Goal: Task Accomplishment & Management: Complete application form

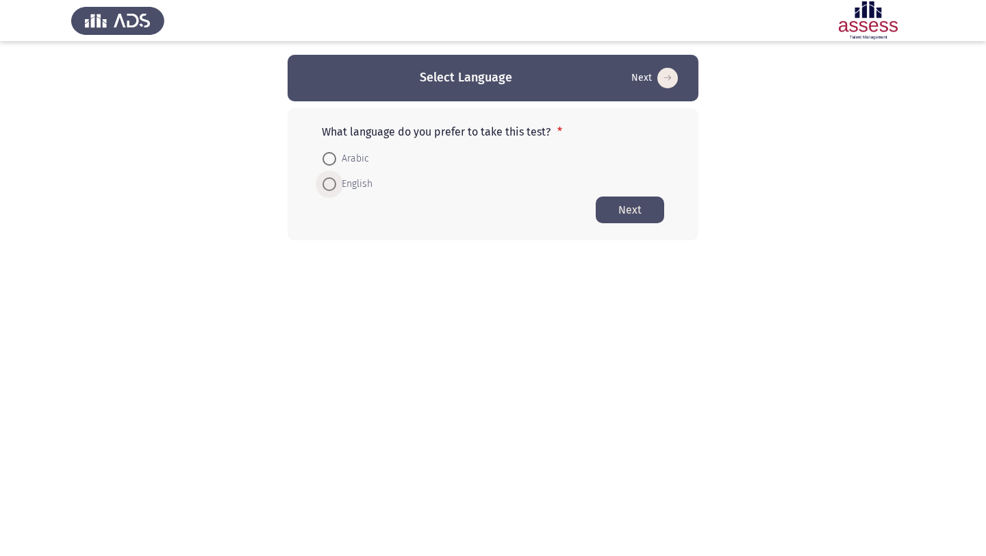
click at [333, 185] on span at bounding box center [330, 184] width 14 height 14
click at [333, 185] on input "English" at bounding box center [330, 184] width 14 height 14
radio input "true"
click at [615, 214] on button "Next" at bounding box center [630, 209] width 68 height 27
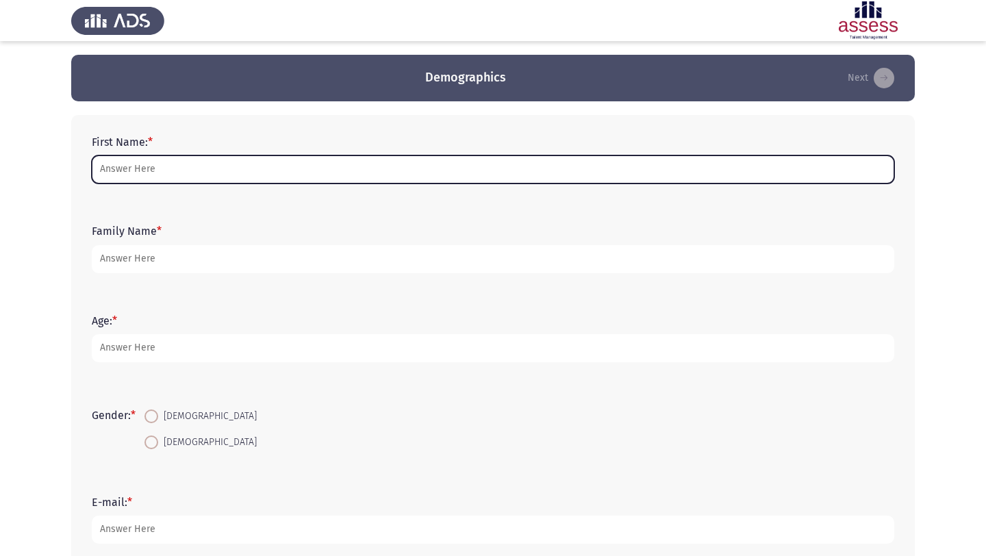
click at [259, 163] on input "First Name: *" at bounding box center [493, 169] width 803 height 28
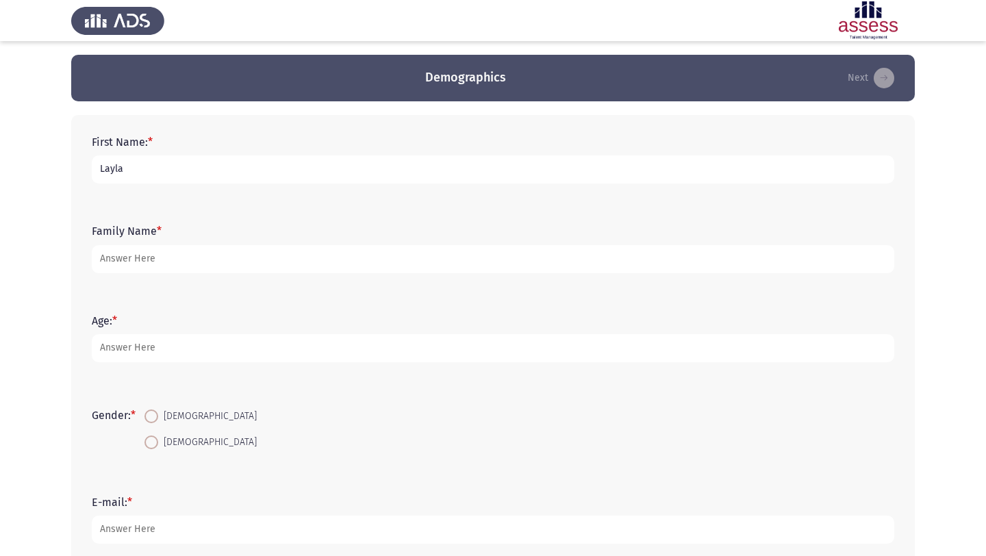
type input "Layla"
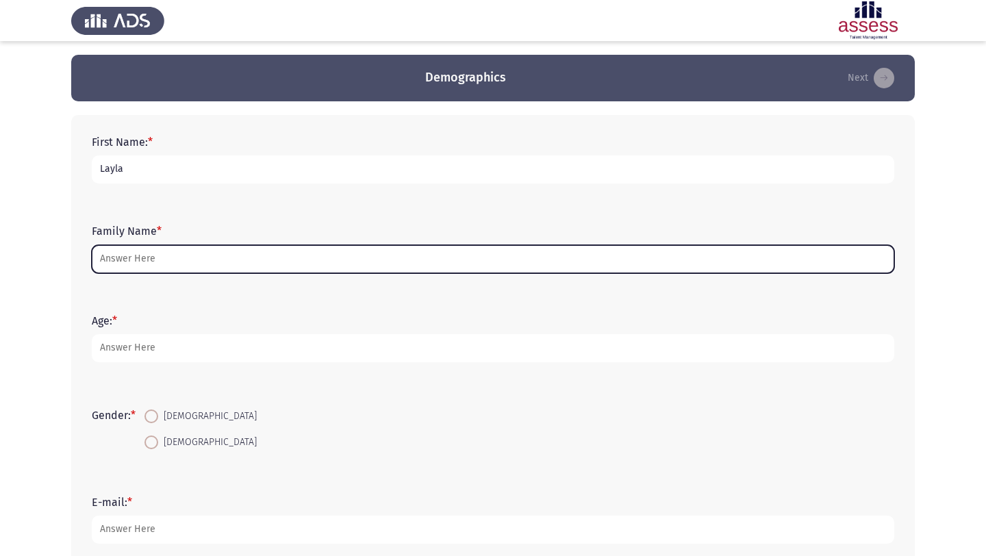
click at [226, 260] on input "Family Name *" at bounding box center [493, 259] width 803 height 28
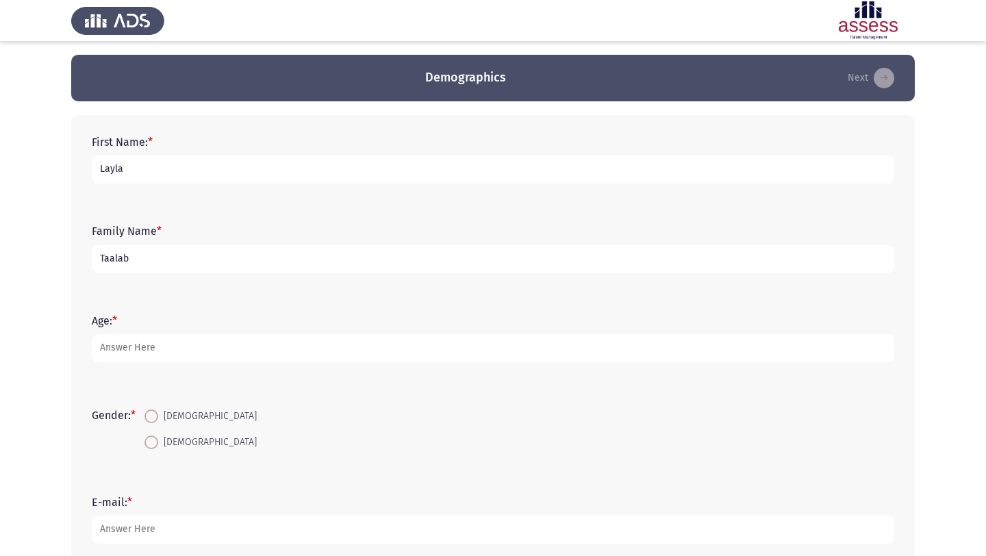
type input "Taalab"
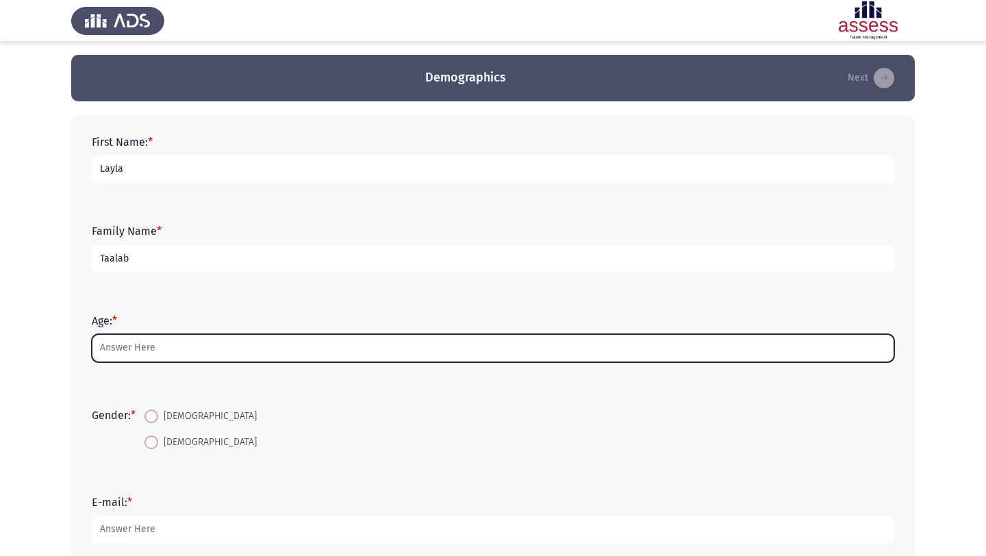
click at [114, 347] on input "Age: *" at bounding box center [493, 348] width 803 height 28
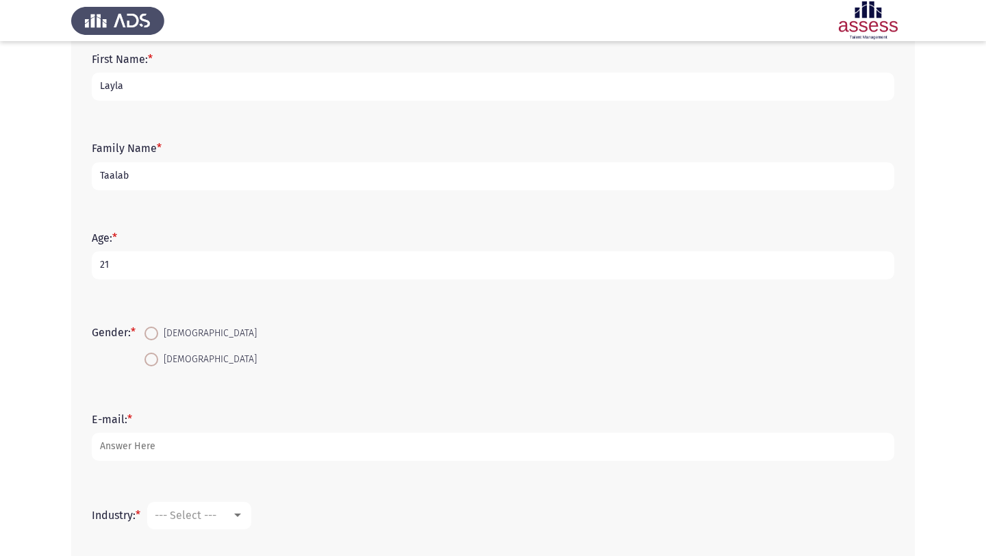
scroll to position [96, 0]
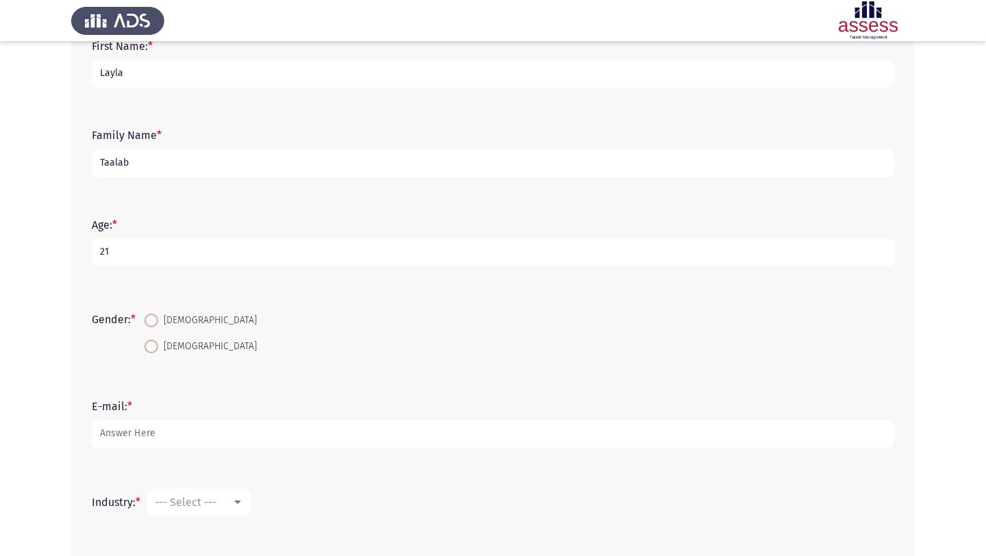
type input "21"
click at [157, 345] on span at bounding box center [152, 347] width 14 height 14
click at [157, 345] on input "Female" at bounding box center [152, 347] width 14 height 14
radio input "true"
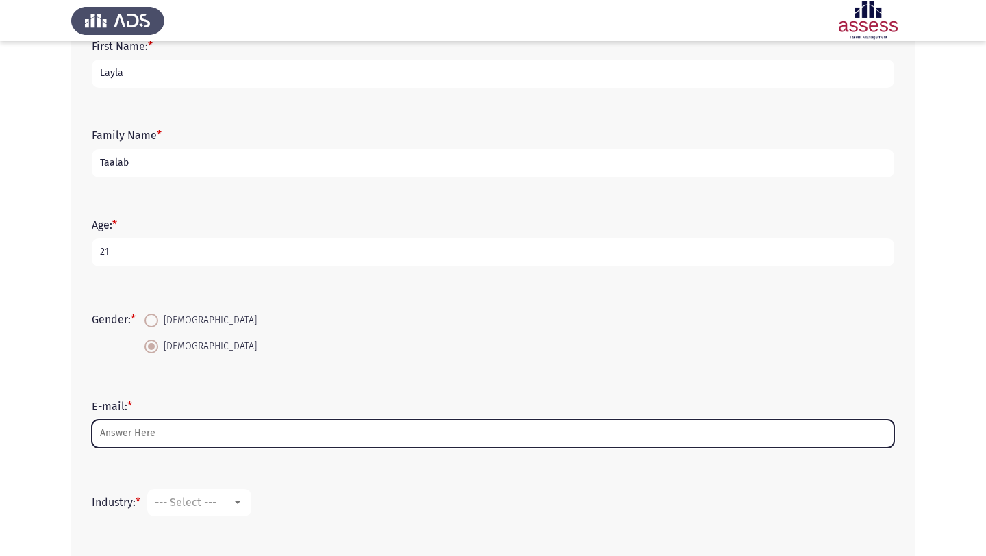
click at [160, 432] on input "E-mail: *" at bounding box center [493, 434] width 803 height 28
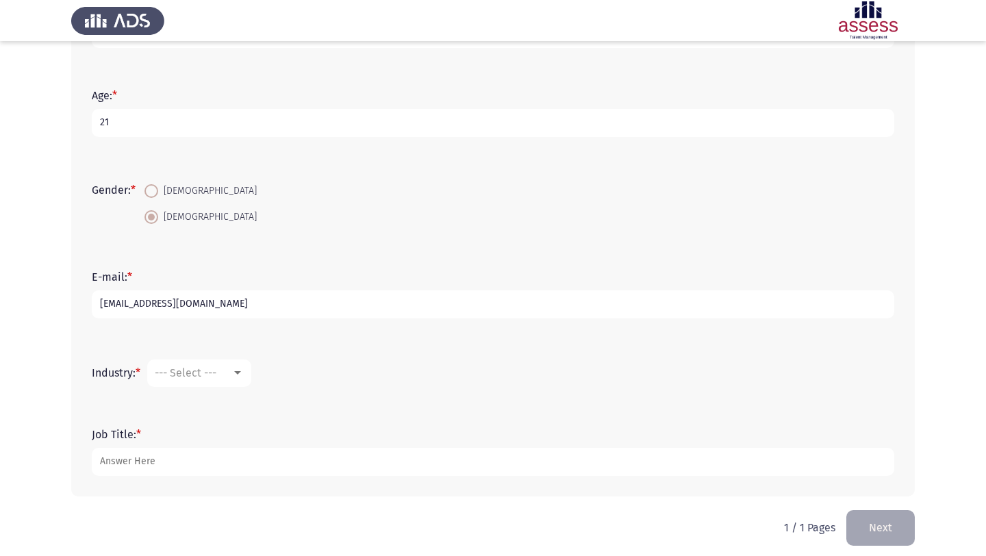
scroll to position [227, 0]
type input "Laylataaalab@gmail.com"
click at [212, 362] on mat-select "--- Select ---" at bounding box center [199, 371] width 104 height 27
click at [214, 364] on mat-select "--- Select ---" at bounding box center [199, 371] width 104 height 27
click at [238, 366] on div at bounding box center [238, 371] width 12 height 11
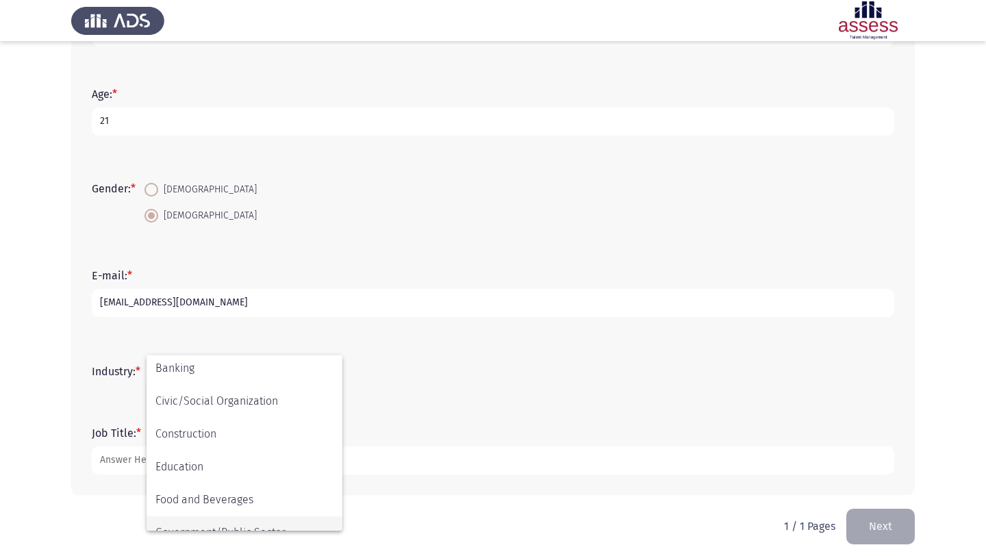
scroll to position [138, 0]
click at [236, 506] on span "Food and Beverages" at bounding box center [244, 497] width 178 height 33
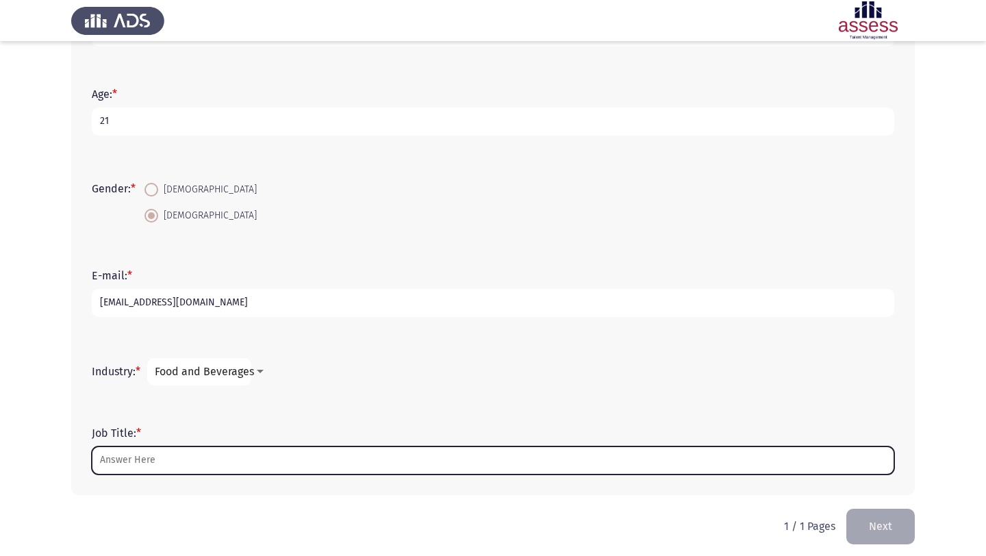
click at [185, 464] on input "Job Title: *" at bounding box center [493, 461] width 803 height 28
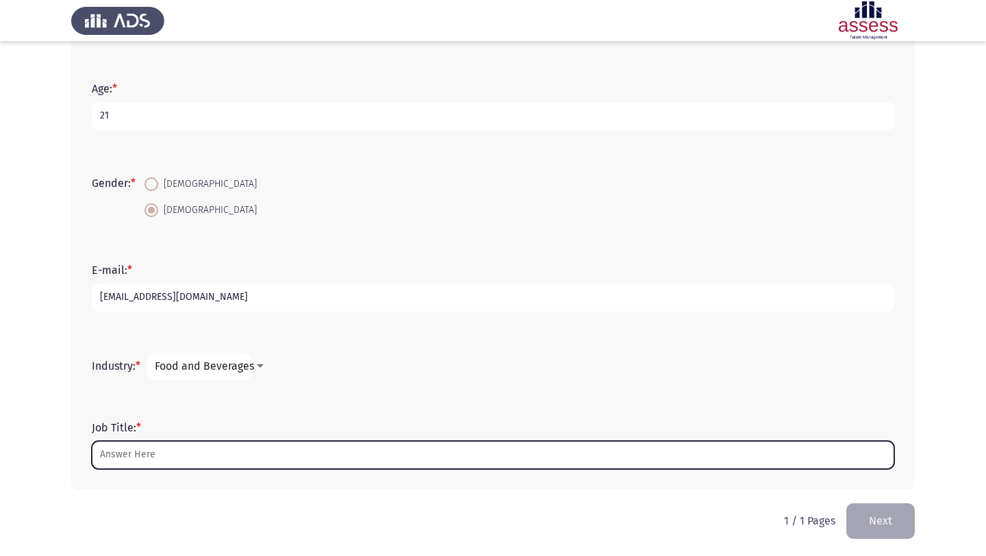
scroll to position [234, 0]
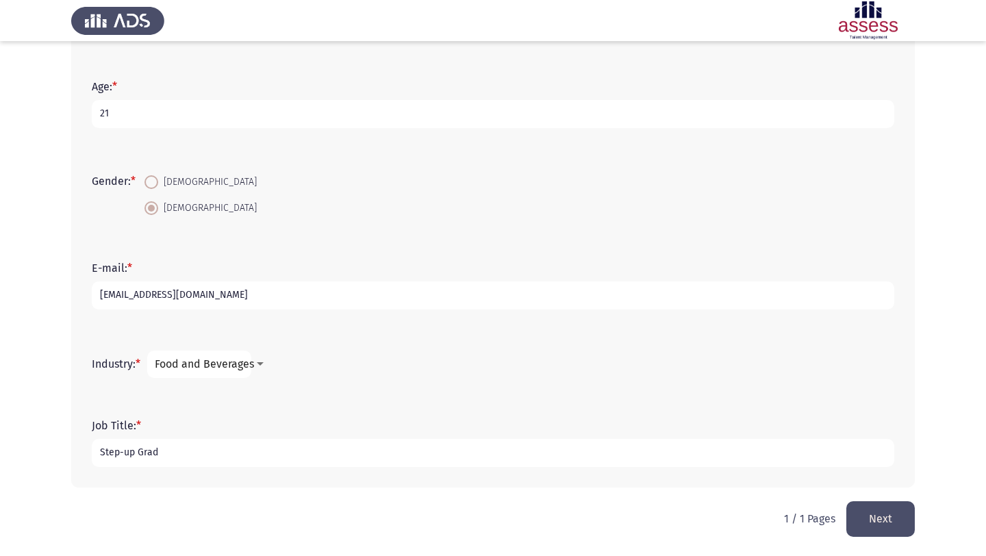
click at [129, 453] on input "Step-up Grad" at bounding box center [493, 453] width 803 height 28
click at [164, 453] on input "Step Up Grad" at bounding box center [493, 453] width 803 height 28
type input "Step Up Graduate Program"
click at [863, 518] on button "Next" at bounding box center [881, 518] width 68 height 35
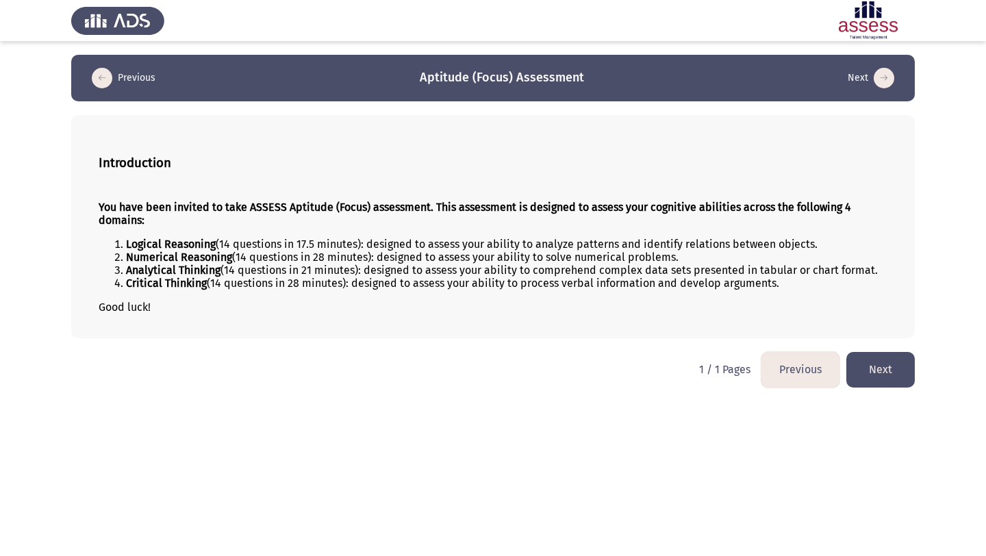
click at [884, 384] on button "Next" at bounding box center [881, 369] width 68 height 35
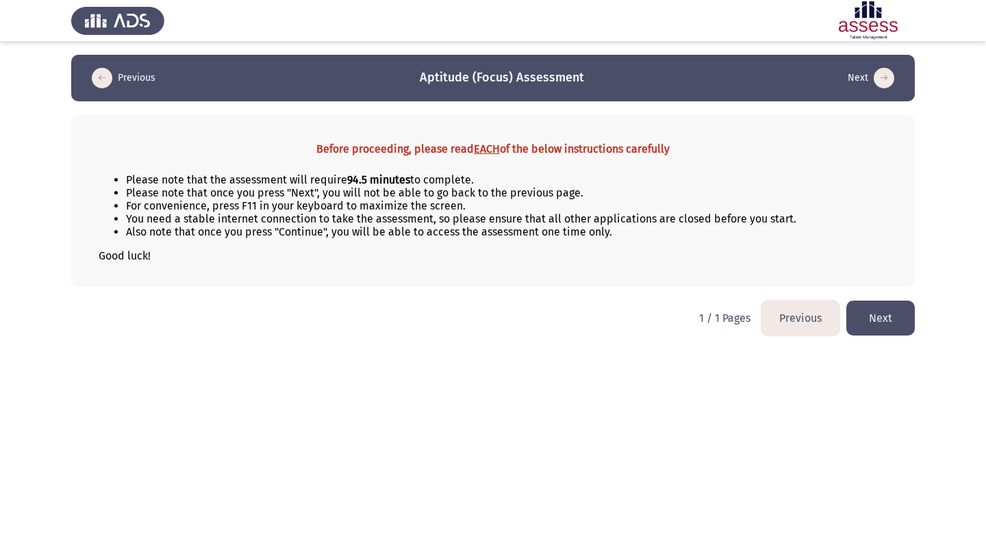
click at [894, 318] on button "Next" at bounding box center [881, 318] width 68 height 35
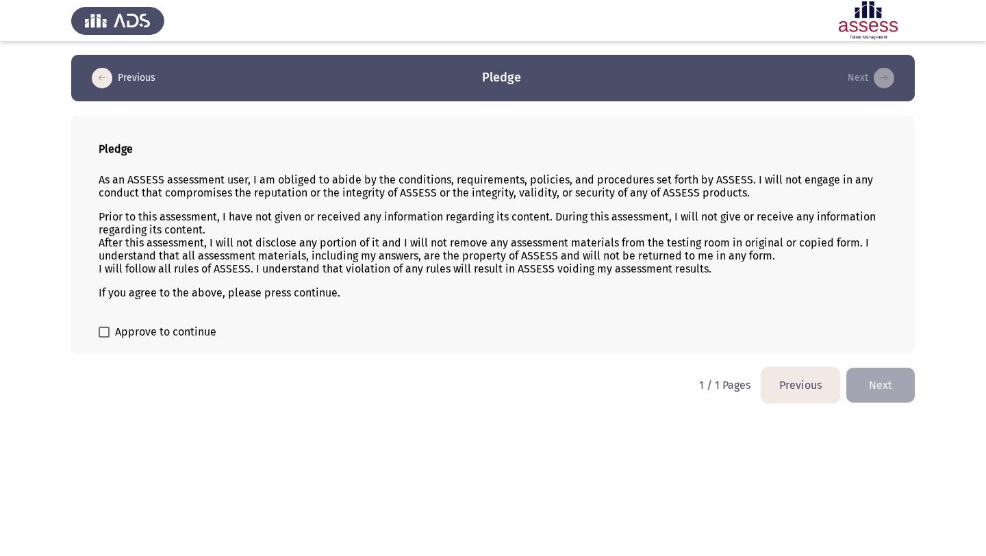
click at [104, 332] on span at bounding box center [104, 332] width 11 height 11
click at [104, 338] on input "Approve to continue" at bounding box center [103, 338] width 1 height 1
checkbox input "true"
click at [879, 375] on button "Next" at bounding box center [881, 385] width 68 height 35
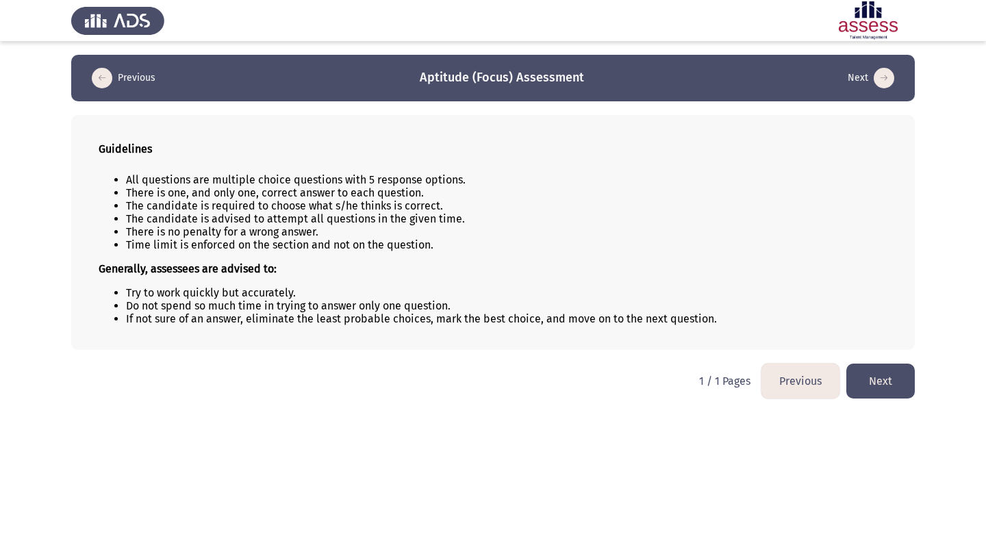
click at [892, 388] on button "Next" at bounding box center [881, 381] width 68 height 35
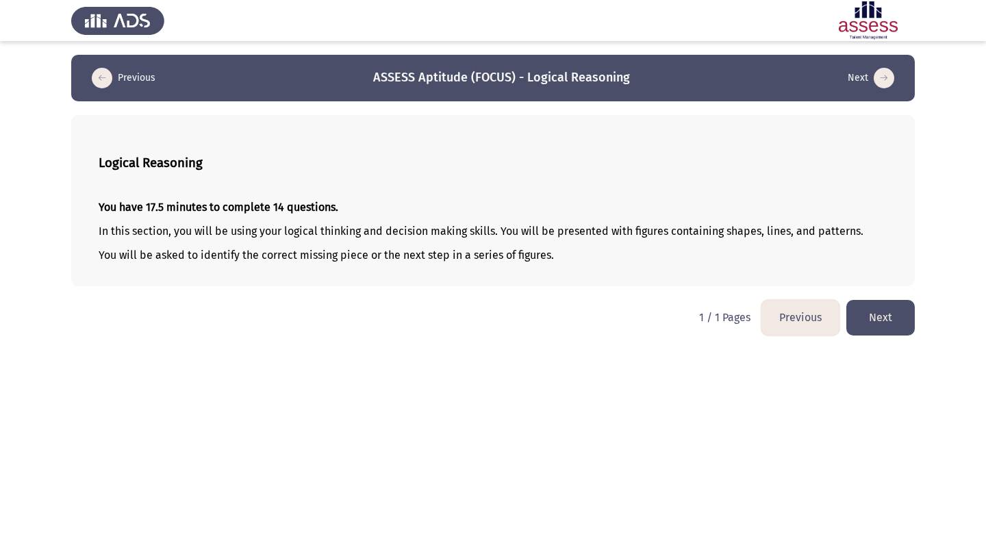
click at [881, 321] on button "Next" at bounding box center [881, 317] width 68 height 35
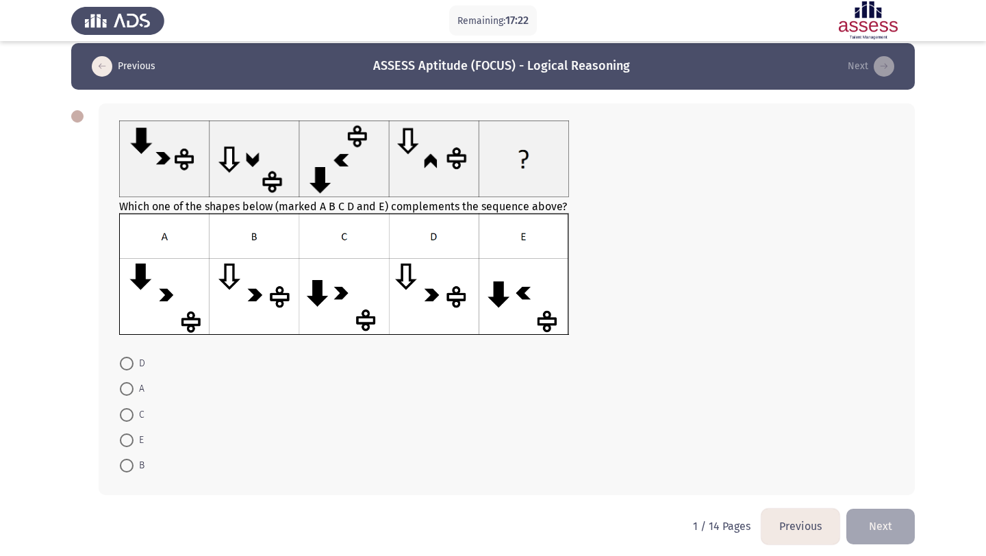
scroll to position [19, 0]
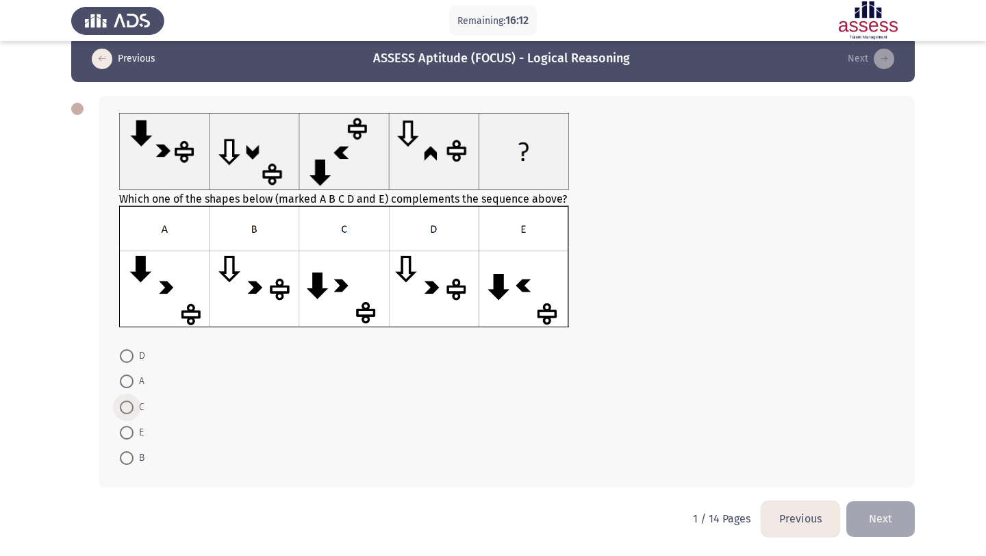
click at [129, 403] on span at bounding box center [127, 408] width 14 height 14
click at [129, 403] on input "C" at bounding box center [127, 408] width 14 height 14
radio input "true"
click at [879, 518] on button "Next" at bounding box center [881, 518] width 68 height 35
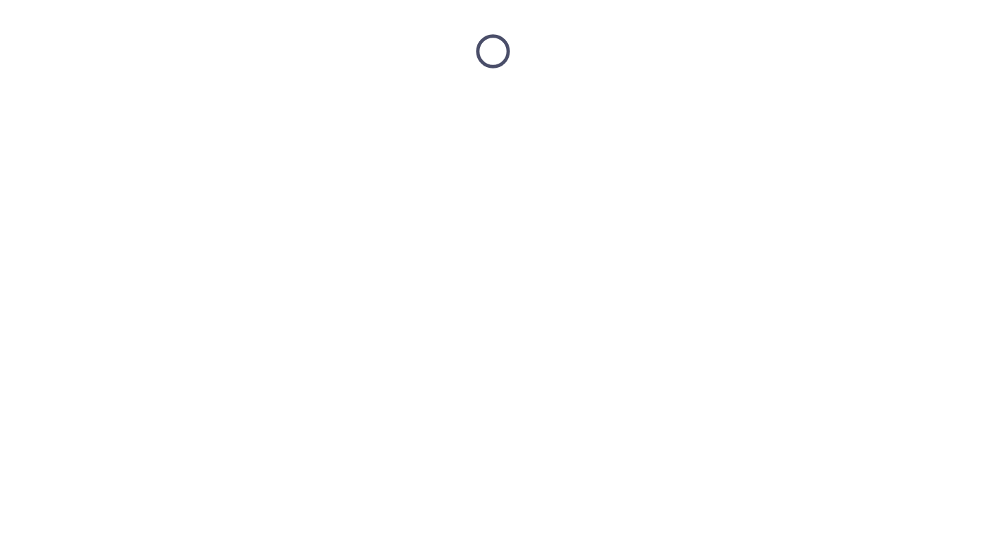
scroll to position [0, 0]
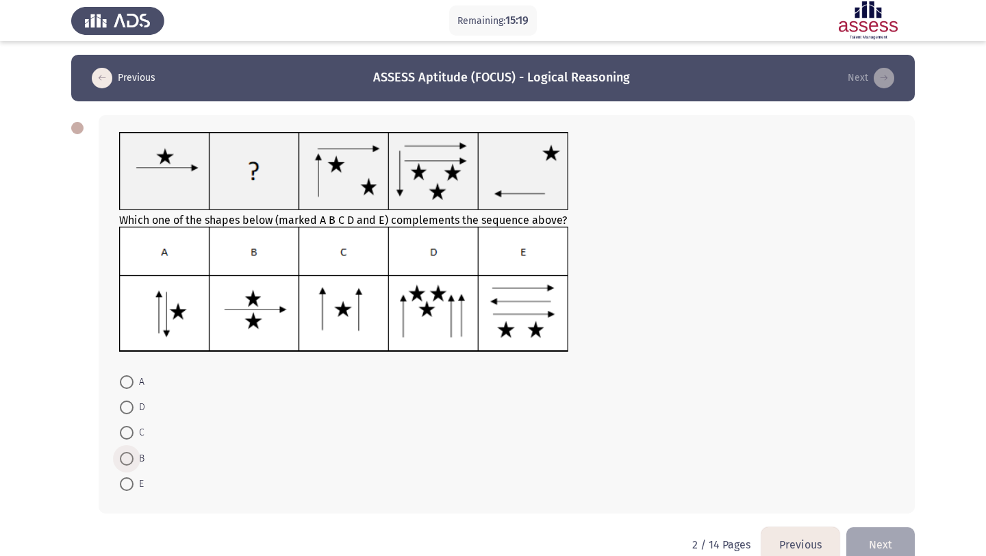
click at [129, 454] on span at bounding box center [127, 459] width 14 height 14
click at [129, 454] on input "B" at bounding box center [127, 459] width 14 height 14
radio input "true"
click at [879, 543] on button "Next" at bounding box center [881, 544] width 68 height 35
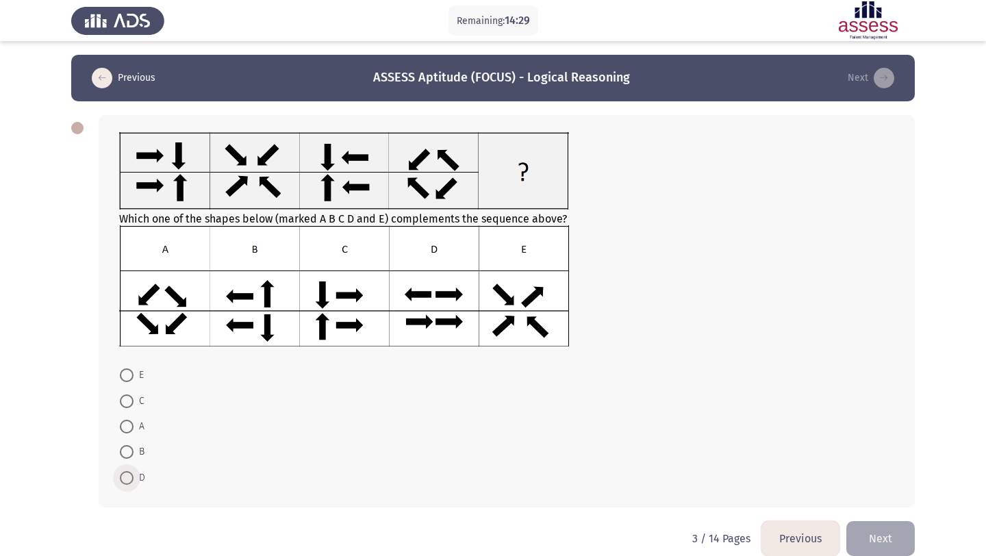
click at [129, 475] on span at bounding box center [127, 478] width 14 height 14
click at [129, 475] on input "D" at bounding box center [127, 478] width 14 height 14
radio input "true"
click at [887, 534] on button "Next" at bounding box center [881, 537] width 68 height 35
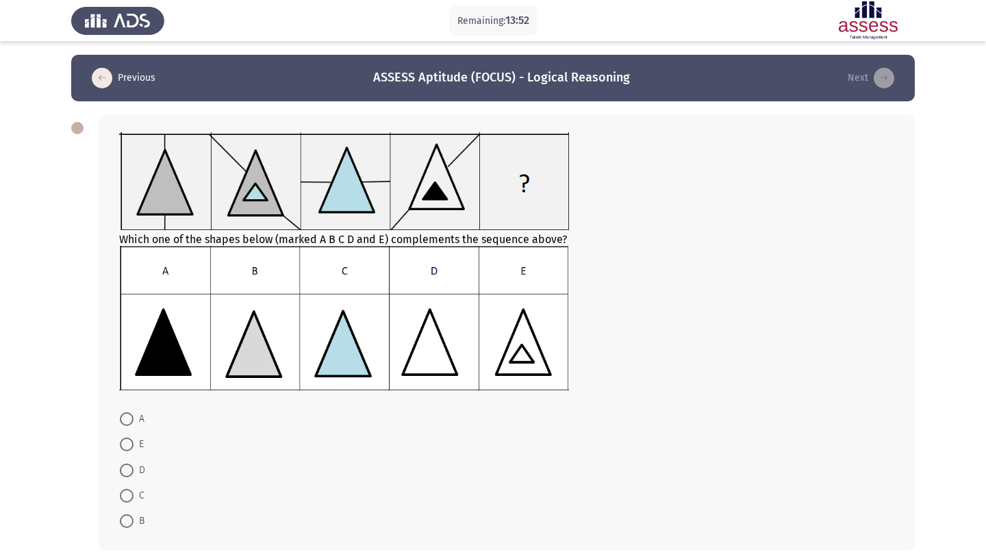
click at [137, 417] on span "A" at bounding box center [139, 419] width 11 height 16
click at [134, 417] on input "A" at bounding box center [127, 419] width 14 height 14
radio input "true"
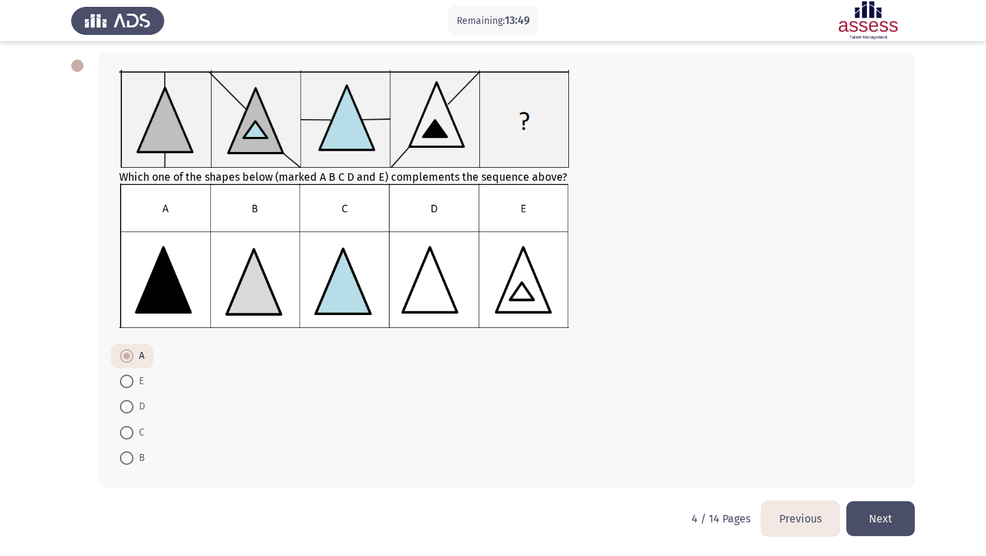
click at [871, 518] on button "Next" at bounding box center [881, 518] width 68 height 35
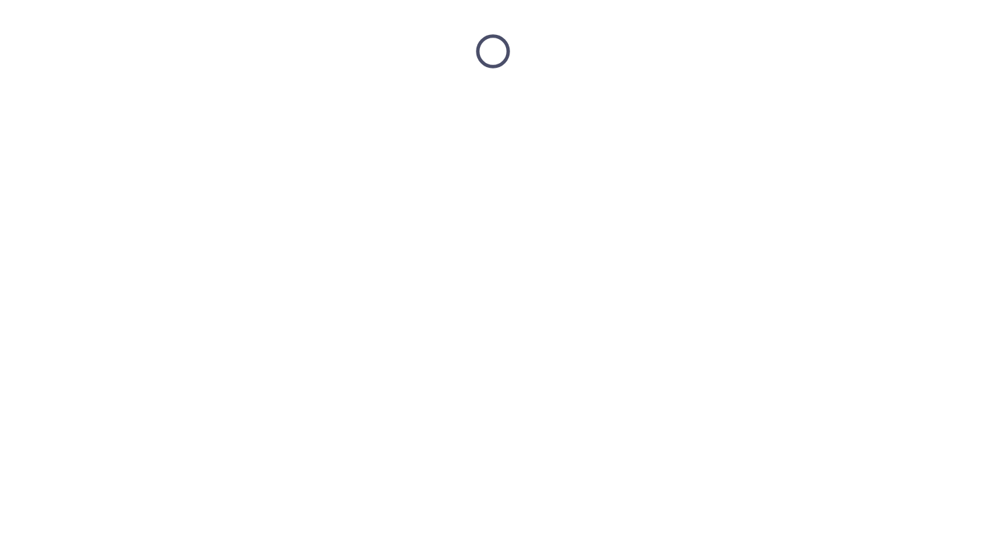
scroll to position [0, 0]
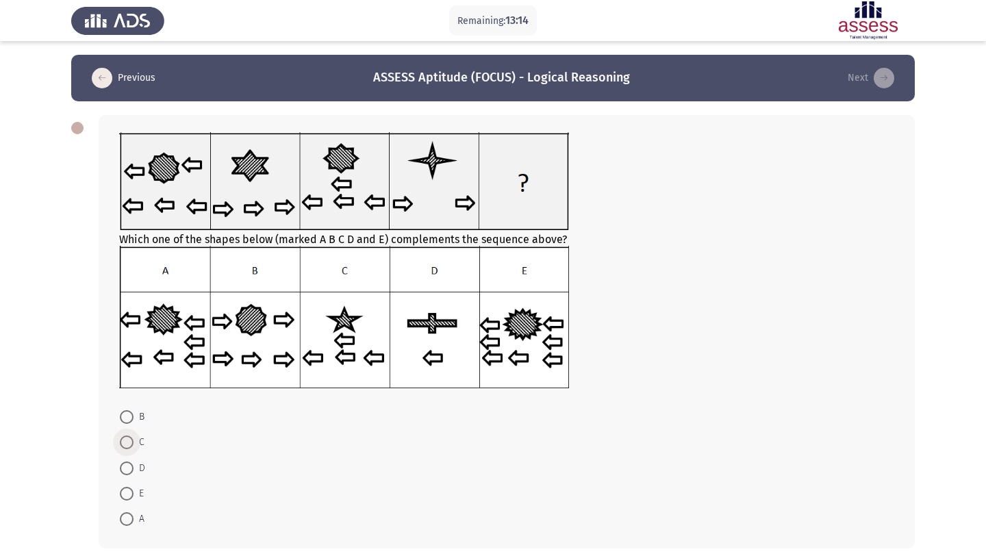
click at [123, 446] on span at bounding box center [127, 443] width 14 height 14
click at [123, 446] on input "C" at bounding box center [127, 443] width 14 height 14
radio input "true"
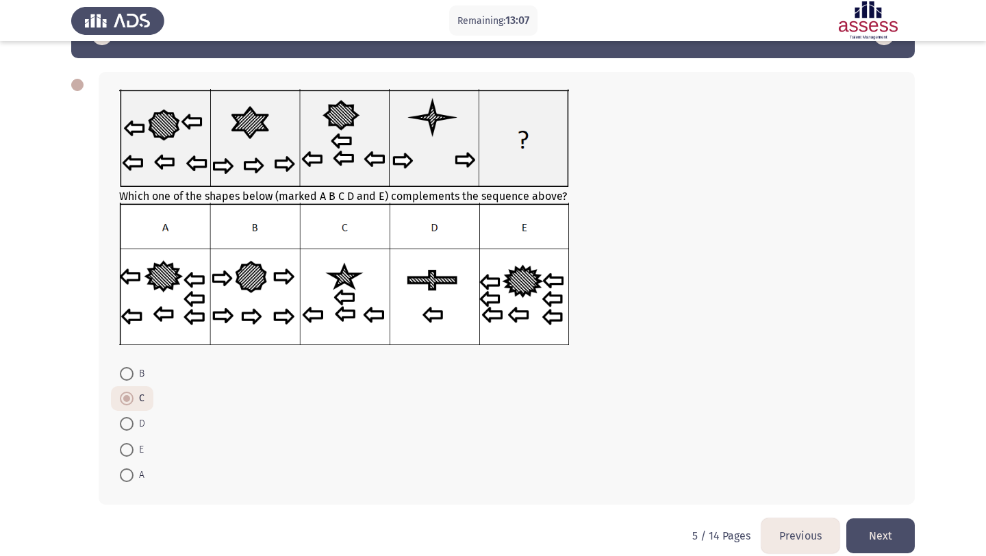
scroll to position [41, 0]
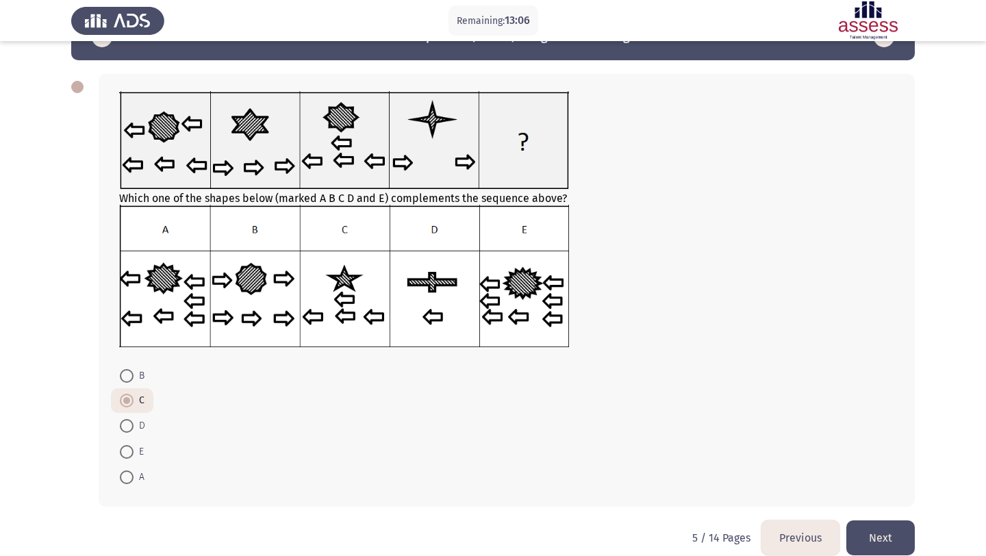
click at [896, 540] on button "Next" at bounding box center [881, 538] width 68 height 35
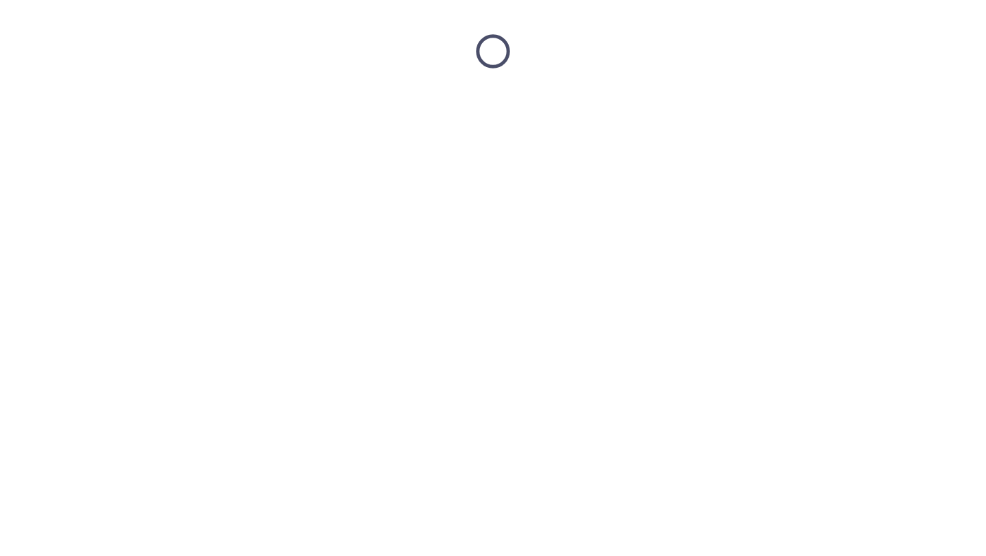
scroll to position [0, 0]
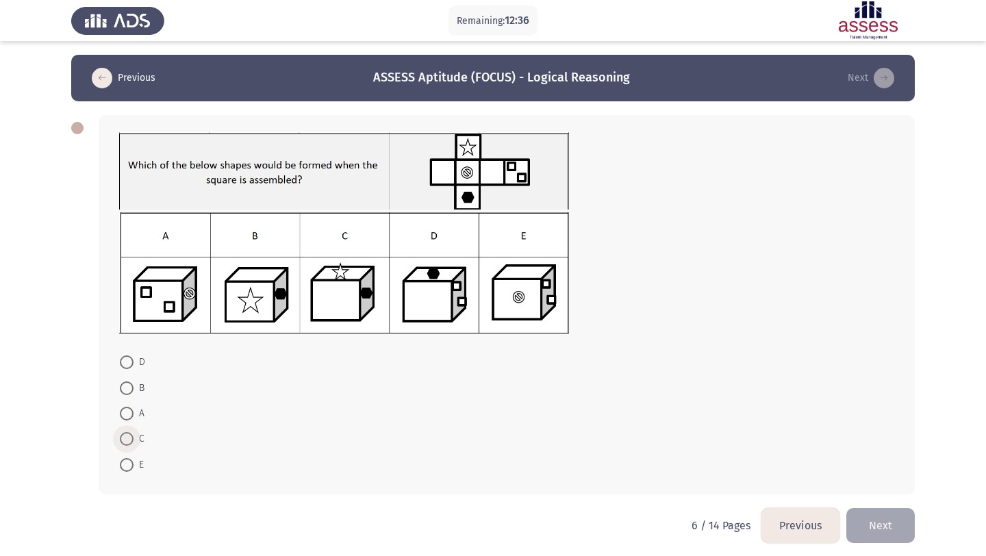
click at [129, 437] on span at bounding box center [127, 439] width 14 height 14
click at [129, 437] on input "C" at bounding box center [127, 439] width 14 height 14
radio input "true"
click at [901, 513] on button "Next" at bounding box center [881, 524] width 68 height 35
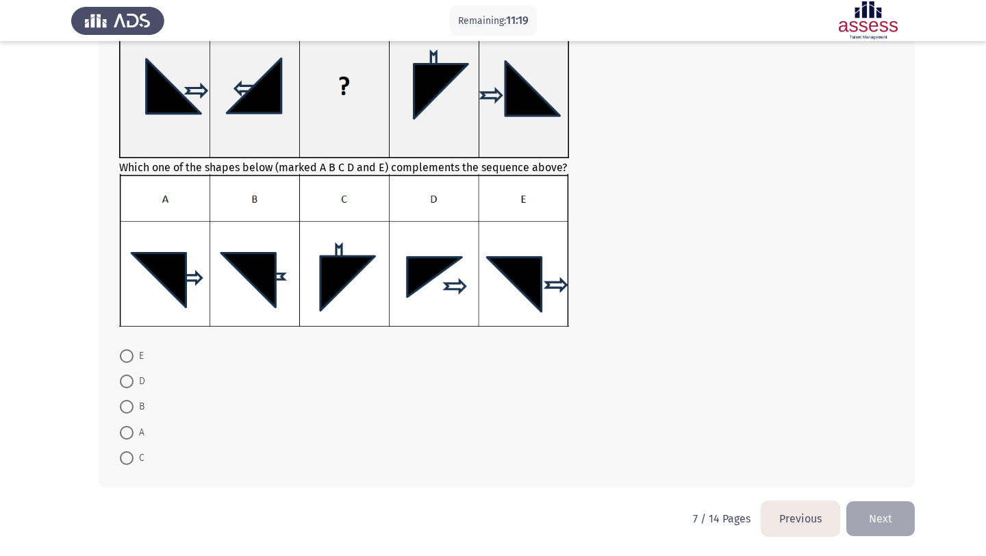
scroll to position [111, 0]
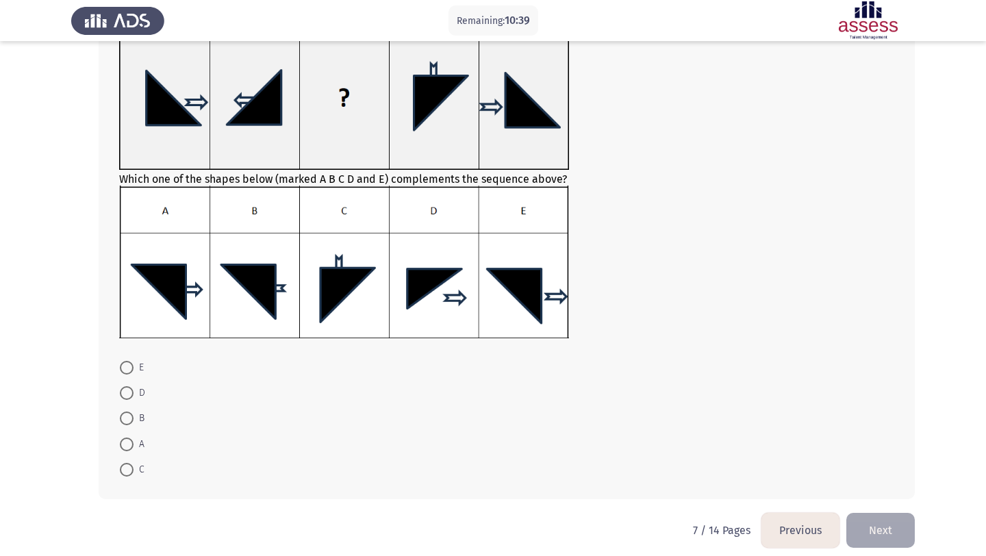
click at [132, 390] on span at bounding box center [127, 393] width 14 height 14
click at [132, 390] on input "D" at bounding box center [127, 393] width 14 height 14
radio input "true"
click at [897, 525] on button "Next" at bounding box center [881, 529] width 68 height 35
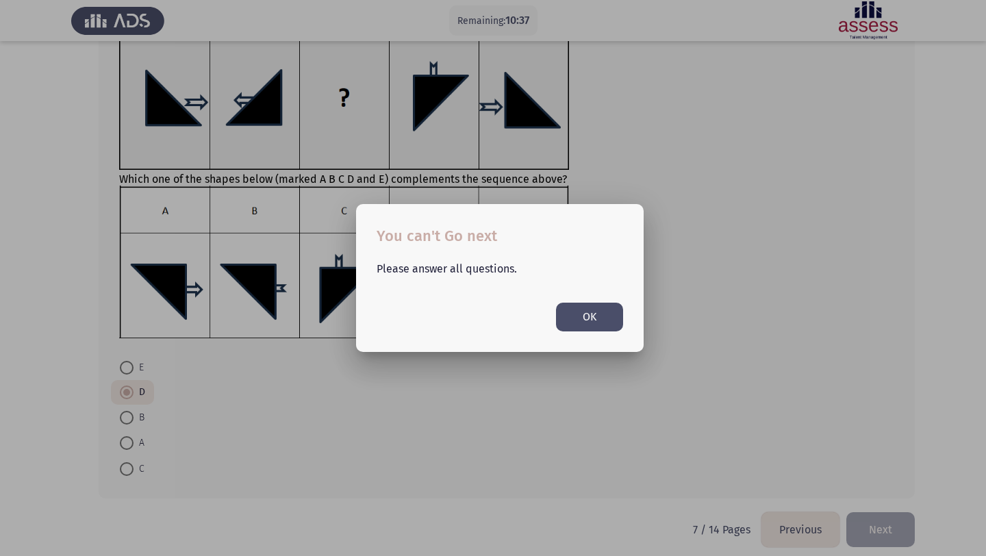
click at [897, 525] on div at bounding box center [493, 278] width 986 height 556
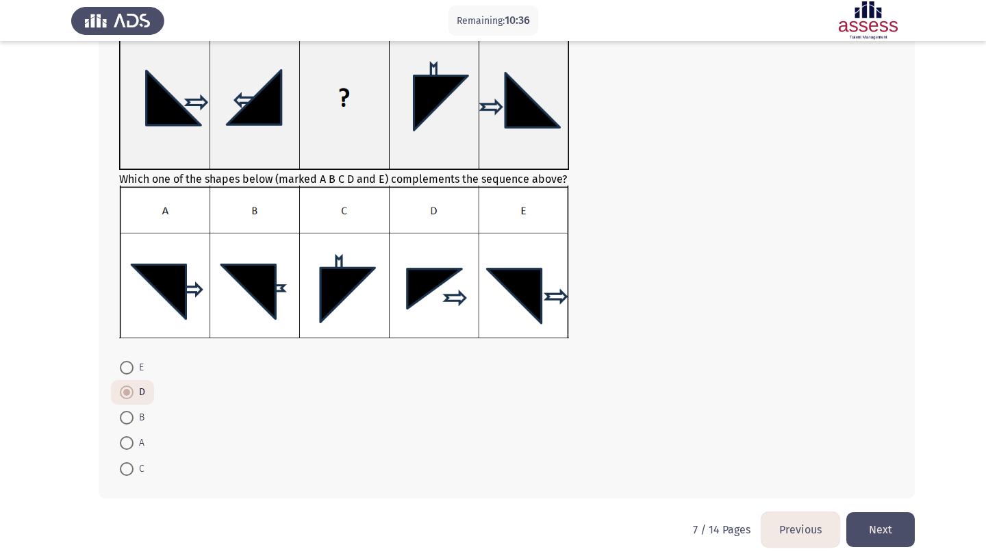
scroll to position [121, 0]
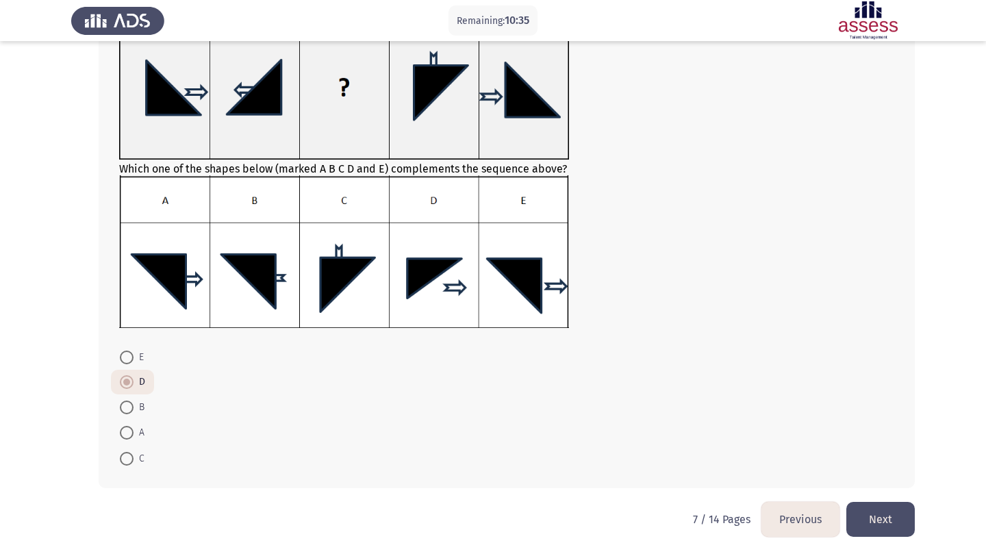
click at [892, 514] on button "Next" at bounding box center [881, 519] width 68 height 35
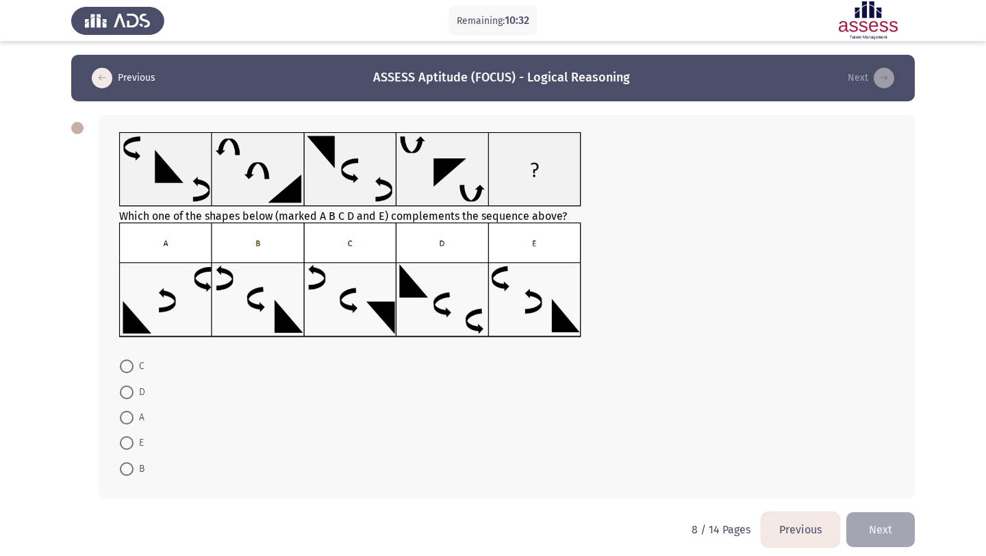
scroll to position [10, 0]
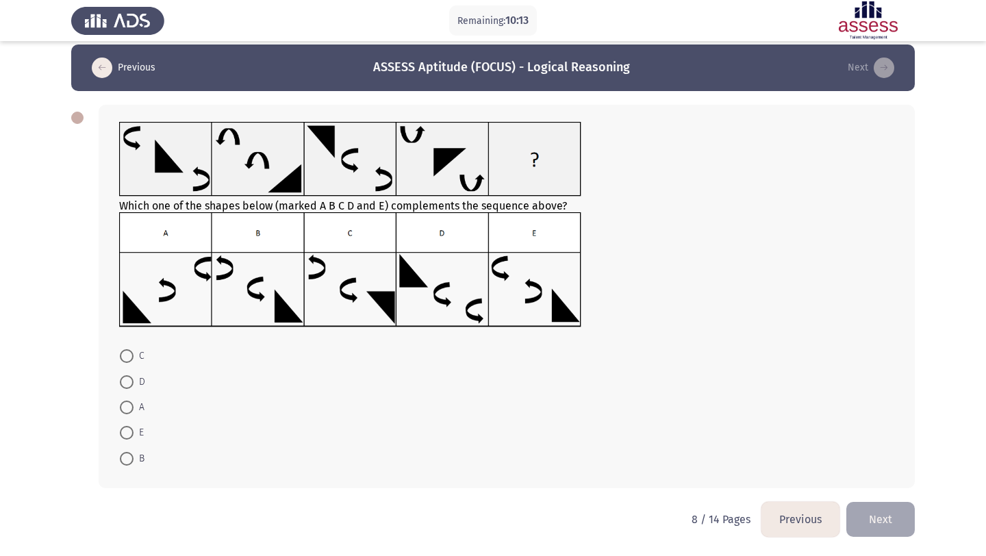
click at [129, 436] on span at bounding box center [127, 433] width 14 height 14
click at [129, 436] on input "E" at bounding box center [127, 433] width 14 height 14
radio input "true"
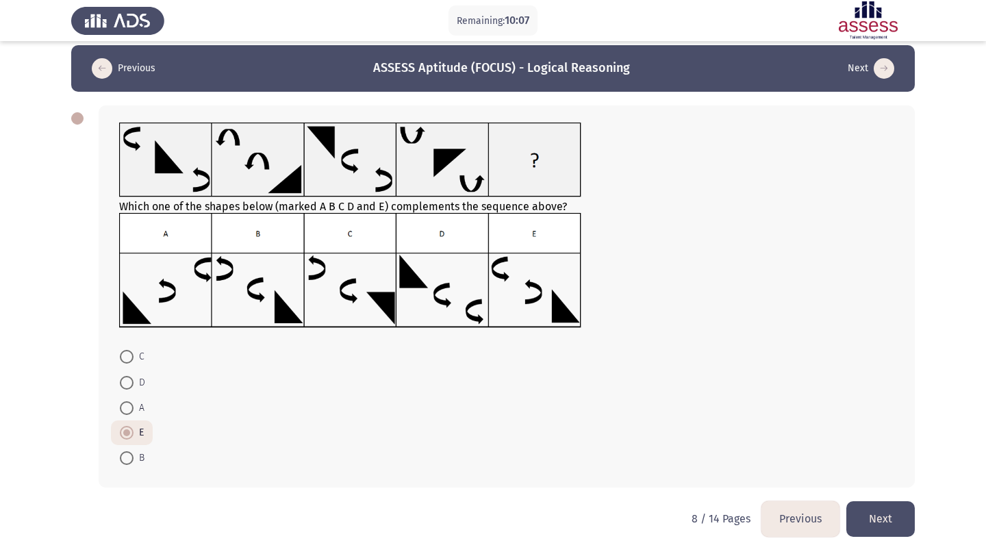
click at [871, 520] on button "Next" at bounding box center [881, 518] width 68 height 35
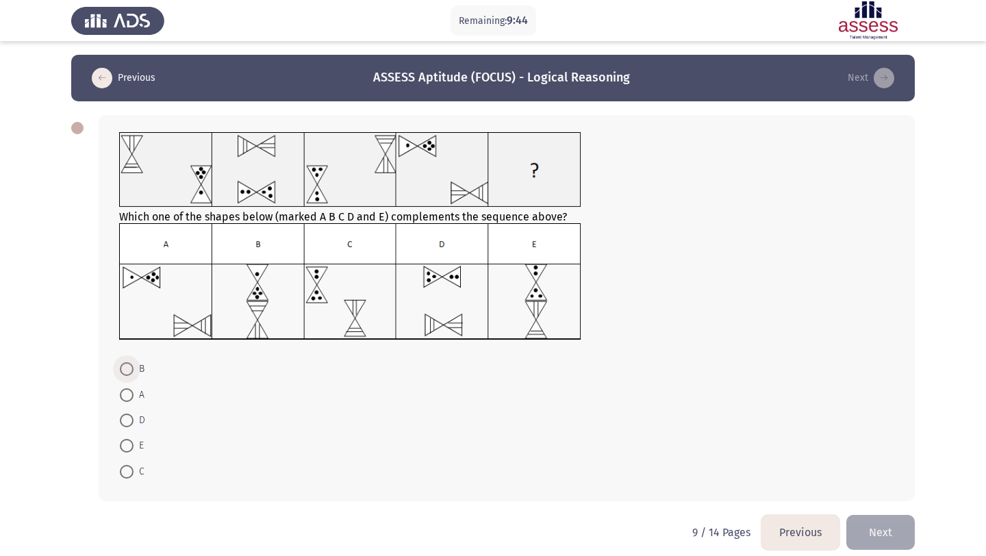
click at [127, 370] on span at bounding box center [127, 369] width 14 height 14
click at [127, 370] on input "B" at bounding box center [127, 369] width 14 height 14
radio input "true"
click at [899, 529] on button "Next" at bounding box center [881, 531] width 68 height 35
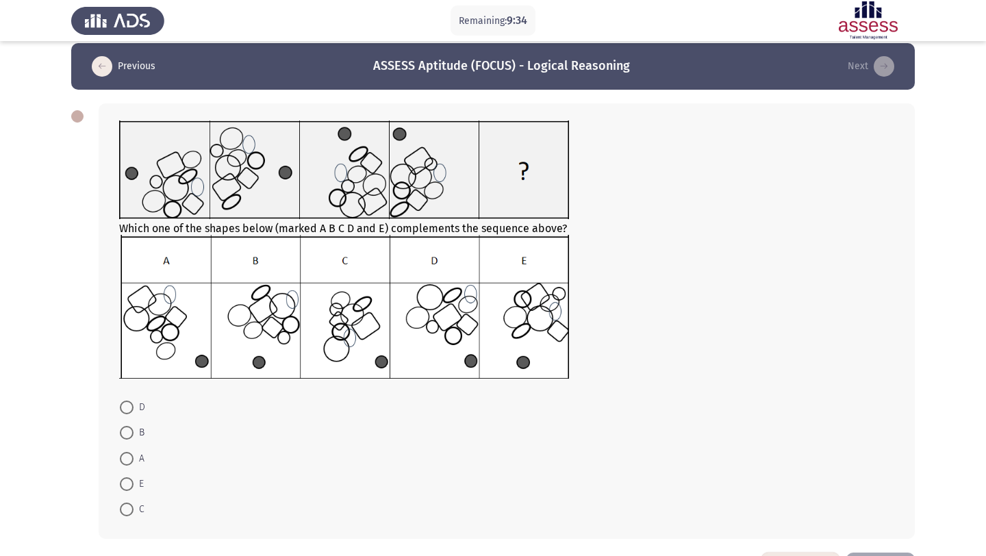
scroll to position [16, 0]
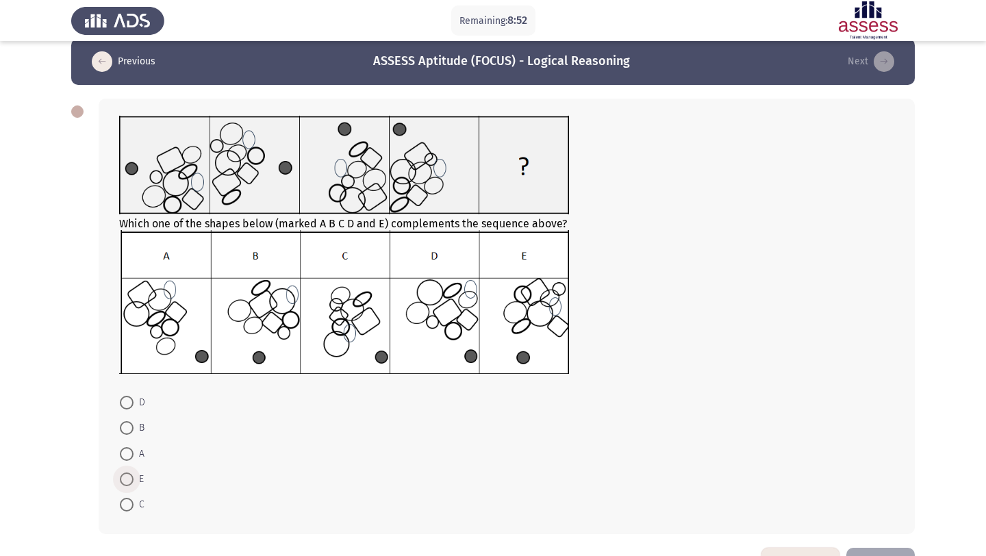
click at [125, 480] on span at bounding box center [127, 480] width 14 height 14
click at [125, 480] on input "E" at bounding box center [127, 480] width 14 height 14
radio input "true"
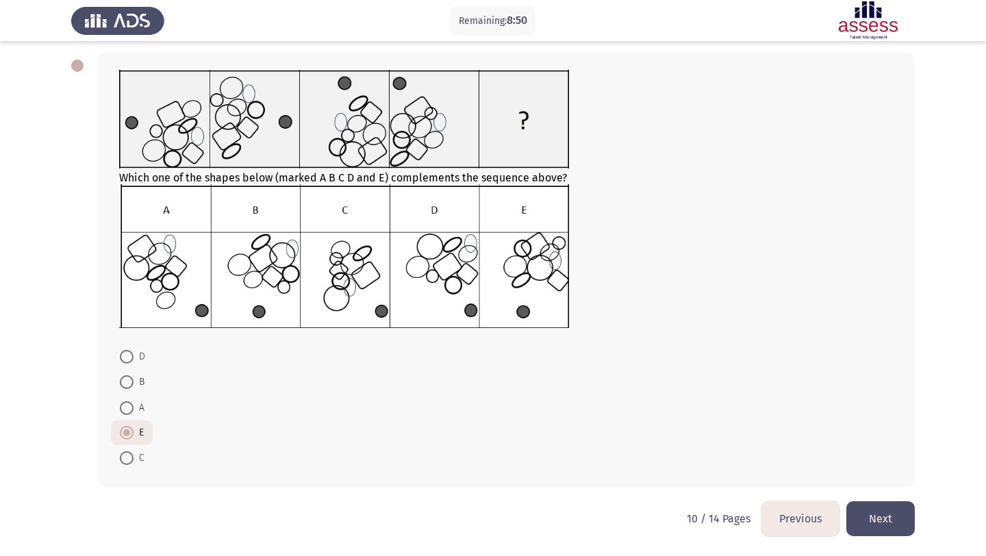
click at [893, 523] on button "Next" at bounding box center [881, 518] width 68 height 35
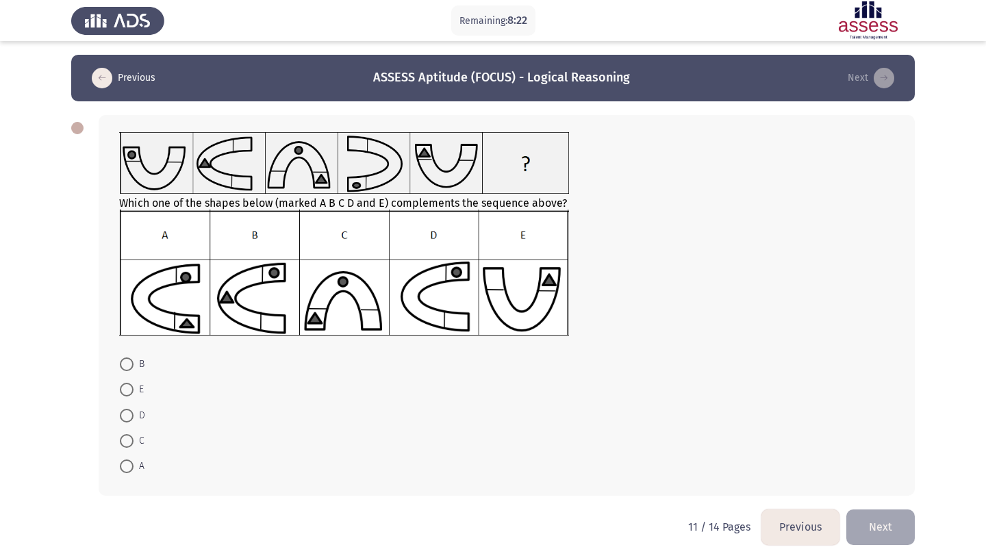
click at [121, 414] on span at bounding box center [127, 416] width 14 height 14
click at [121, 414] on input "D" at bounding box center [127, 416] width 14 height 14
radio input "true"
click at [901, 520] on button "Next" at bounding box center [881, 526] width 68 height 35
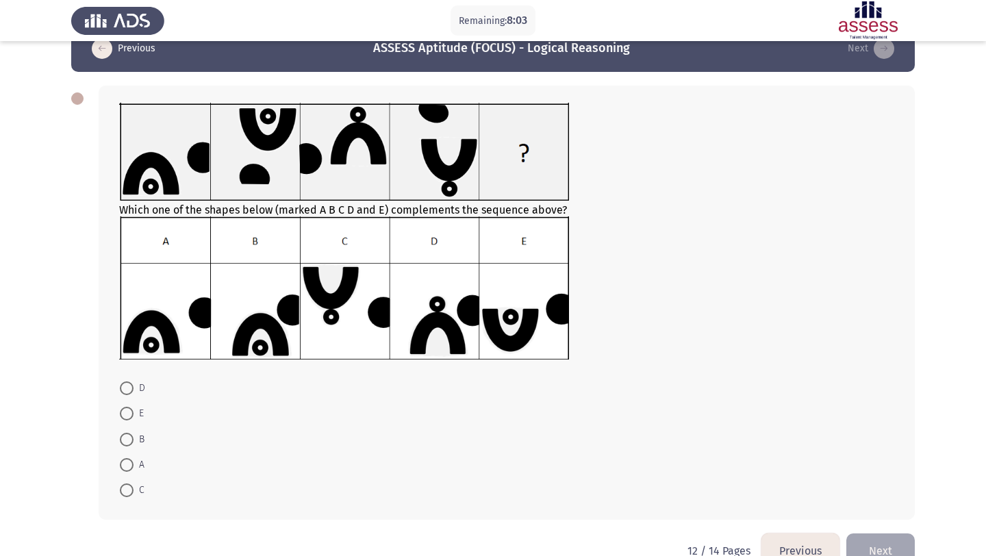
scroll to position [50, 0]
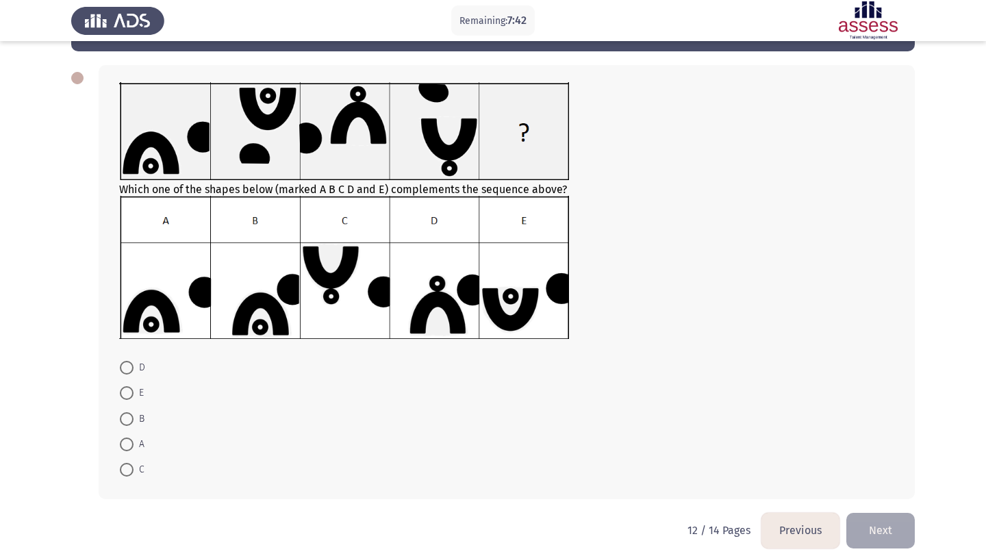
click at [125, 448] on span at bounding box center [127, 445] width 14 height 14
click at [125, 448] on input "A" at bounding box center [127, 445] width 14 height 14
radio input "true"
click at [868, 538] on button "Next" at bounding box center [881, 529] width 68 height 35
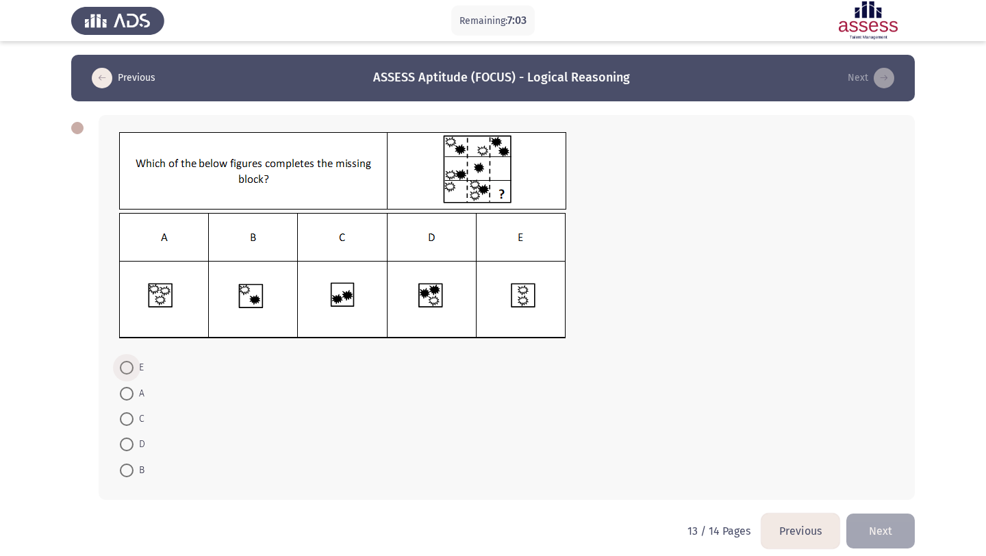
click at [129, 366] on span at bounding box center [127, 368] width 14 height 14
click at [129, 366] on input "E" at bounding box center [127, 368] width 14 height 14
radio input "true"
click at [895, 537] on button "Next" at bounding box center [881, 529] width 68 height 35
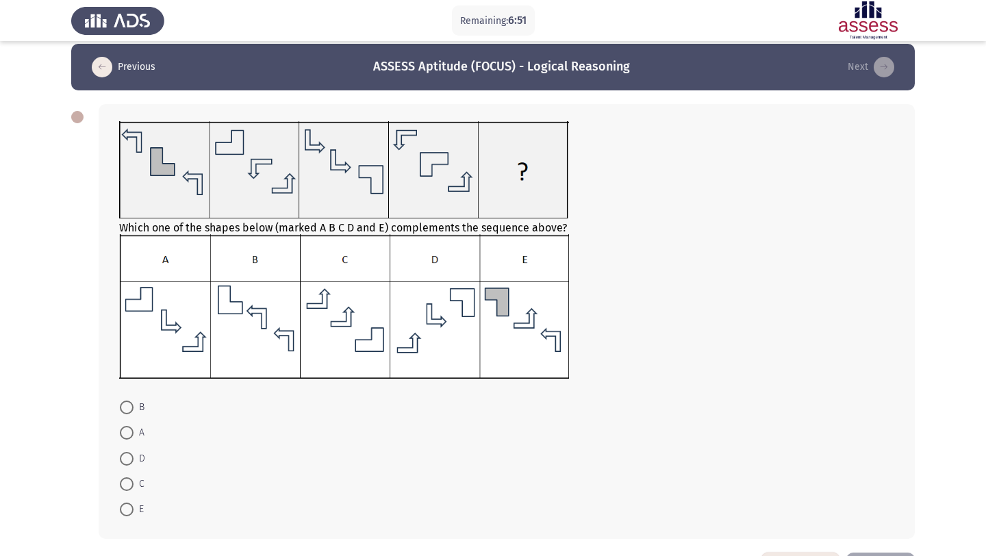
scroll to position [15, 0]
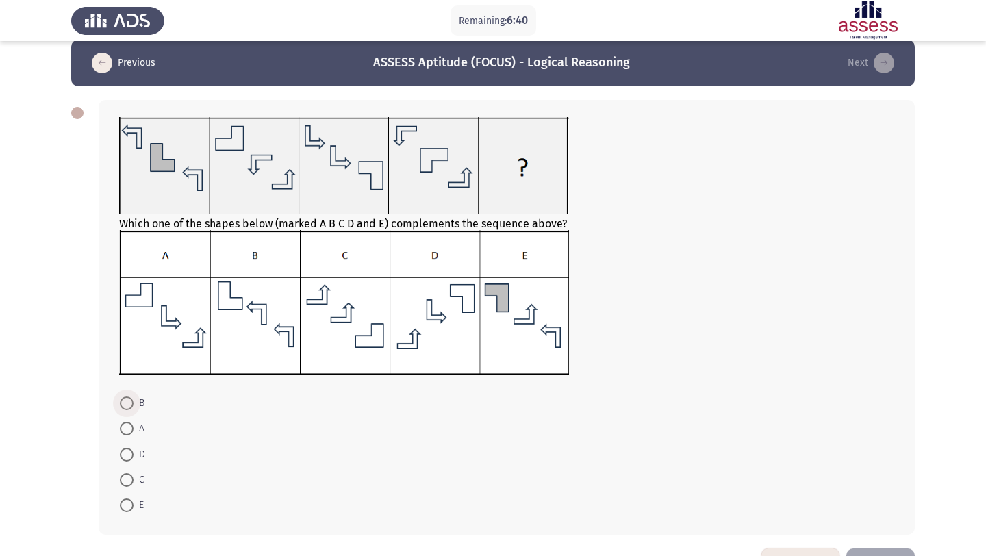
click at [127, 400] on span at bounding box center [127, 404] width 14 height 14
click at [127, 400] on input "B" at bounding box center [127, 404] width 14 height 14
radio input "true"
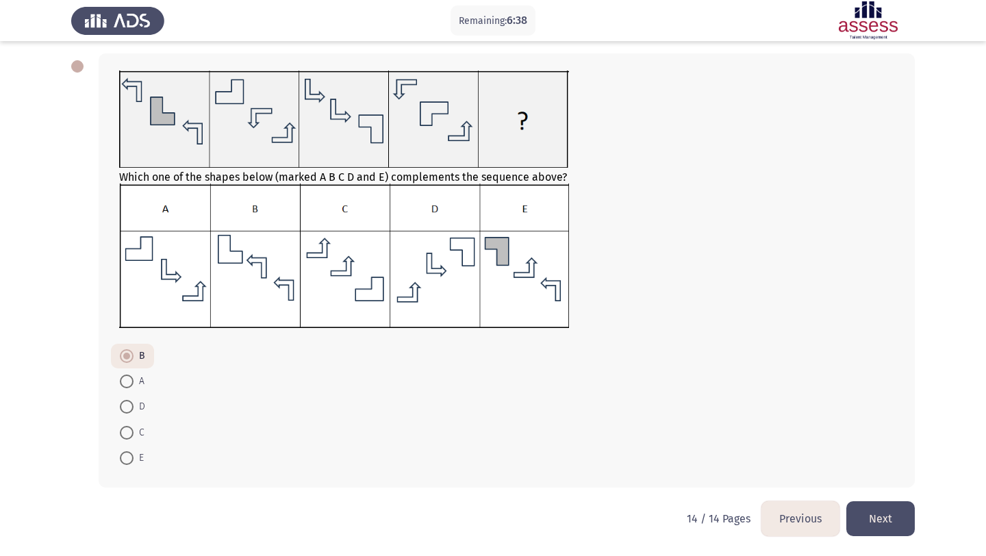
click at [897, 533] on button "Next" at bounding box center [881, 518] width 68 height 35
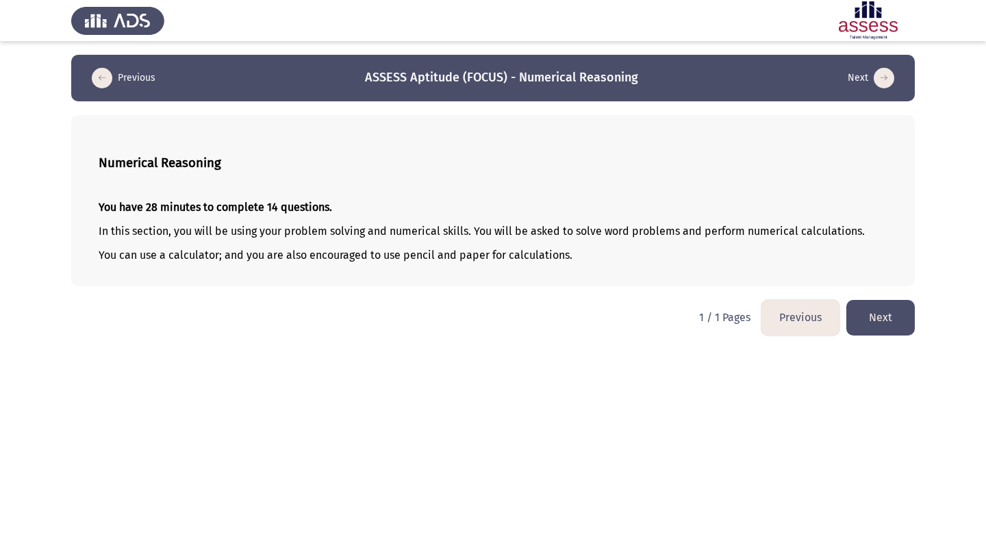
click at [893, 325] on button "Next" at bounding box center [881, 317] width 68 height 35
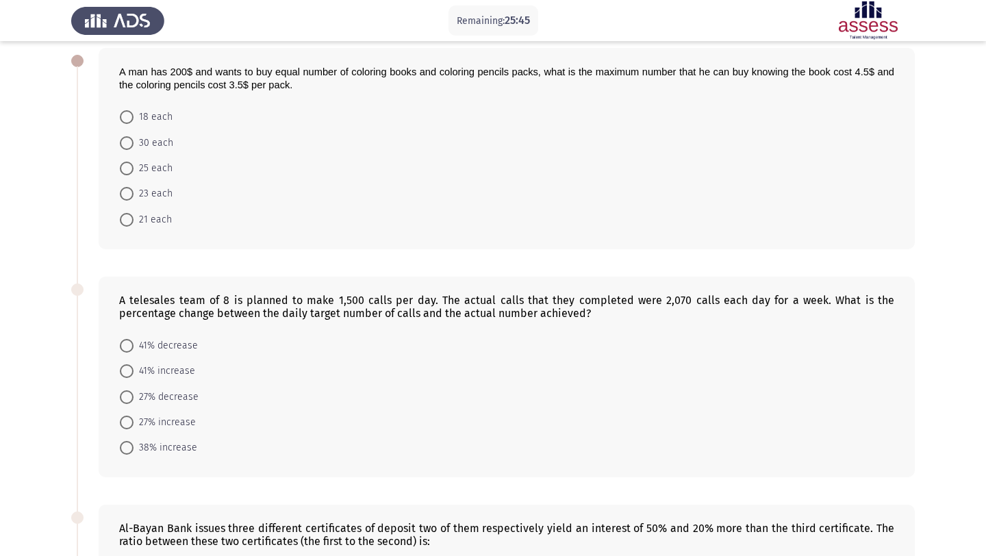
scroll to position [68, 0]
click at [127, 192] on span at bounding box center [127, 193] width 14 height 14
click at [127, 192] on input "23 each" at bounding box center [127, 193] width 14 height 14
radio input "true"
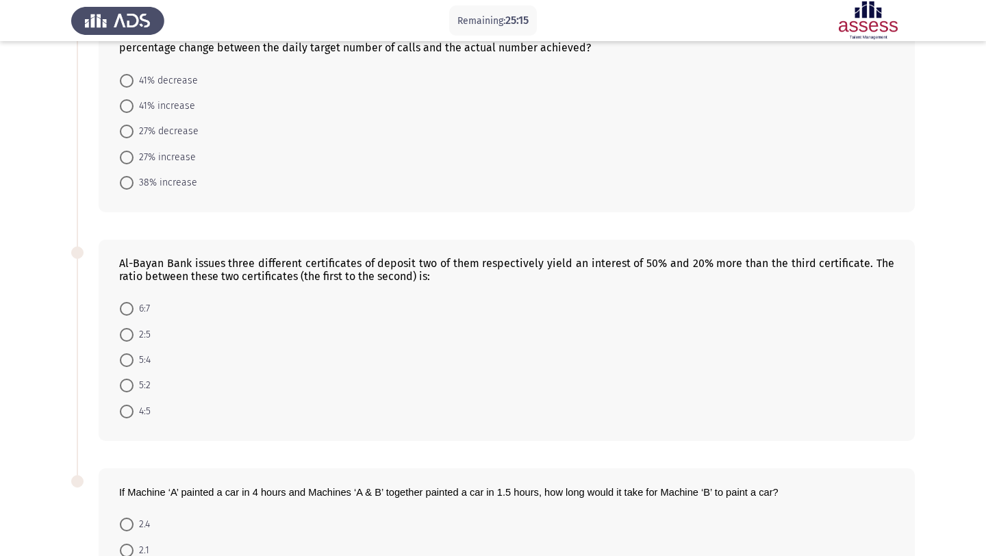
scroll to position [500, 0]
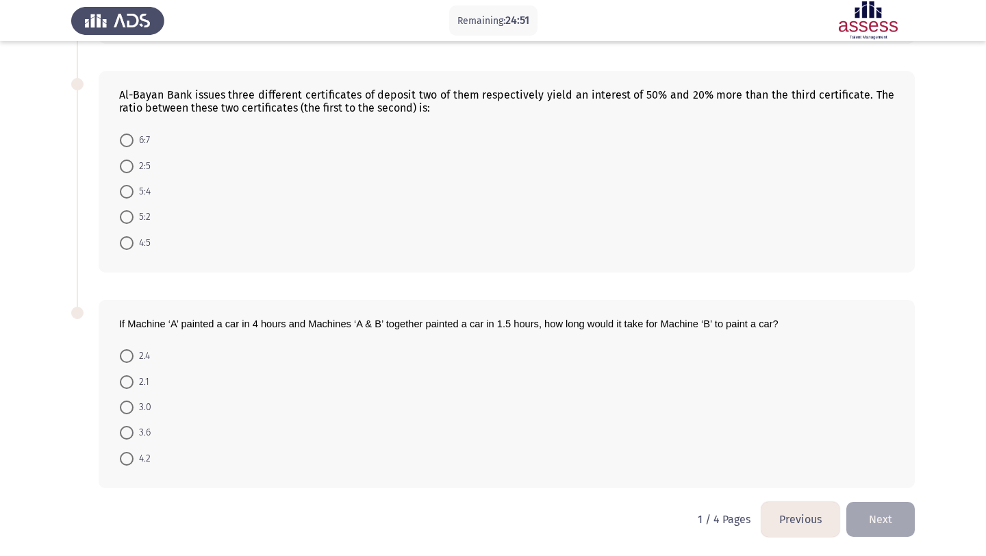
drag, startPoint x: 117, startPoint y: 91, endPoint x: 145, endPoint y: 100, distance: 29.5
click at [145, 100] on div "Al-Bayan Bank issues three different certificates of deposit two of them respec…" at bounding box center [507, 171] width 816 height 201
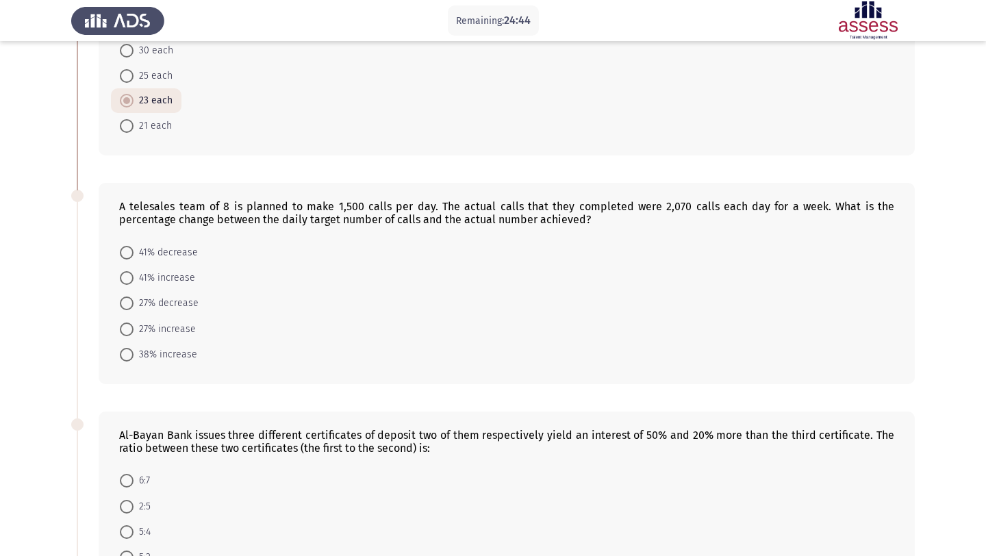
scroll to position [174, 0]
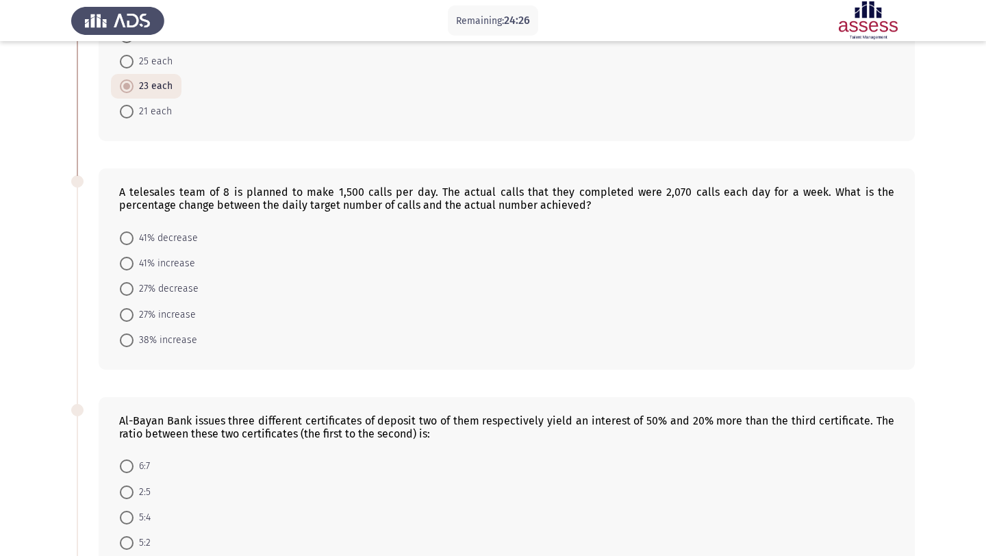
click at [128, 339] on span at bounding box center [127, 341] width 14 height 14
click at [128, 339] on input "38% increase" at bounding box center [127, 341] width 14 height 14
radio input "true"
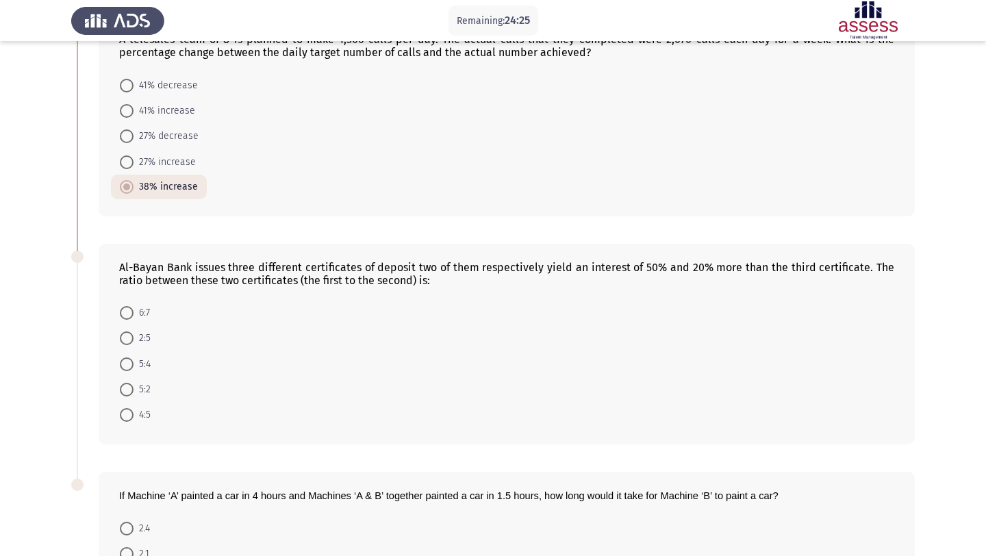
scroll to position [329, 0]
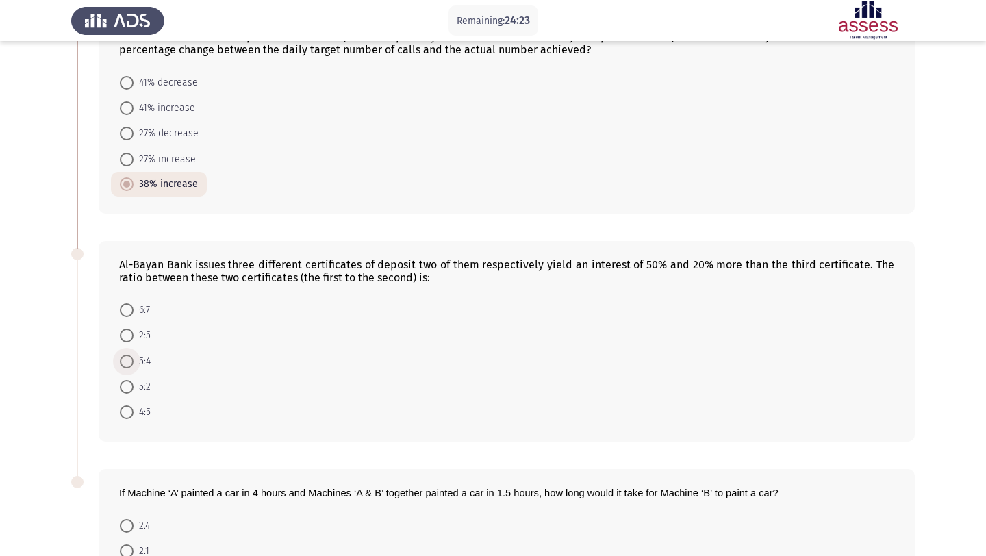
click at [129, 363] on span at bounding box center [127, 362] width 14 height 14
click at [129, 363] on input "5:4" at bounding box center [127, 362] width 14 height 14
radio input "true"
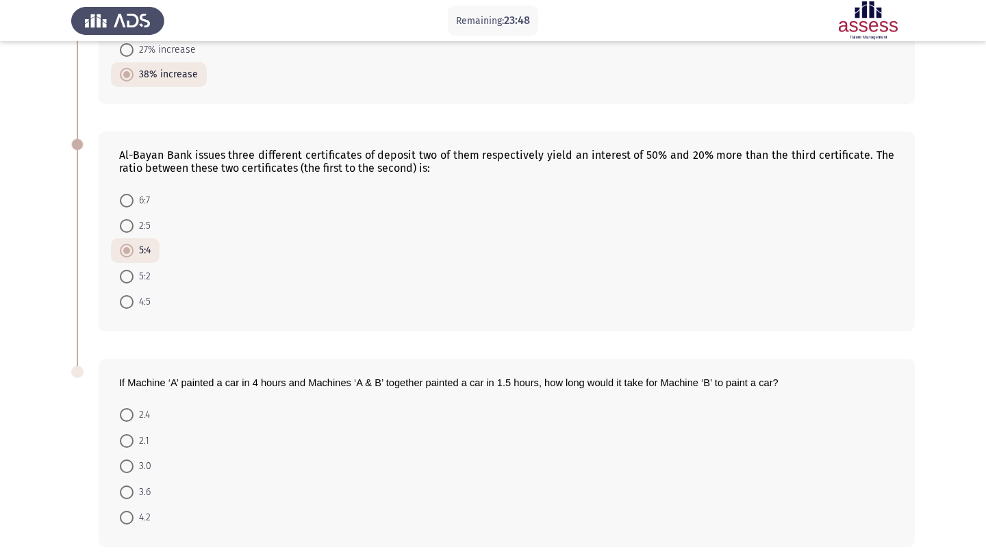
scroll to position [498, 0]
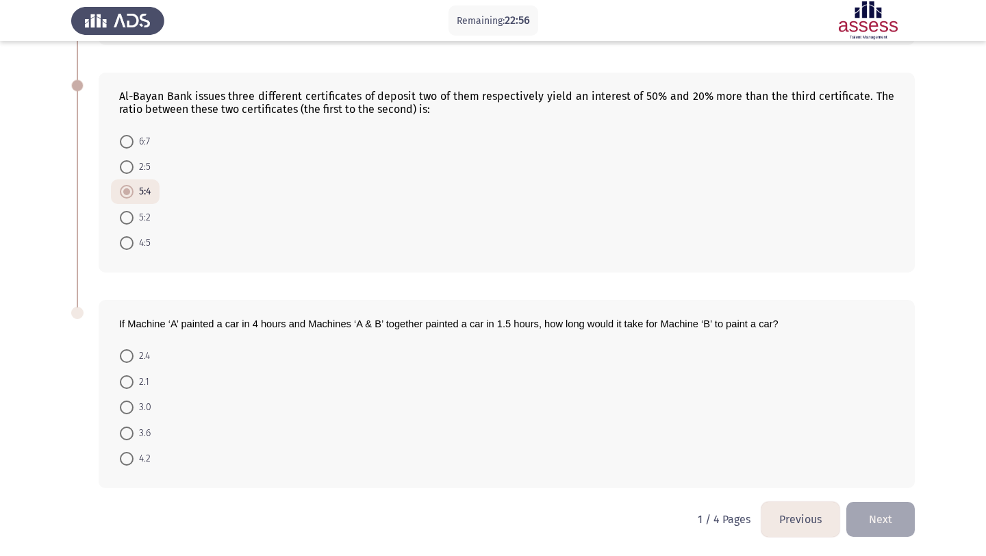
click at [127, 348] on label "2.4" at bounding box center [135, 356] width 30 height 16
click at [127, 349] on input "2.4" at bounding box center [127, 356] width 14 height 14
radio input "true"
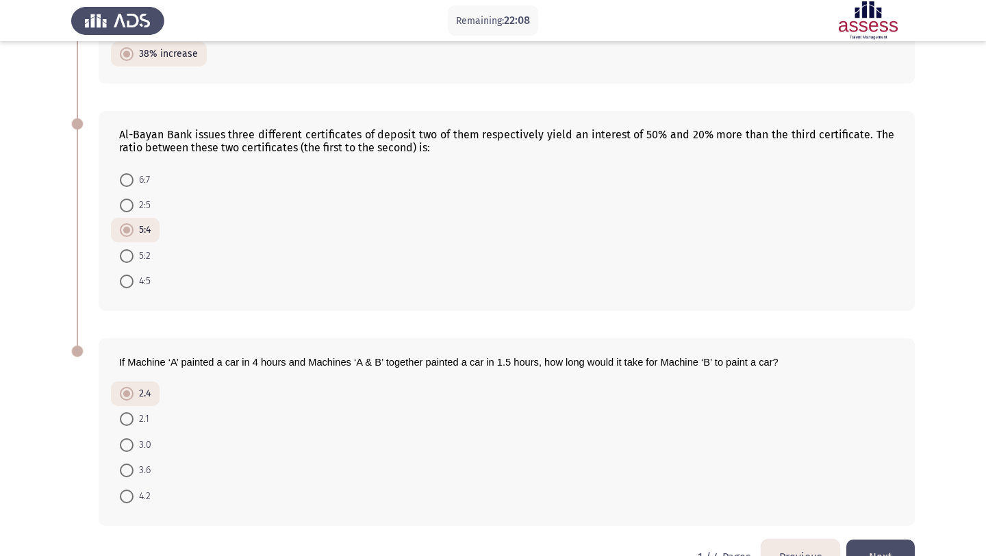
scroll to position [497, 0]
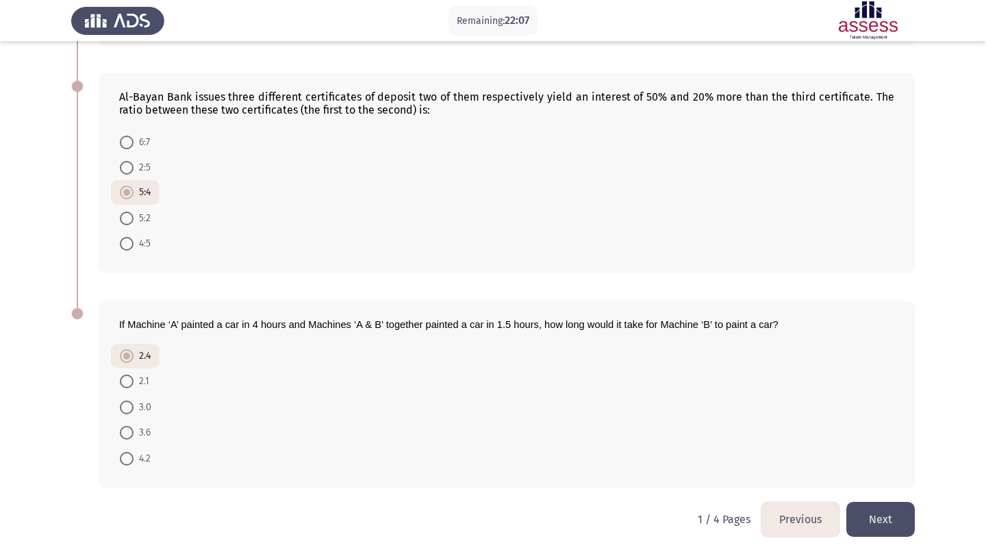
click at [899, 520] on button "Next" at bounding box center [881, 519] width 68 height 35
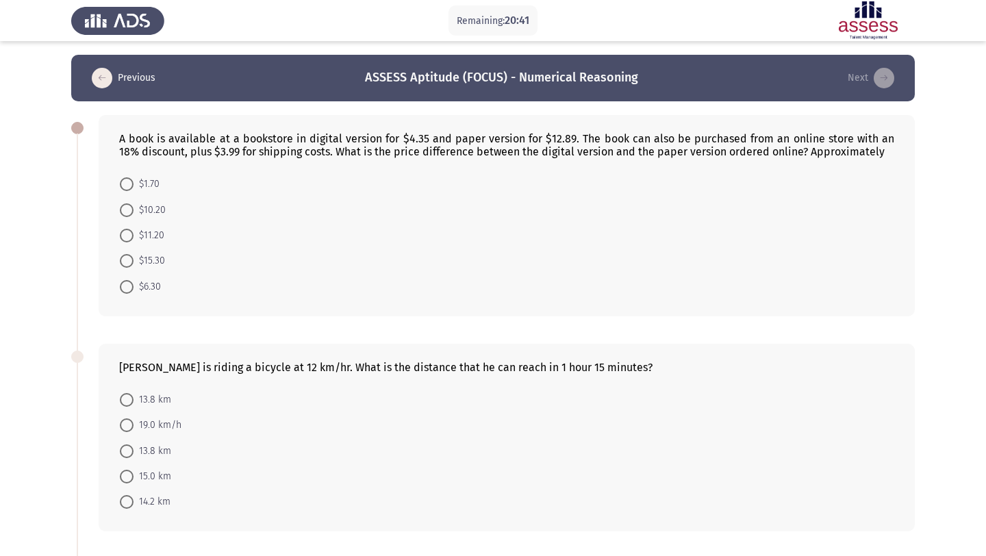
click at [127, 204] on span at bounding box center [127, 210] width 14 height 14
click at [127, 204] on input "$10.20" at bounding box center [127, 210] width 14 height 14
radio input "true"
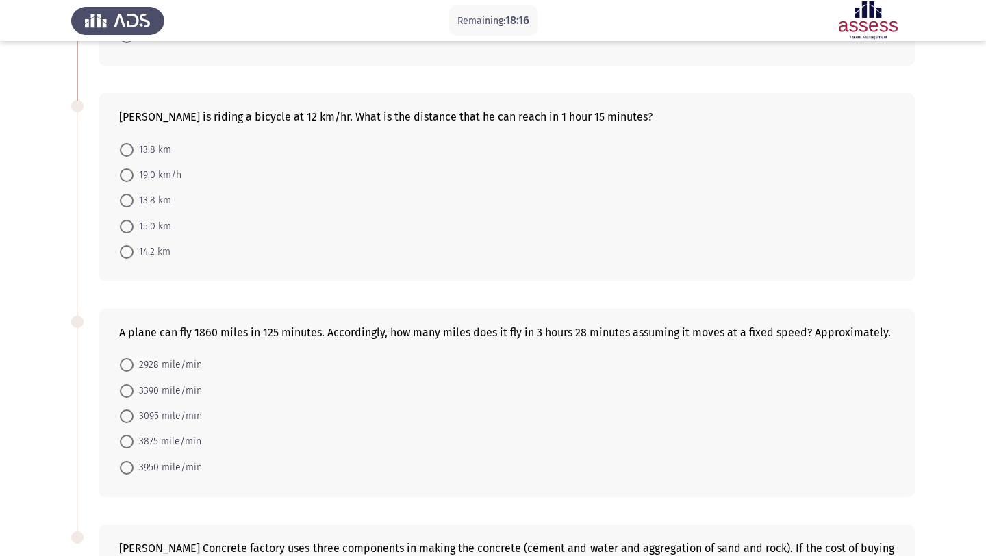
scroll to position [248, 0]
click at [127, 227] on span at bounding box center [127, 228] width 14 height 14
click at [127, 227] on input "15.0 km" at bounding box center [127, 228] width 14 height 14
radio input "true"
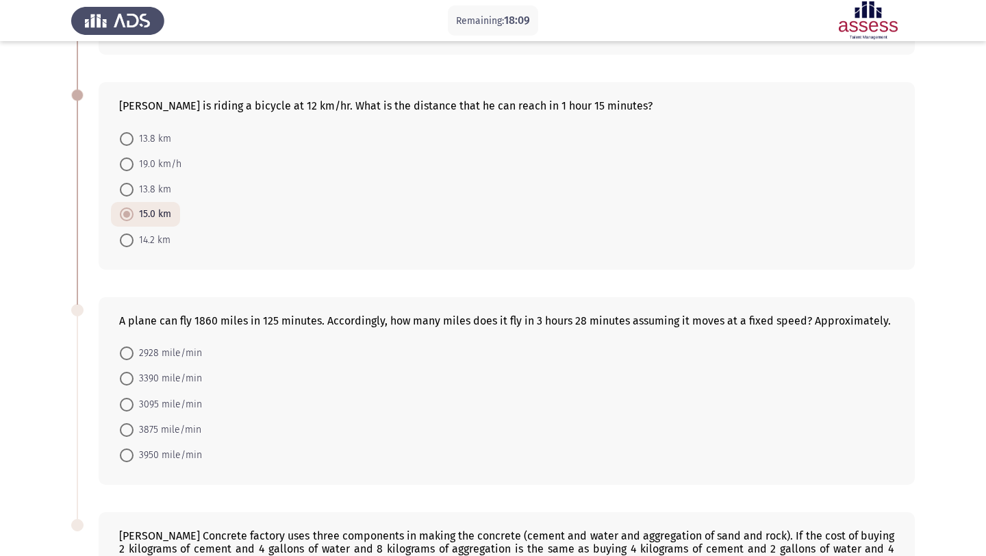
scroll to position [264, 0]
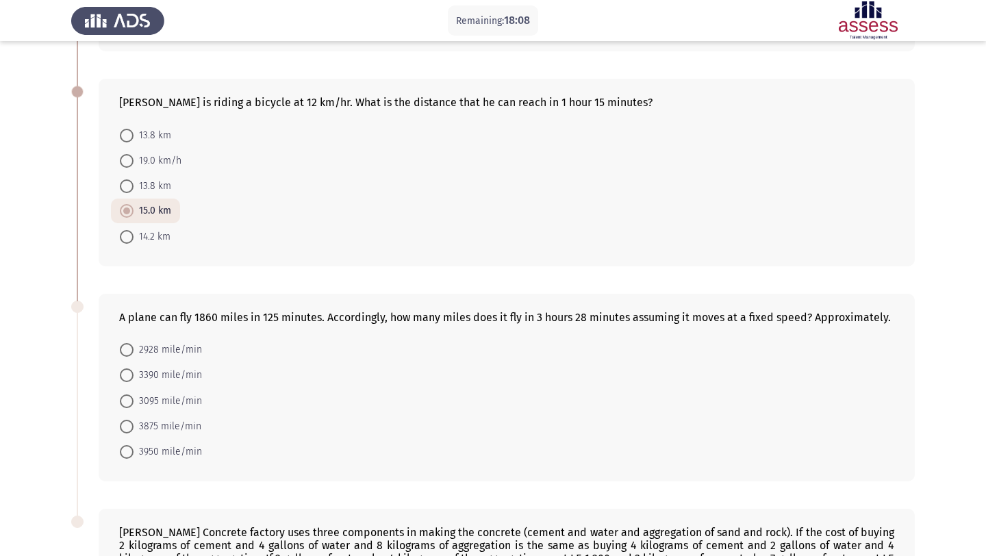
click at [131, 403] on span at bounding box center [127, 402] width 14 height 14
click at [131, 403] on input "3095 mile/min" at bounding box center [127, 402] width 14 height 14
radio input "true"
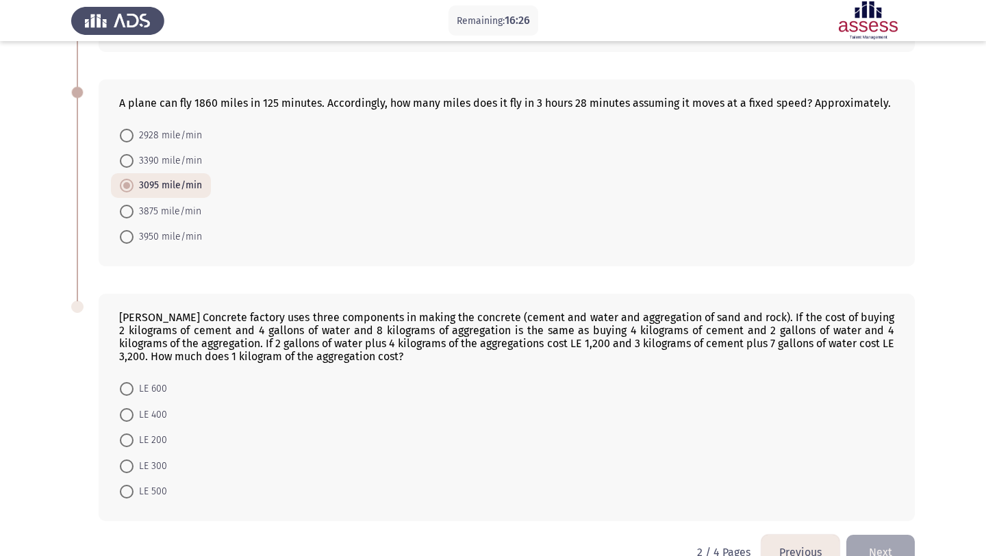
scroll to position [511, 0]
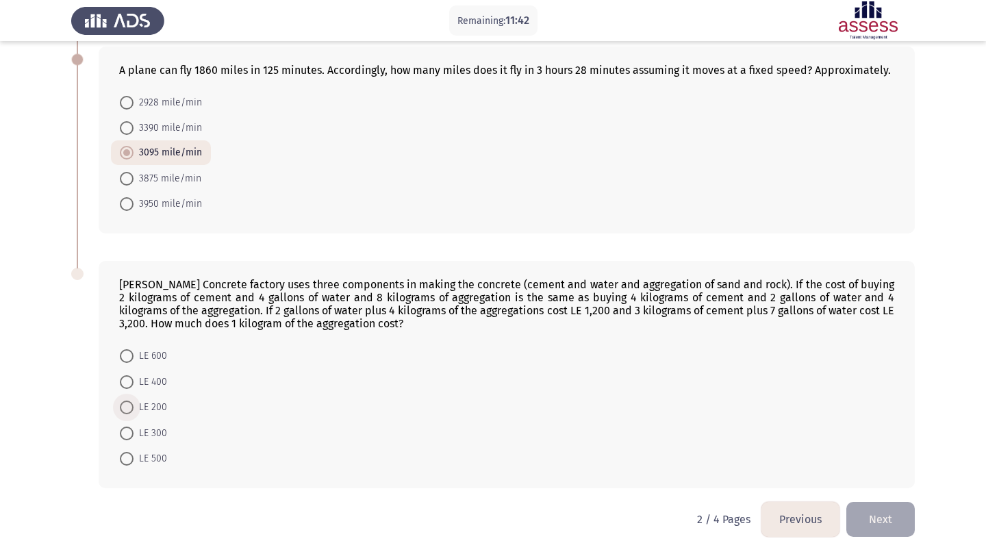
click at [127, 405] on span at bounding box center [127, 408] width 14 height 14
click at [127, 405] on input "LE 200" at bounding box center [127, 408] width 14 height 14
radio input "true"
click at [891, 523] on button "Next" at bounding box center [881, 519] width 68 height 35
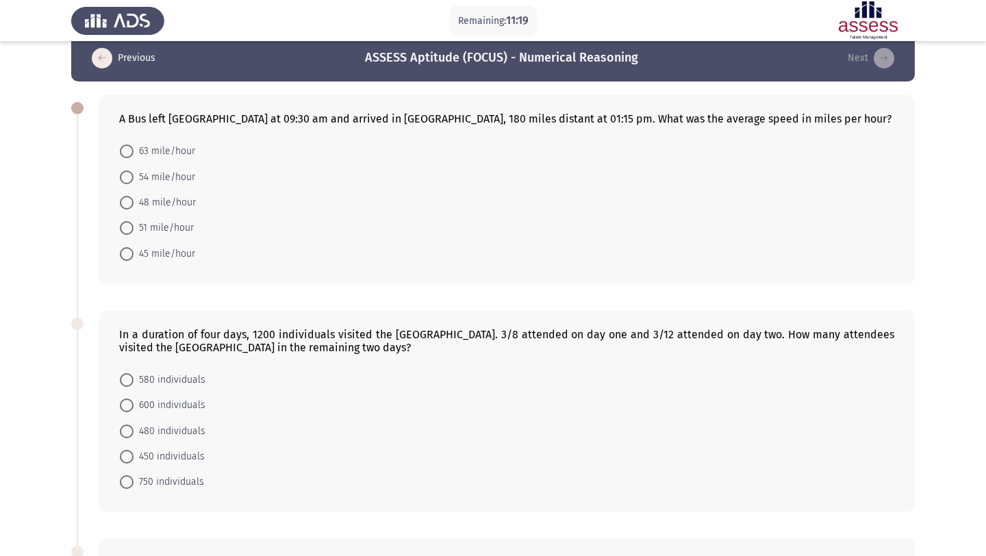
scroll to position [23, 0]
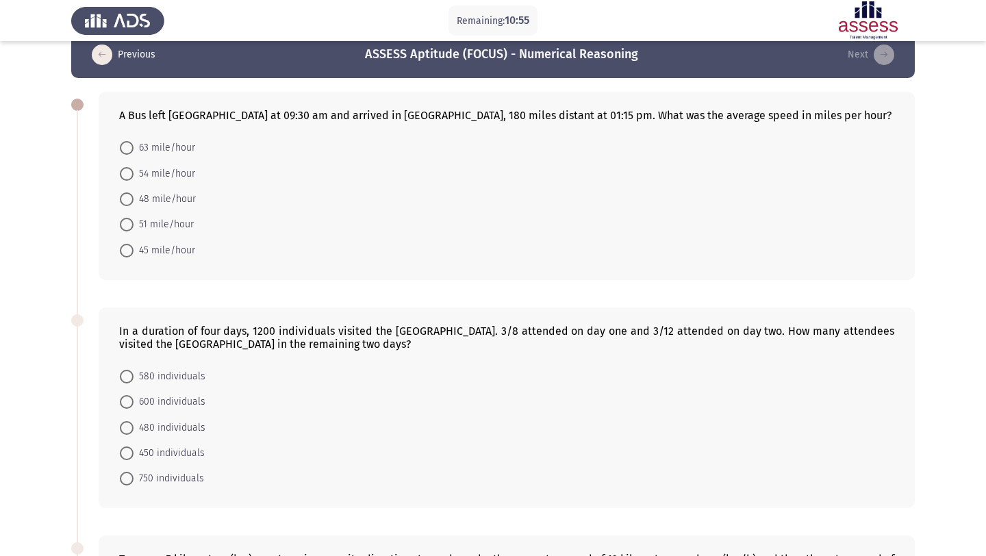
click at [128, 191] on label "48 mile/hour" at bounding box center [158, 199] width 76 height 16
click at [128, 192] on input "48 mile/hour" at bounding box center [127, 199] width 14 height 14
radio input "true"
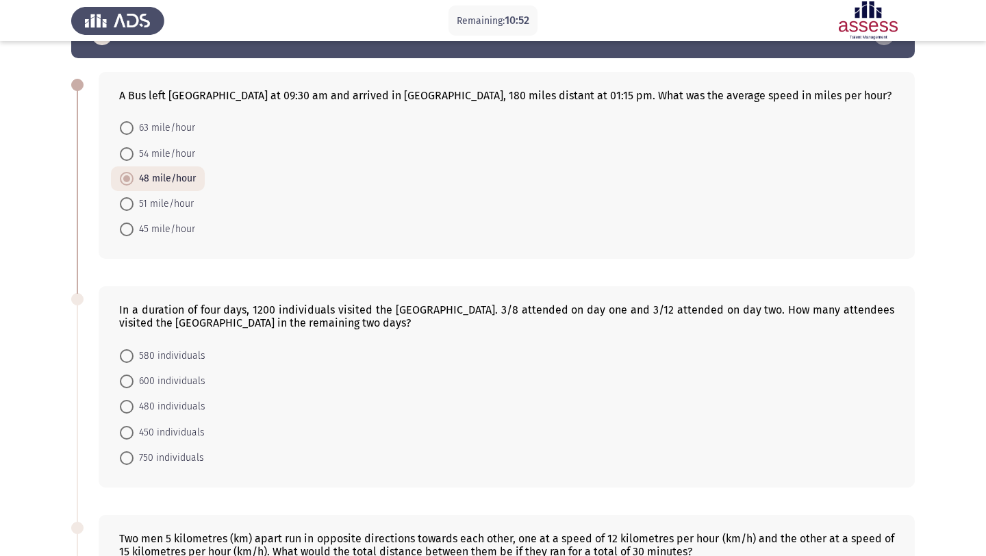
scroll to position [47, 0]
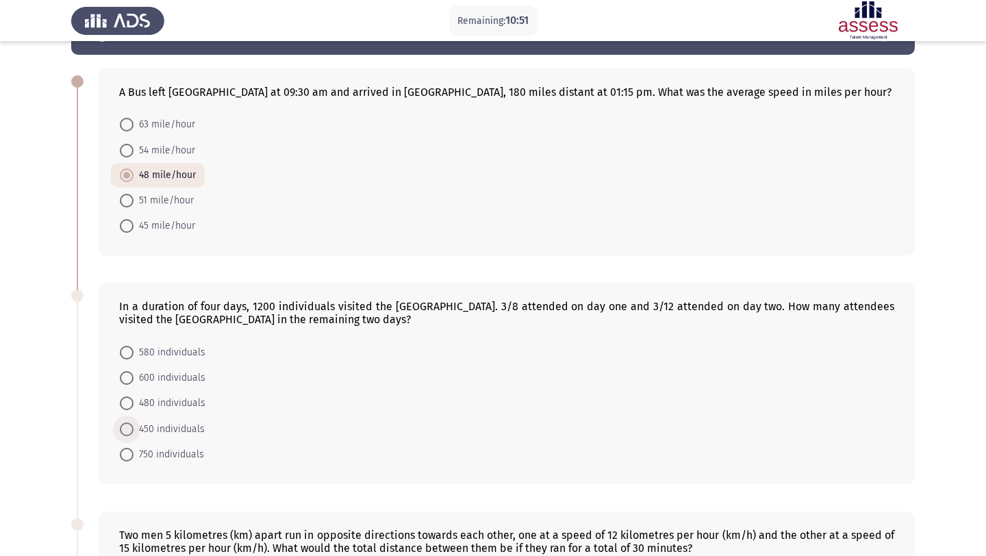
click at [124, 425] on span at bounding box center [127, 430] width 14 height 14
click at [124, 425] on input "450 individuals" at bounding box center [127, 430] width 14 height 14
radio input "true"
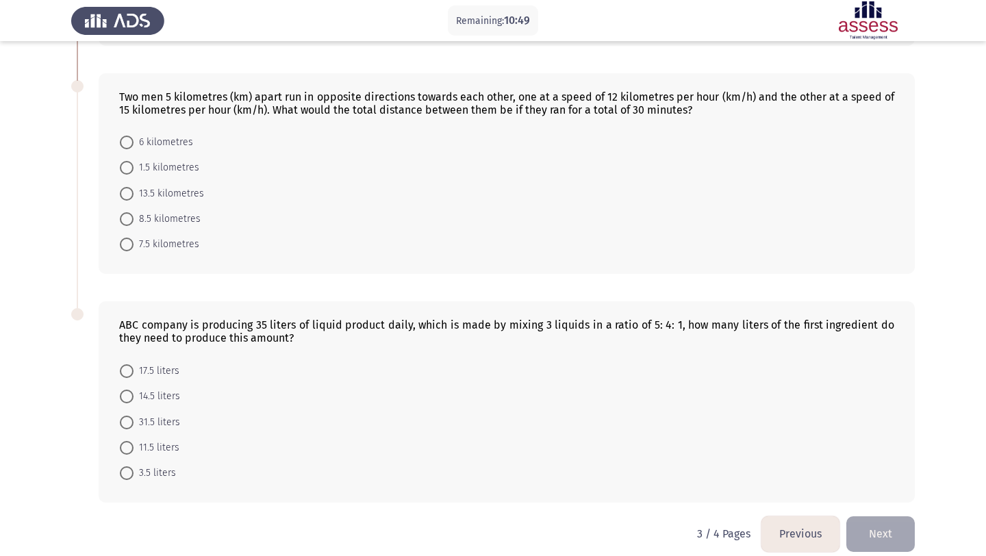
scroll to position [489, 0]
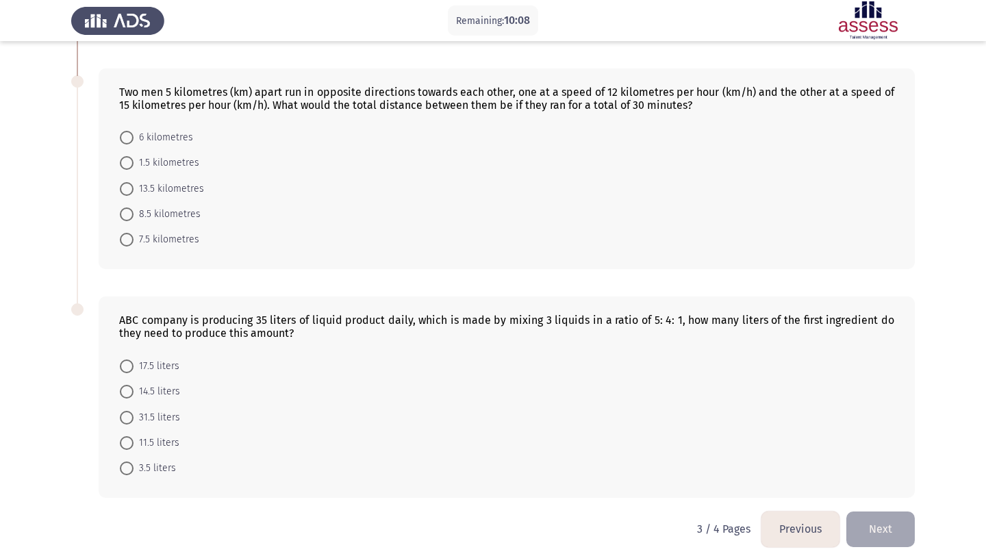
click at [129, 188] on span at bounding box center [127, 189] width 14 height 14
click at [129, 188] on input "13.5 kilometres" at bounding box center [127, 189] width 14 height 14
radio input "true"
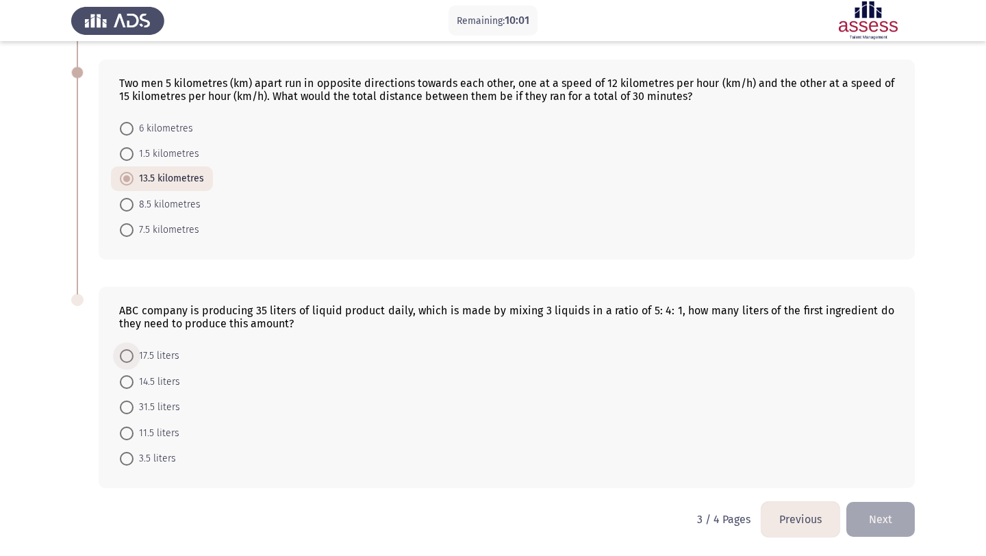
click at [125, 356] on span at bounding box center [127, 356] width 14 height 14
click at [125, 356] on input "17.5 liters" at bounding box center [127, 356] width 14 height 14
radio input "true"
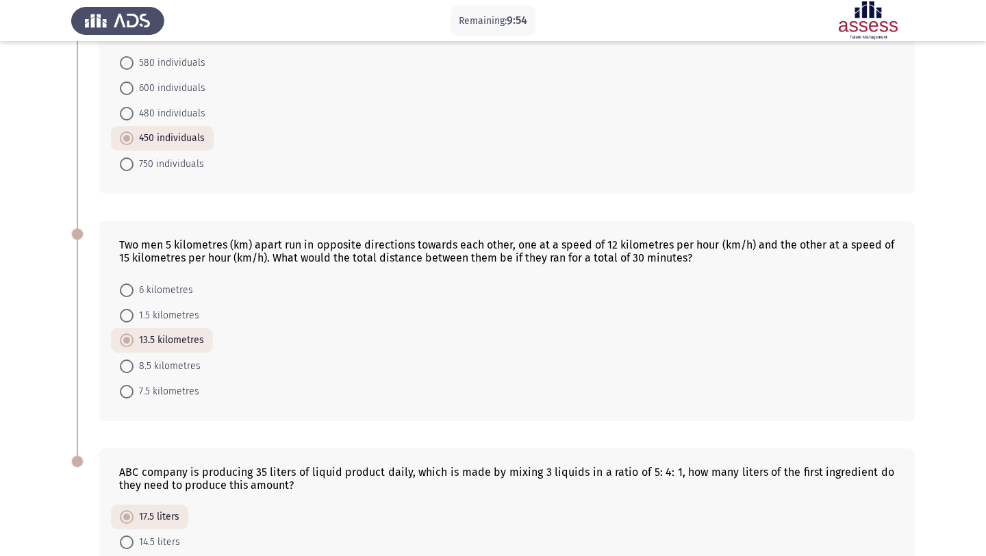
scroll to position [497, 0]
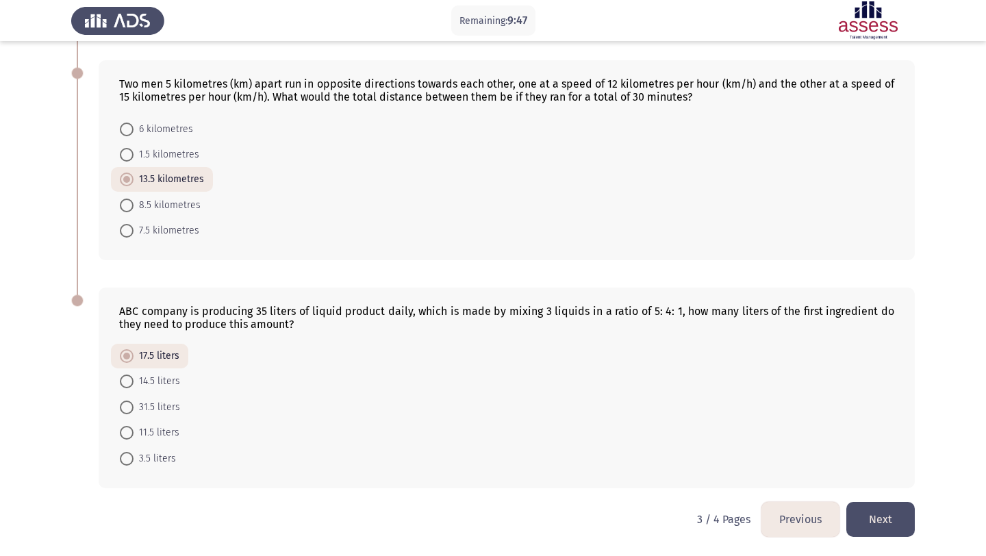
click at [895, 521] on button "Next" at bounding box center [881, 519] width 68 height 35
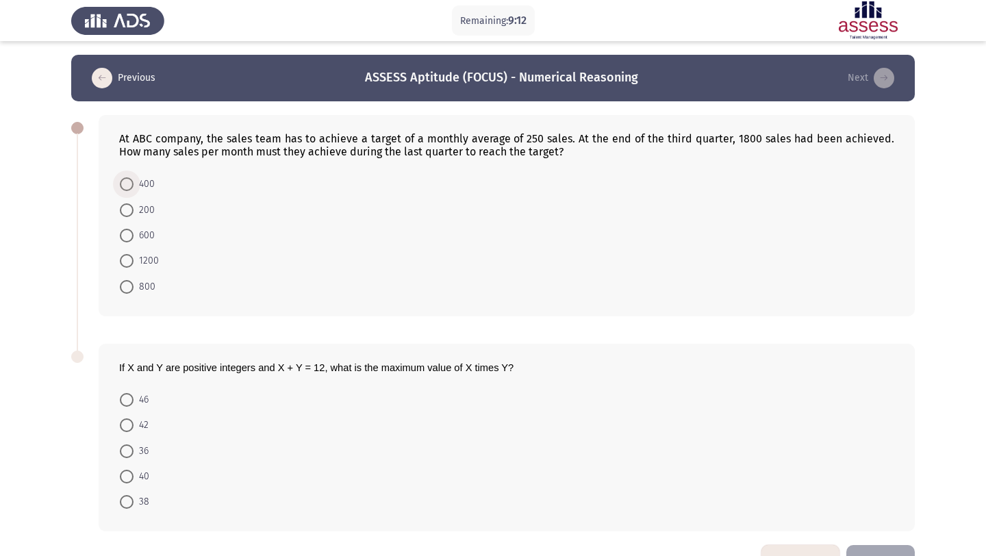
click at [129, 179] on span at bounding box center [127, 184] width 14 height 14
click at [129, 179] on input "400" at bounding box center [127, 184] width 14 height 14
radio input "true"
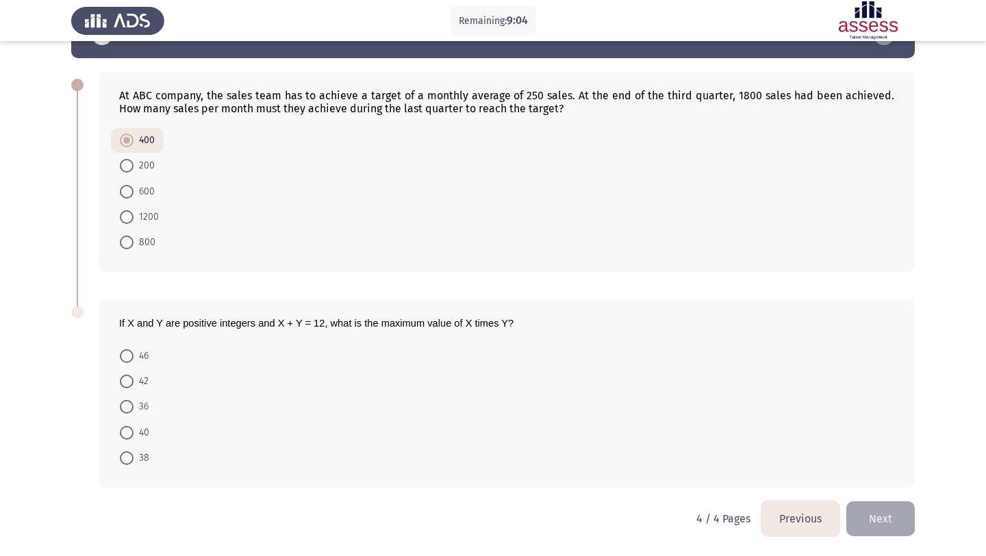
click at [125, 458] on span at bounding box center [127, 458] width 14 height 14
click at [125, 458] on input "38" at bounding box center [127, 458] width 14 height 14
radio input "true"
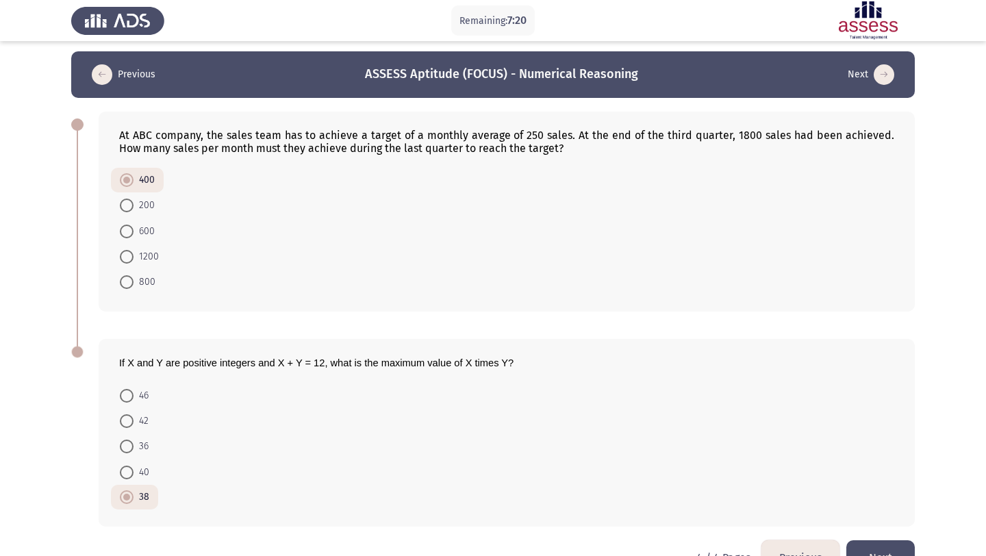
scroll to position [42, 0]
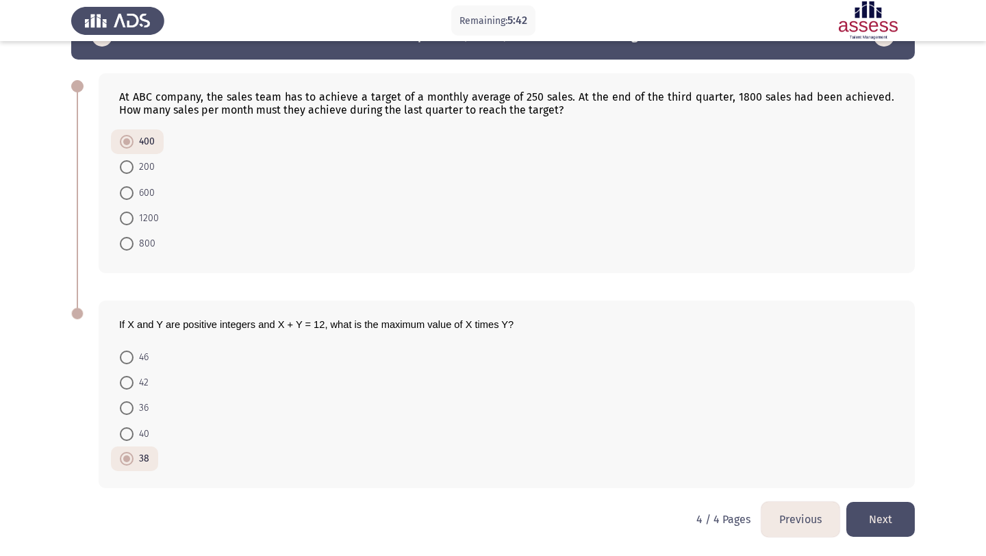
click at [910, 527] on button "Next" at bounding box center [881, 519] width 68 height 35
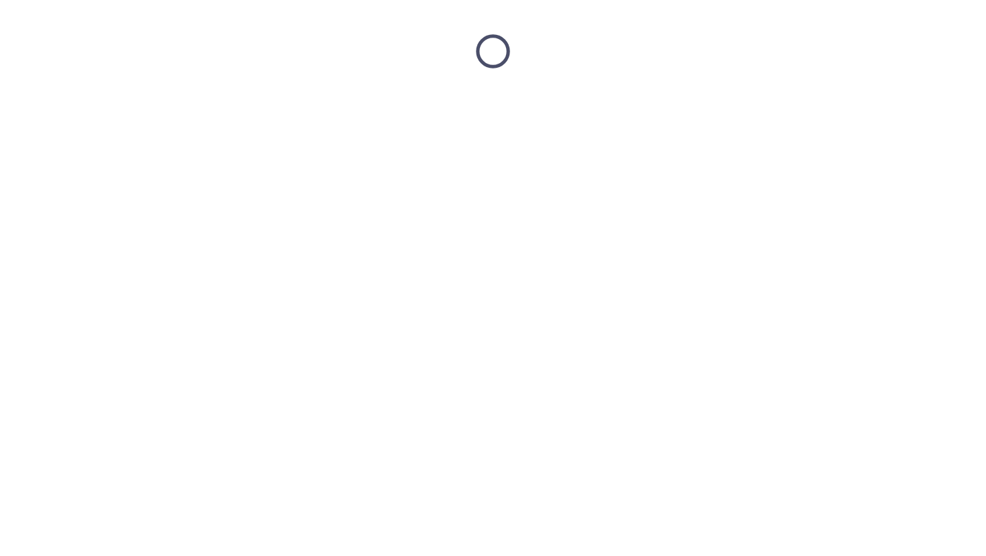
scroll to position [0, 0]
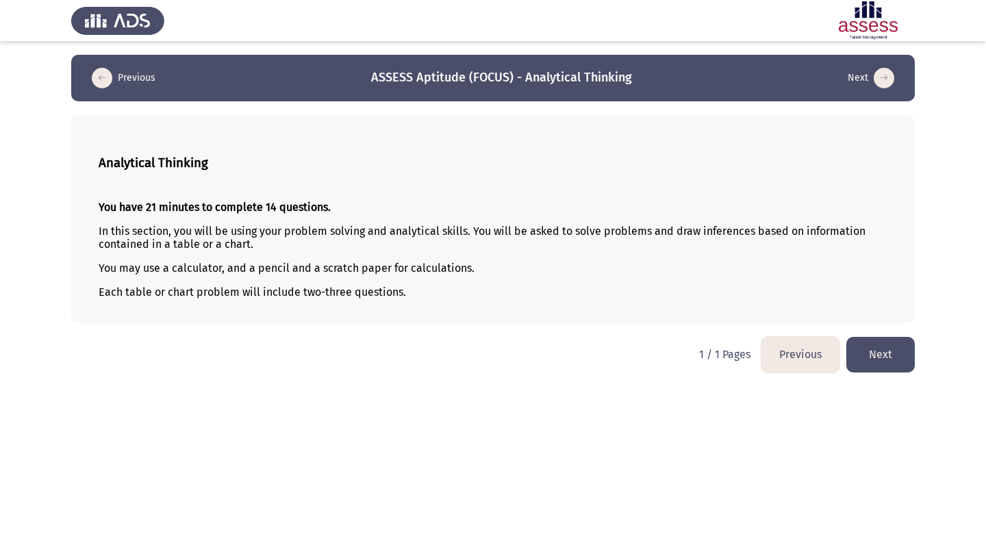
click at [887, 356] on button "Next" at bounding box center [881, 354] width 68 height 35
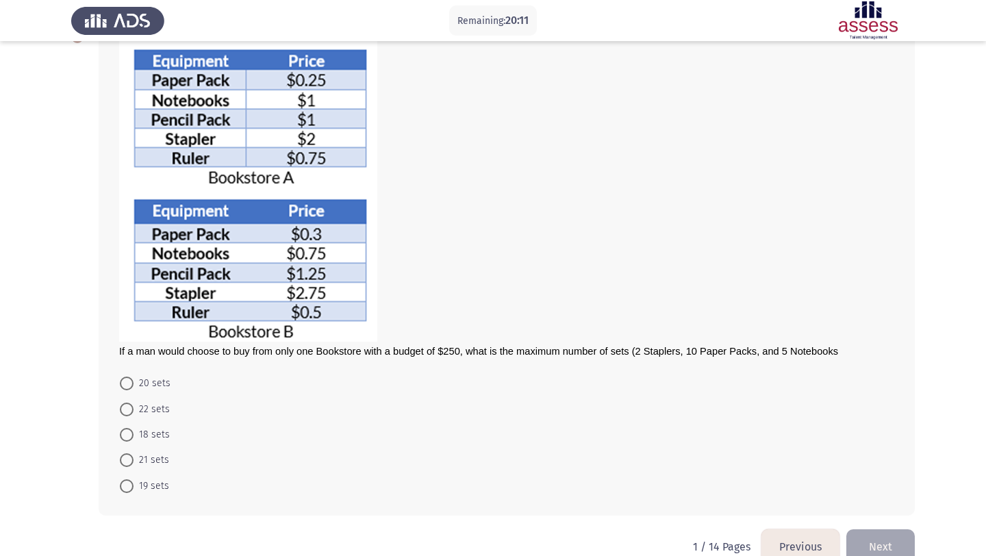
scroll to position [90, 0]
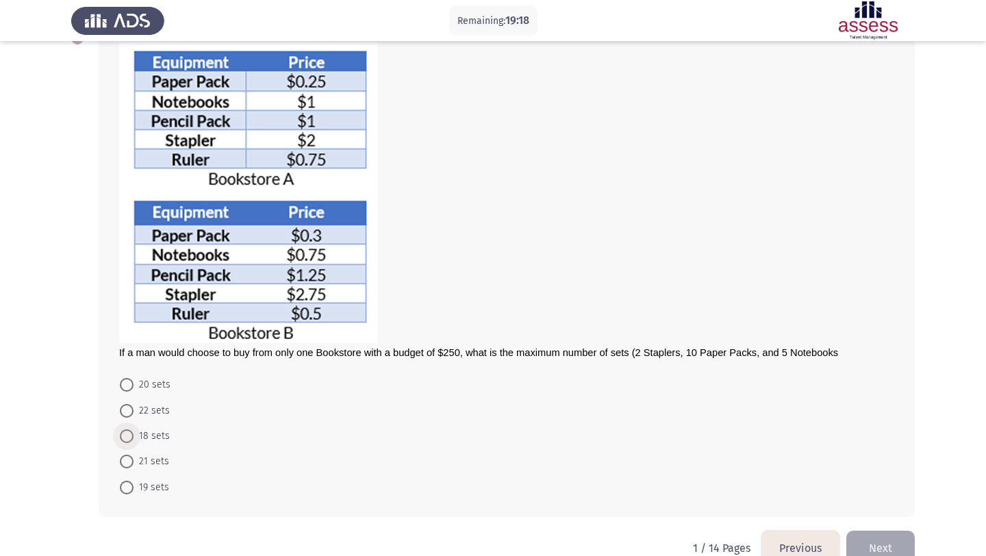
click at [128, 440] on span at bounding box center [127, 436] width 14 height 14
click at [128, 440] on input "18 sets" at bounding box center [127, 436] width 14 height 14
radio input "true"
click at [880, 541] on button "Next" at bounding box center [881, 546] width 68 height 35
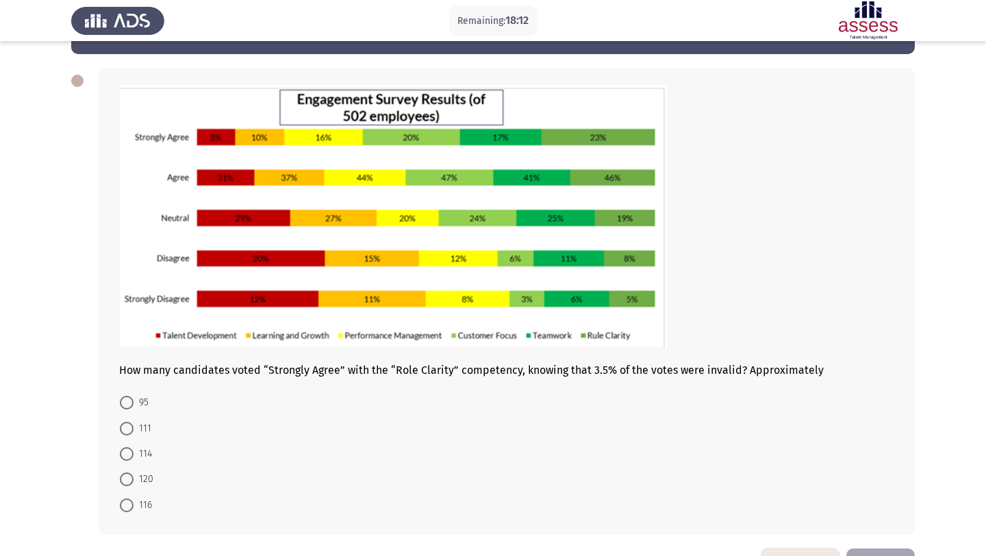
scroll to position [94, 0]
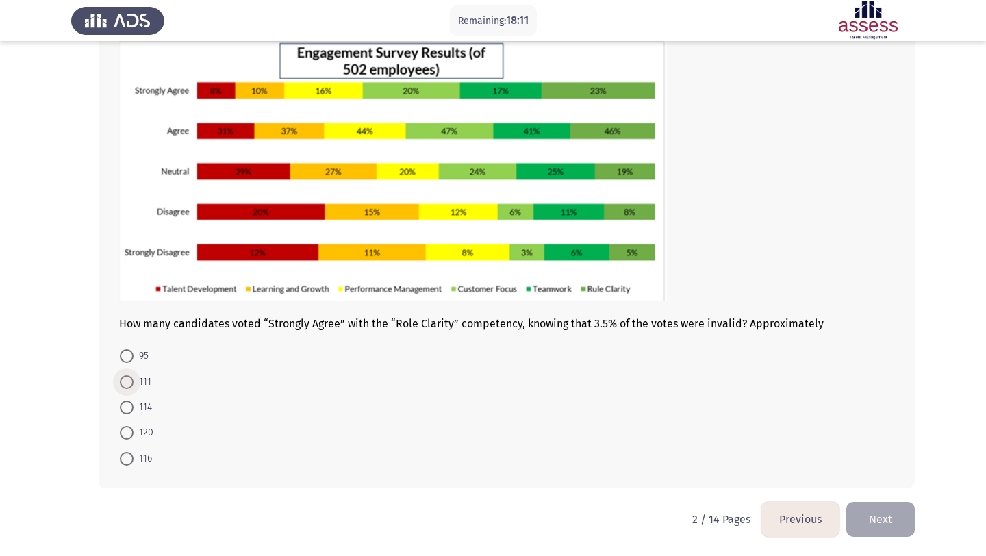
click at [131, 380] on span at bounding box center [127, 382] width 14 height 14
click at [131, 380] on input "111" at bounding box center [127, 382] width 14 height 14
radio input "true"
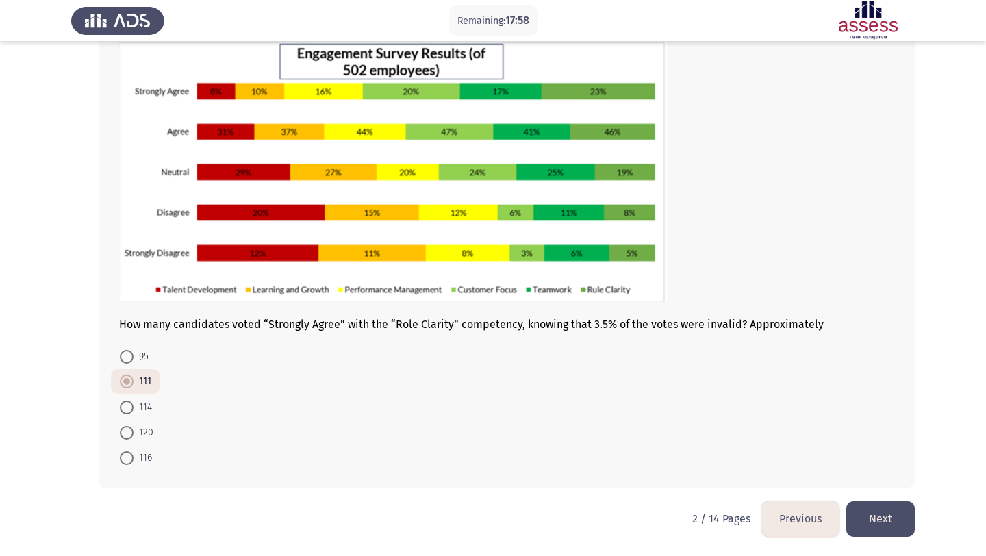
click at [878, 514] on button "Next" at bounding box center [881, 518] width 68 height 35
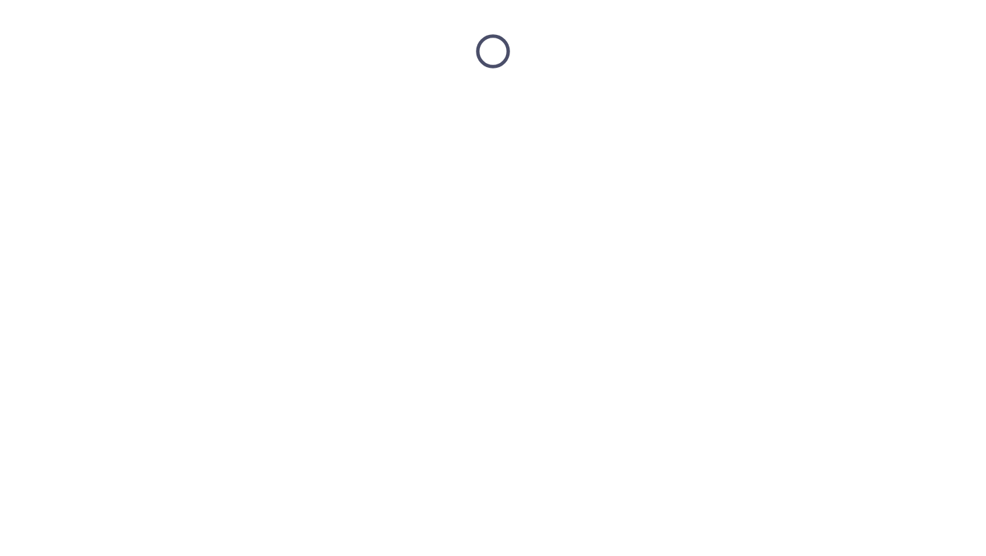
scroll to position [0, 0]
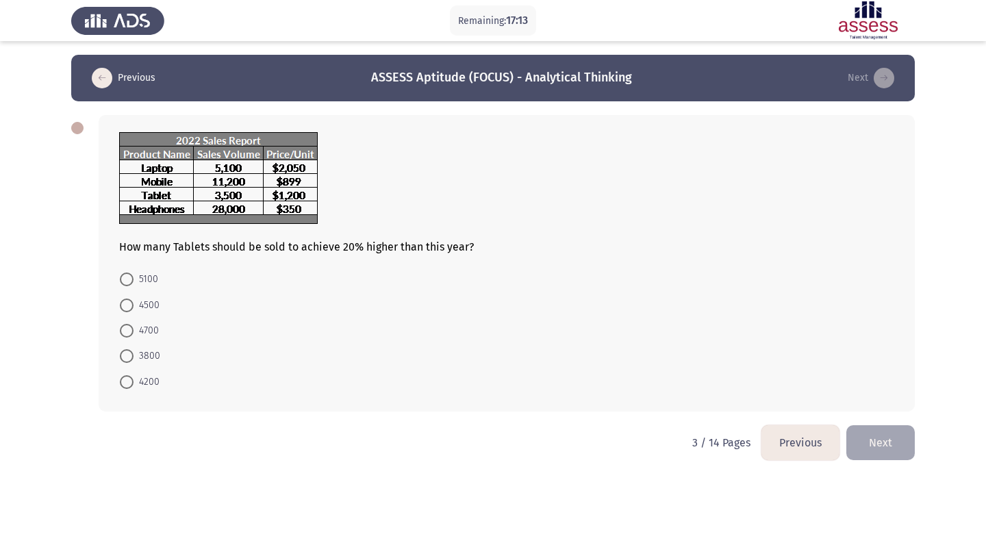
click at [130, 380] on span at bounding box center [127, 382] width 14 height 14
click at [130, 380] on input "4200" at bounding box center [127, 382] width 14 height 14
radio input "true"
click at [885, 442] on button "Next" at bounding box center [881, 441] width 68 height 35
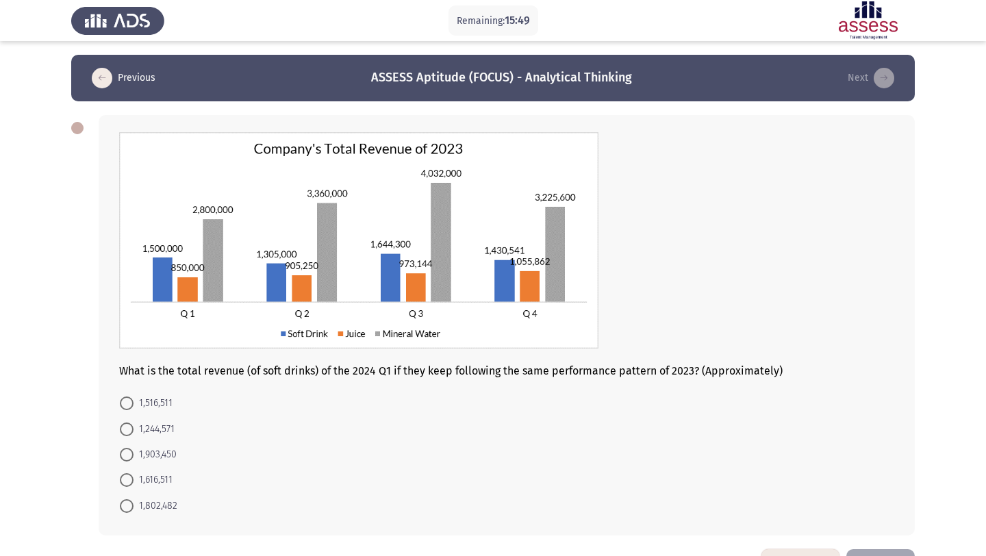
click at [136, 405] on span "1,516,511" at bounding box center [153, 403] width 39 height 16
click at [134, 405] on input "1,516,511" at bounding box center [127, 404] width 14 height 14
radio input "true"
click at [118, 373] on div "What is the total revenue (of soft drinks) of the 2024 Q1 if they keep followin…" at bounding box center [507, 324] width 816 height 419
click at [121, 396] on span at bounding box center [127, 403] width 14 height 14
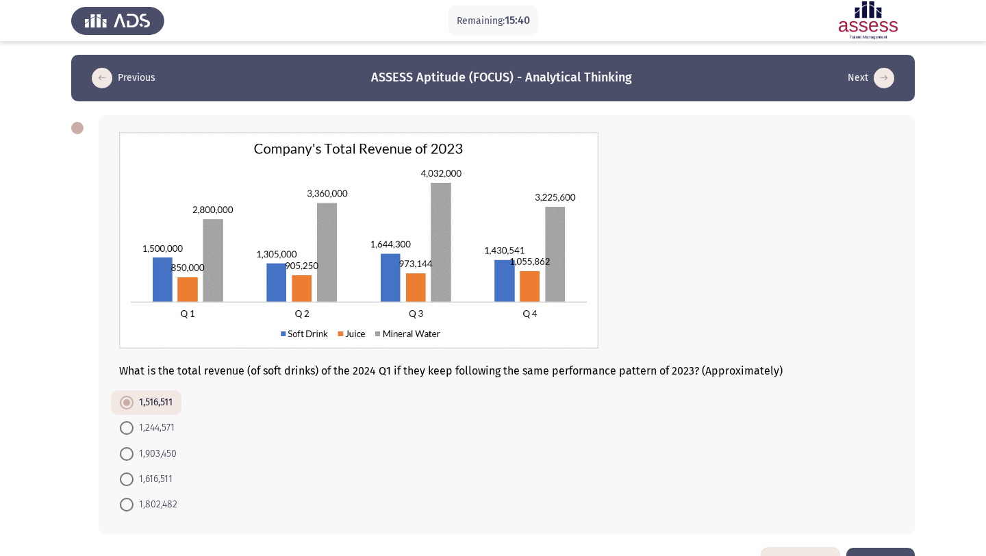
click at [121, 396] on input "1,516,511" at bounding box center [127, 403] width 14 height 14
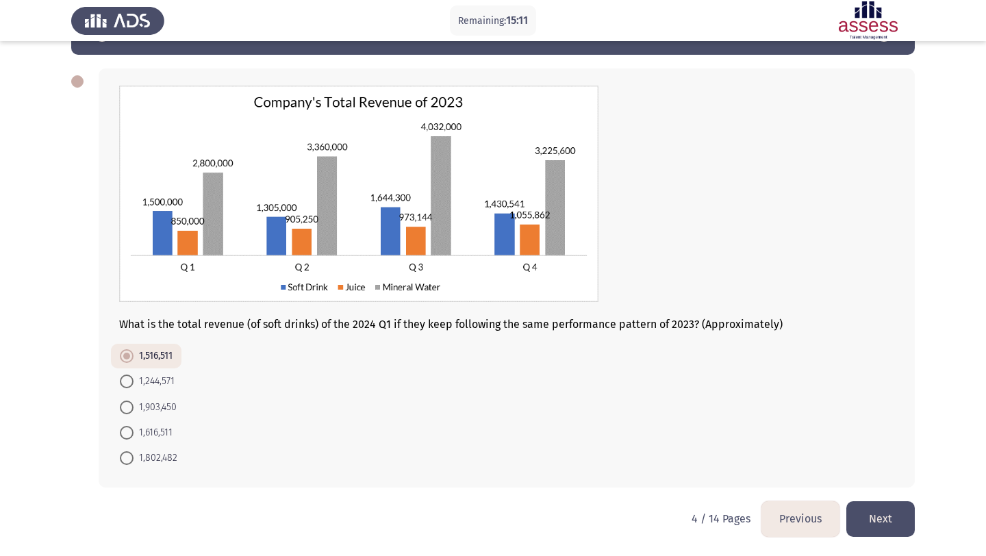
click at [880, 520] on button "Next" at bounding box center [881, 518] width 68 height 35
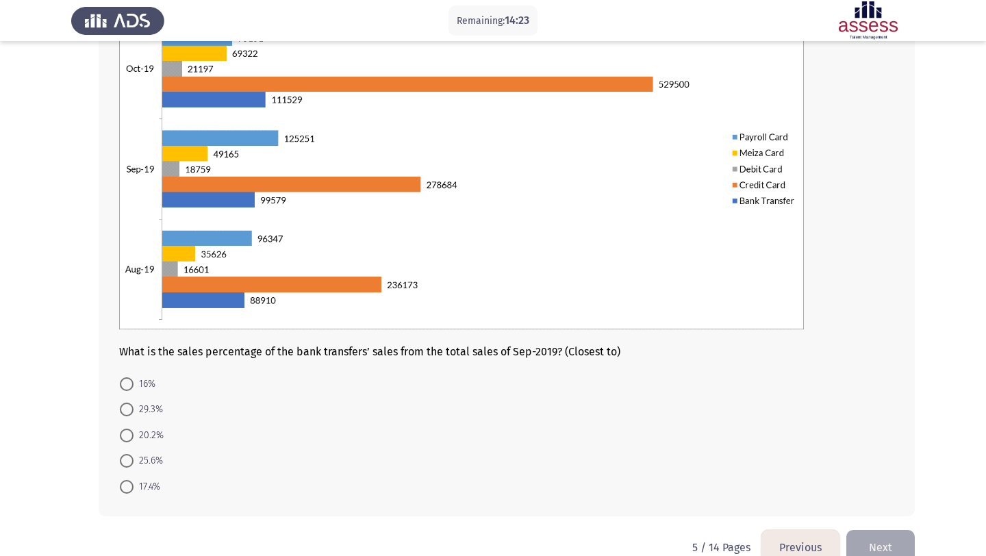
scroll to position [151, 0]
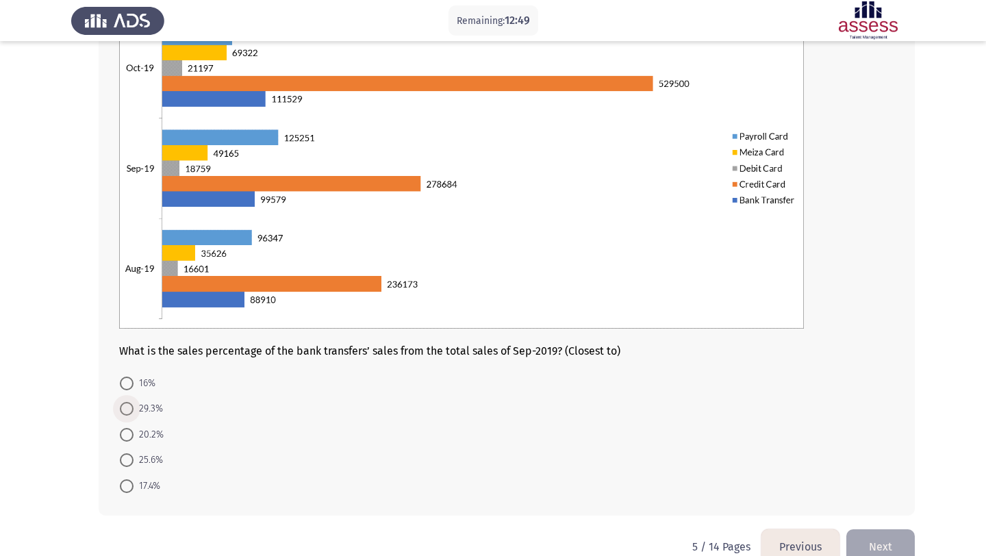
click at [132, 415] on span at bounding box center [127, 409] width 14 height 14
click at [132, 415] on input "29.3%" at bounding box center [127, 409] width 14 height 14
radio input "true"
click at [878, 548] on button "Next" at bounding box center [881, 545] width 68 height 35
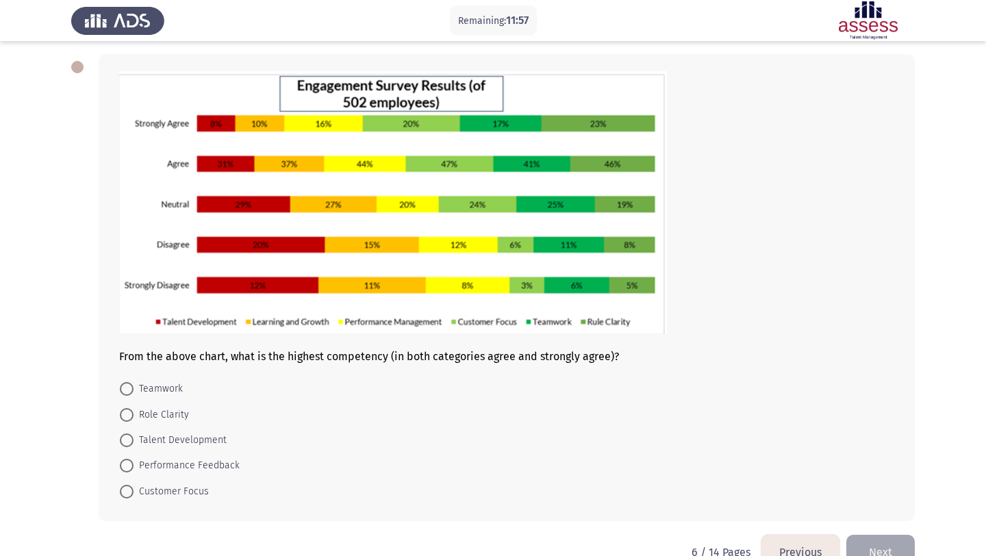
scroll to position [94, 0]
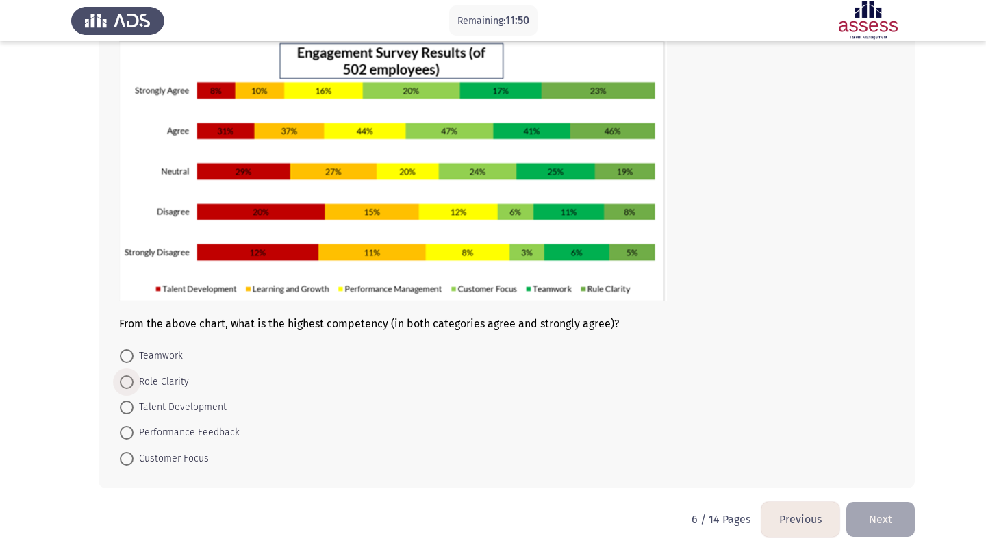
click at [127, 384] on span at bounding box center [127, 382] width 14 height 14
click at [127, 384] on input "Role Clarity" at bounding box center [127, 382] width 14 height 14
radio input "true"
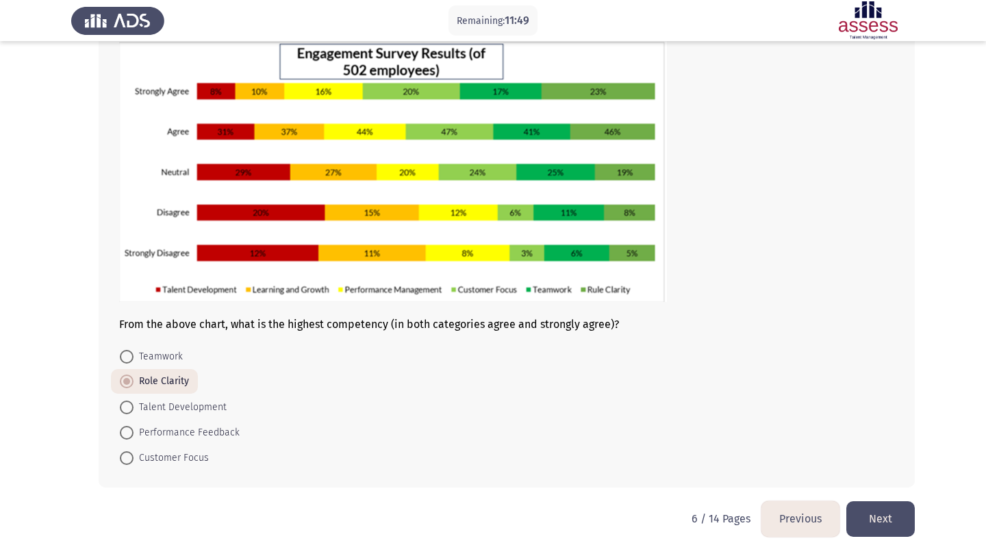
click at [873, 523] on button "Next" at bounding box center [881, 518] width 68 height 35
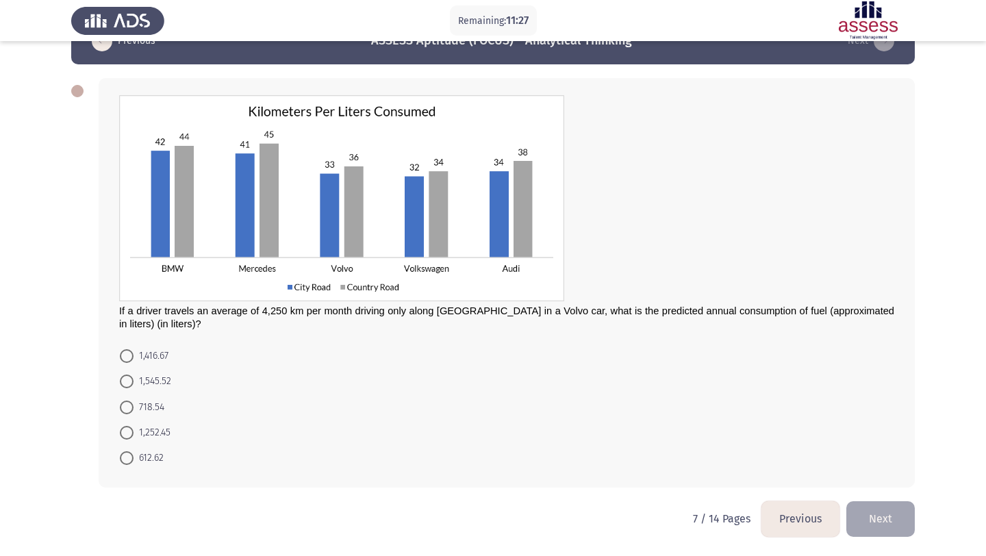
scroll to position [37, 0]
click at [127, 352] on span at bounding box center [127, 356] width 14 height 14
click at [127, 352] on input "1,416.67" at bounding box center [127, 356] width 14 height 14
radio input "true"
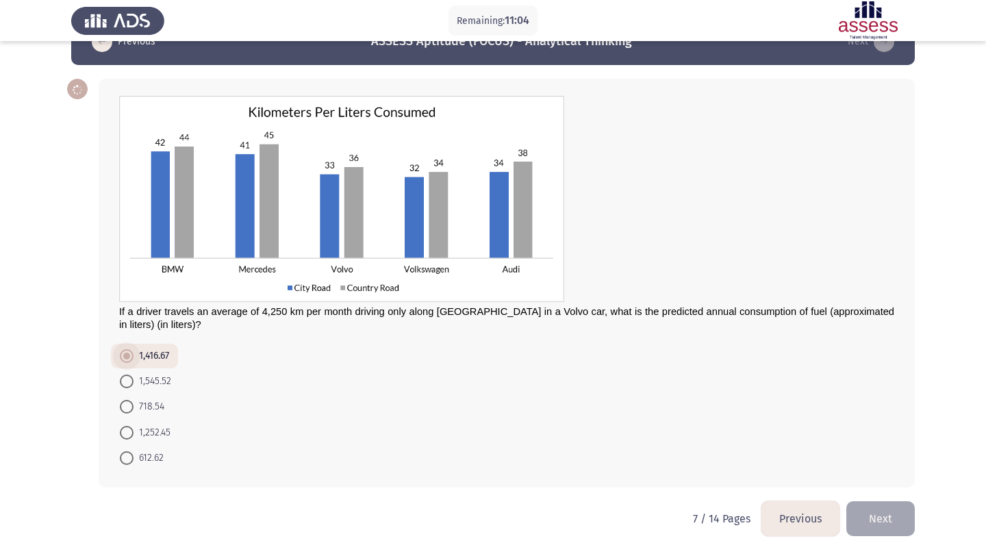
scroll to position [36, 0]
click at [892, 527] on button "Next" at bounding box center [881, 518] width 68 height 35
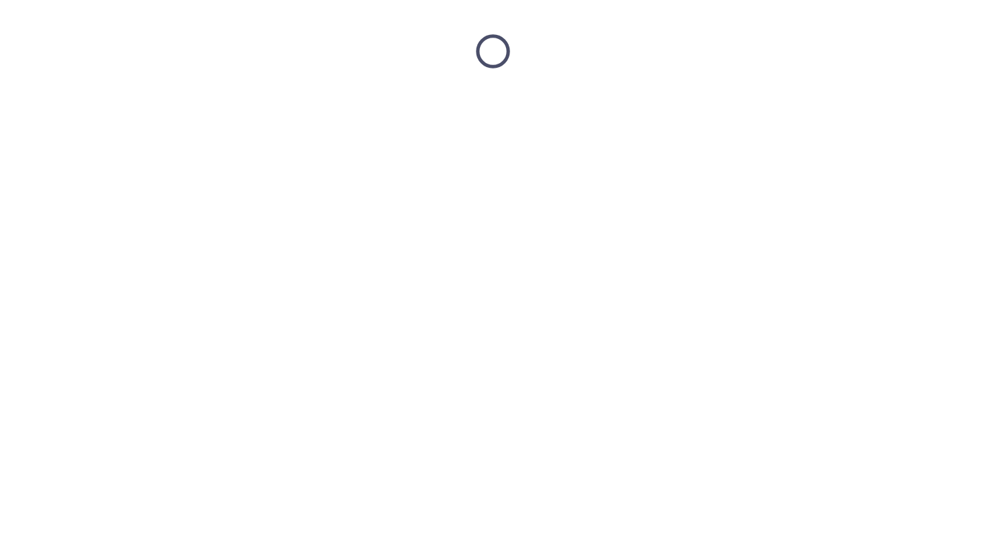
scroll to position [0, 0]
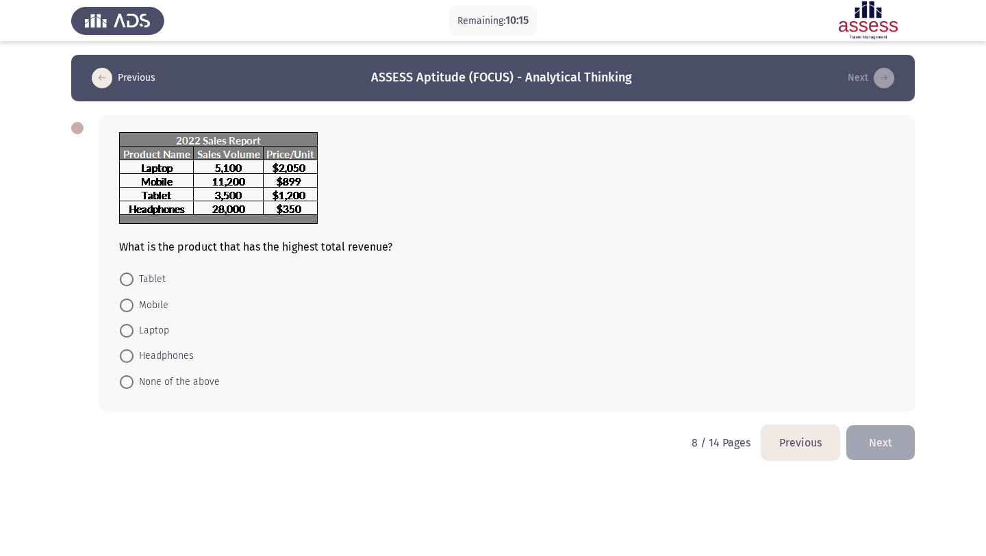
click at [122, 329] on span at bounding box center [127, 331] width 14 height 14
click at [122, 329] on input "Laptop" at bounding box center [127, 331] width 14 height 14
radio input "true"
click at [884, 444] on button "Next" at bounding box center [881, 441] width 68 height 35
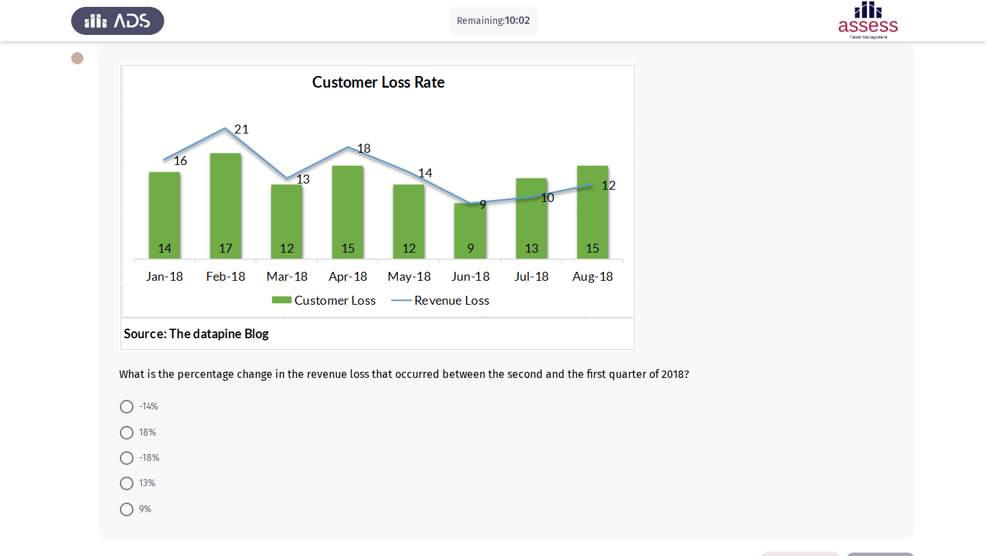
scroll to position [69, 0]
click at [120, 455] on span at bounding box center [127, 459] width 14 height 14
click at [120, 455] on input "-18%" at bounding box center [127, 459] width 14 height 14
radio input "true"
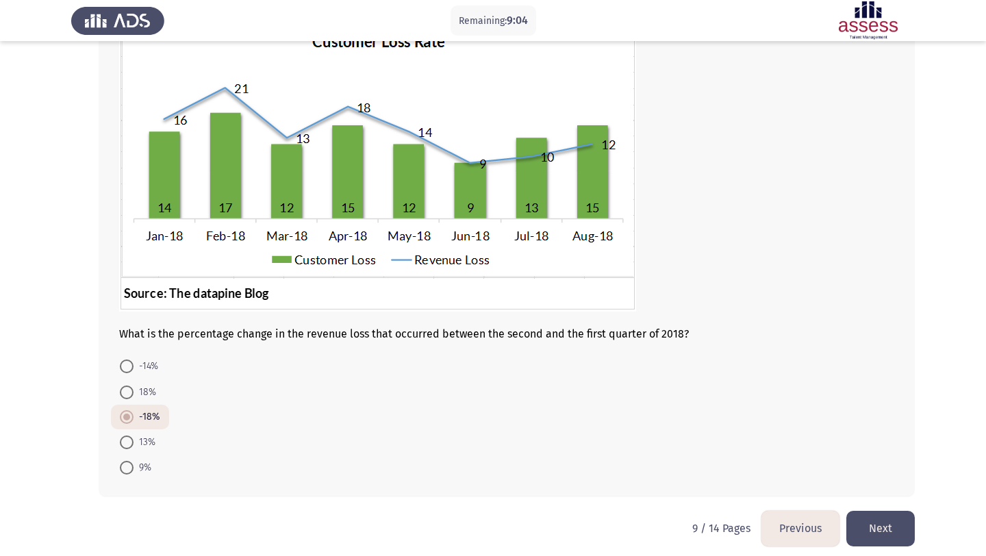
scroll to position [120, 0]
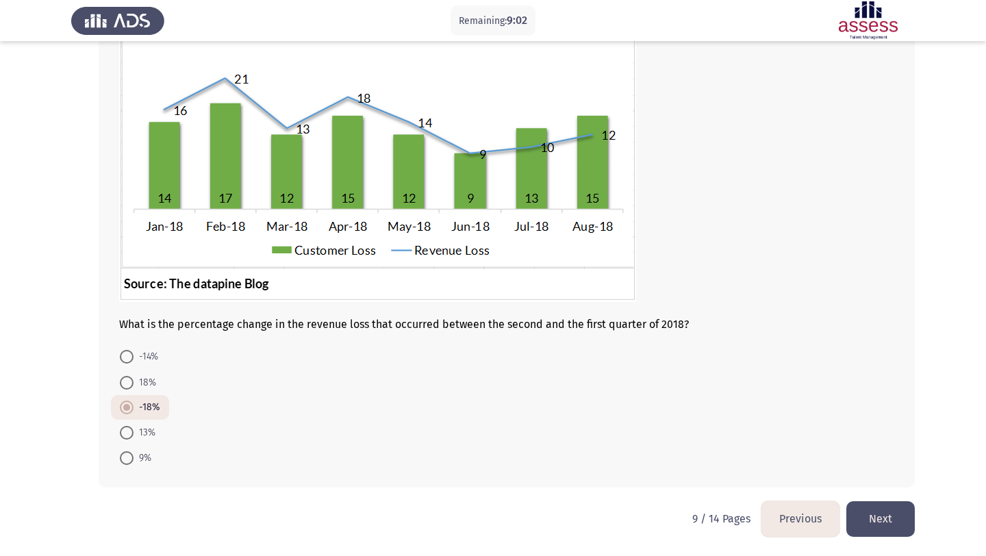
click at [888, 515] on button "Next" at bounding box center [881, 518] width 68 height 35
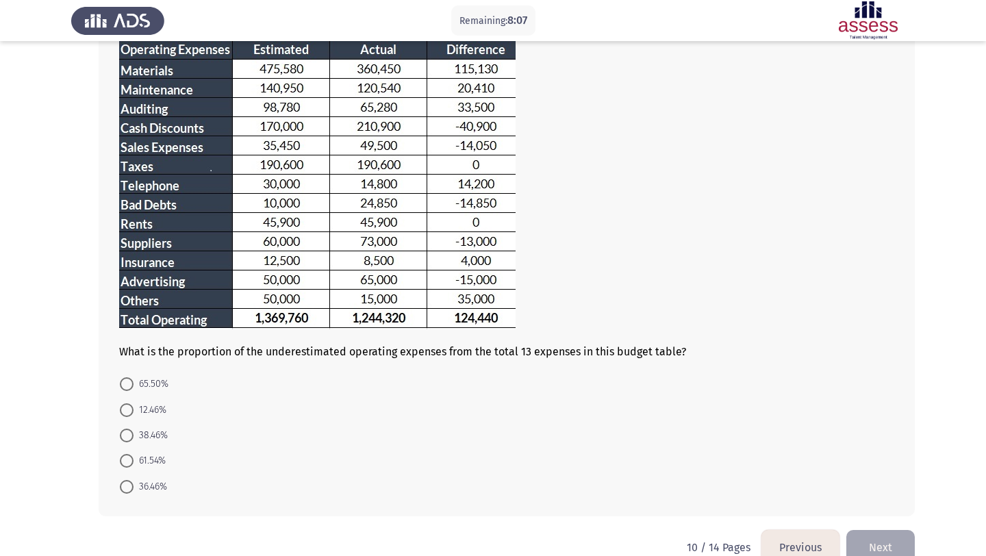
scroll to position [114, 0]
click at [129, 432] on span at bounding box center [127, 435] width 14 height 14
click at [129, 432] on input "38.46%" at bounding box center [127, 435] width 14 height 14
radio input "true"
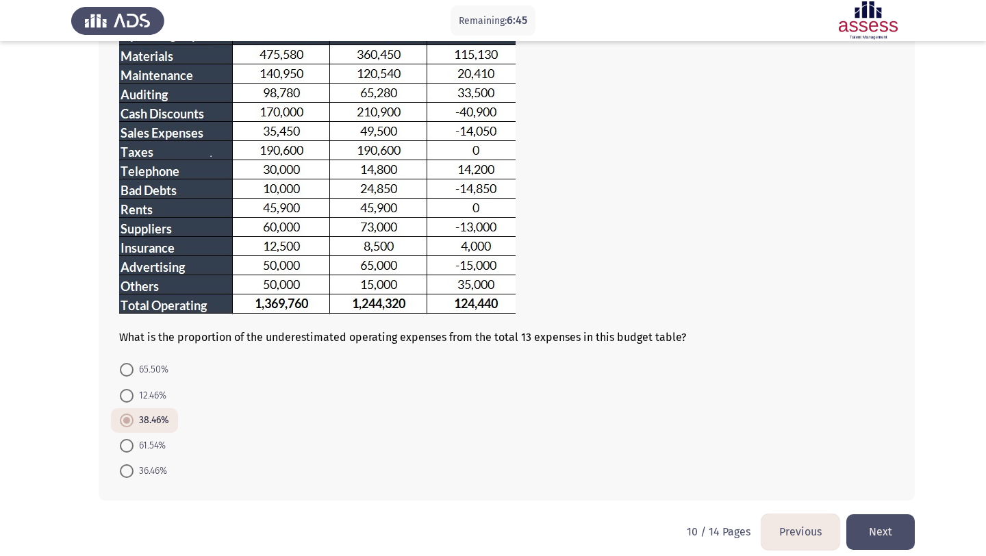
scroll to position [141, 0]
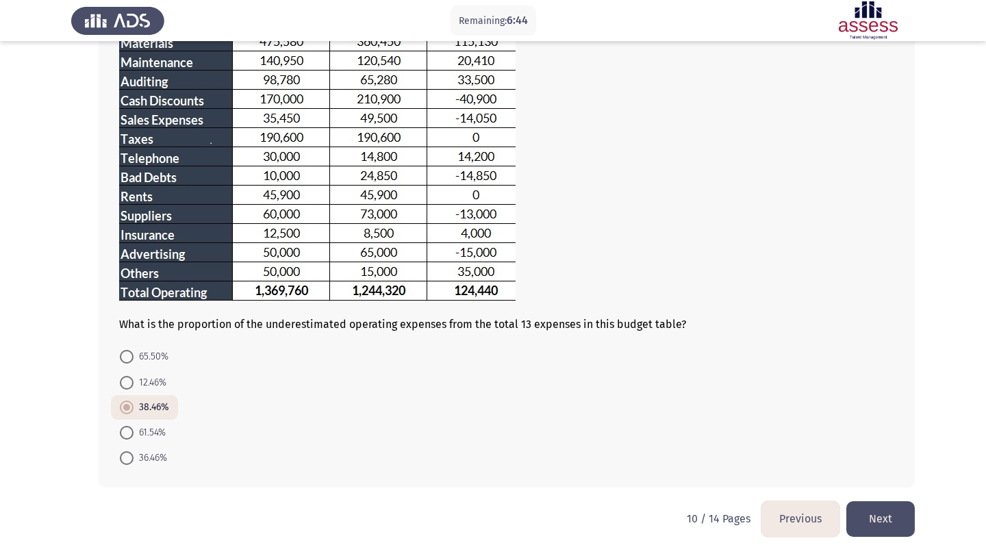
click at [883, 519] on button "Next" at bounding box center [881, 518] width 68 height 35
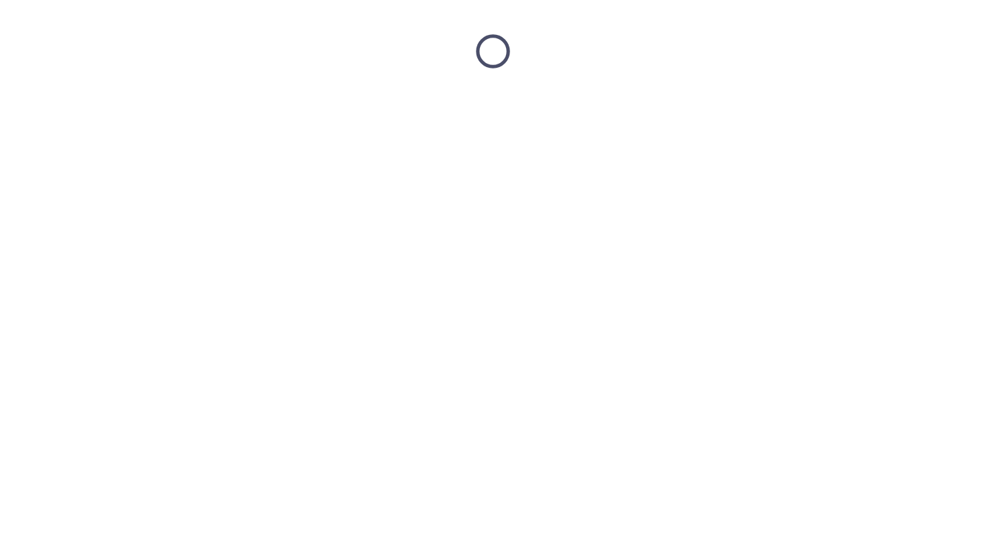
scroll to position [0, 0]
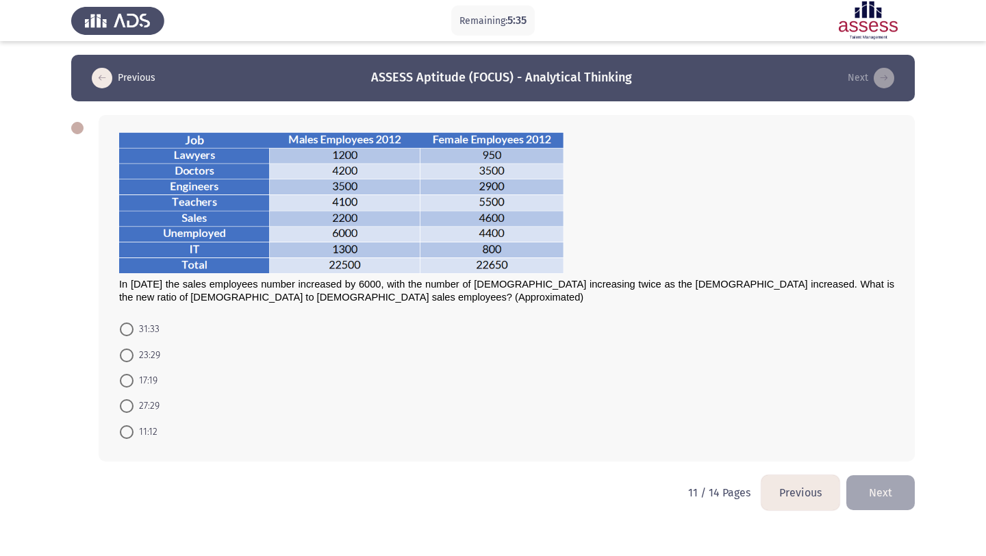
click at [132, 328] on span at bounding box center [127, 330] width 14 height 14
click at [132, 328] on input "31:33" at bounding box center [127, 330] width 14 height 14
radio input "true"
click at [888, 494] on button "Next" at bounding box center [881, 491] width 68 height 35
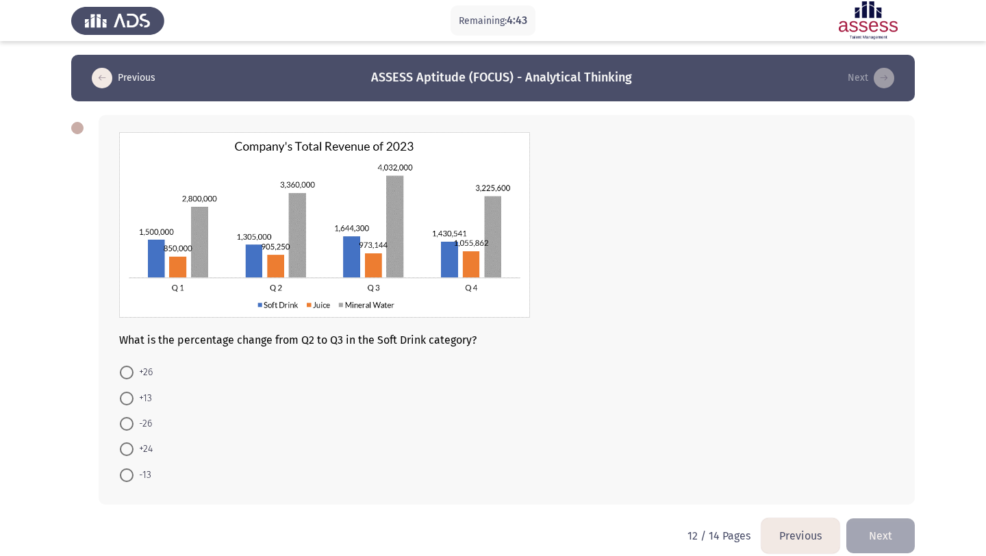
click at [129, 376] on span at bounding box center [127, 373] width 14 height 14
click at [129, 376] on input "+26" at bounding box center [127, 373] width 14 height 14
radio input "true"
click at [895, 532] on button "Next" at bounding box center [881, 534] width 68 height 35
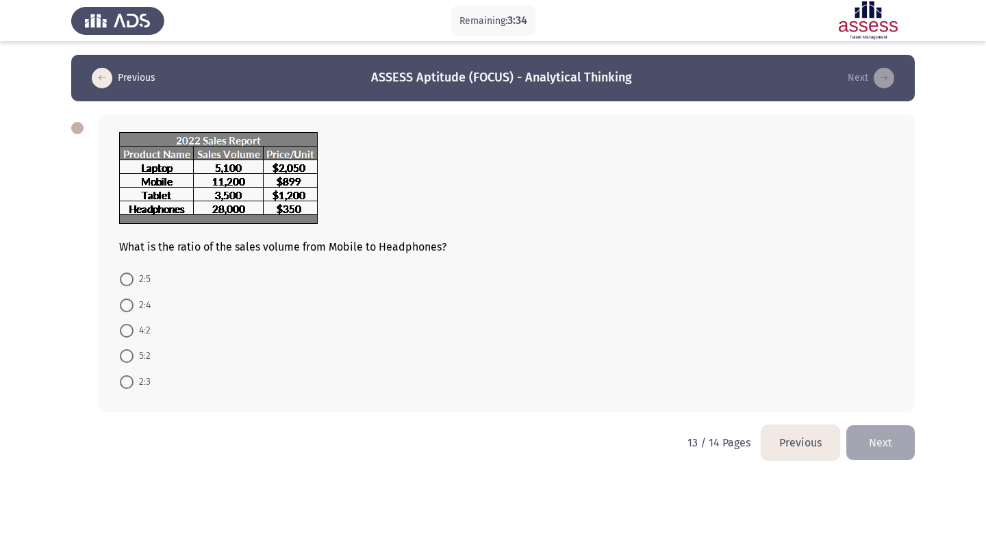
click at [122, 279] on span at bounding box center [127, 280] width 14 height 14
click at [122, 279] on input "2:5" at bounding box center [127, 280] width 14 height 14
radio input "true"
click at [888, 438] on button "Next" at bounding box center [881, 441] width 68 height 35
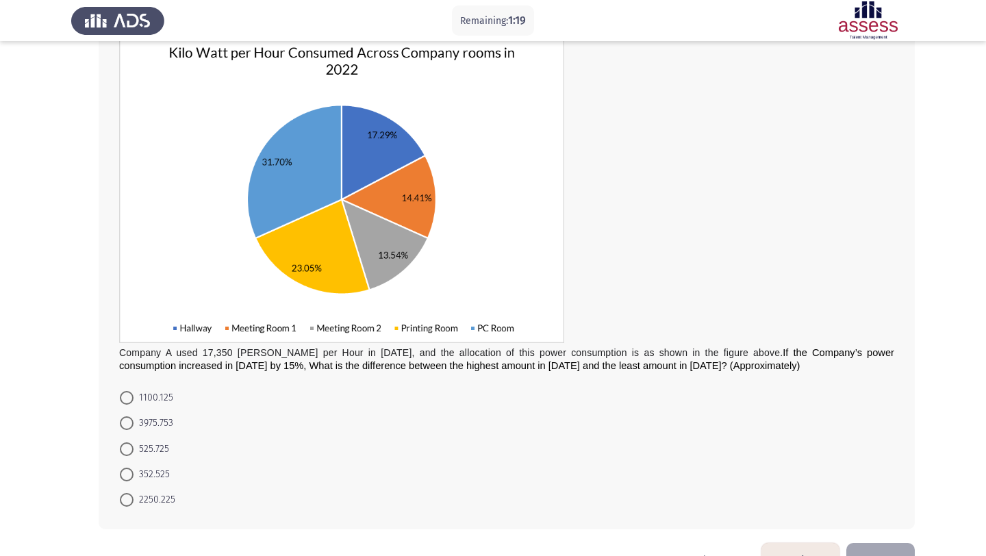
scroll to position [138, 0]
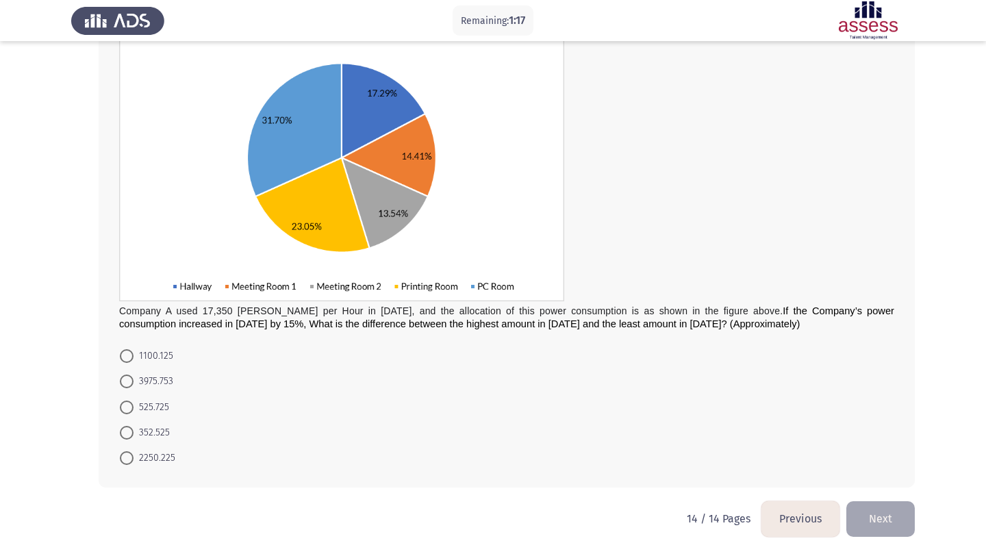
click at [126, 372] on mat-radio-button "3975.753" at bounding box center [146, 380] width 71 height 25
click at [126, 379] on span at bounding box center [127, 382] width 14 height 14
click at [126, 379] on input "3975.753" at bounding box center [127, 382] width 14 height 14
radio input "true"
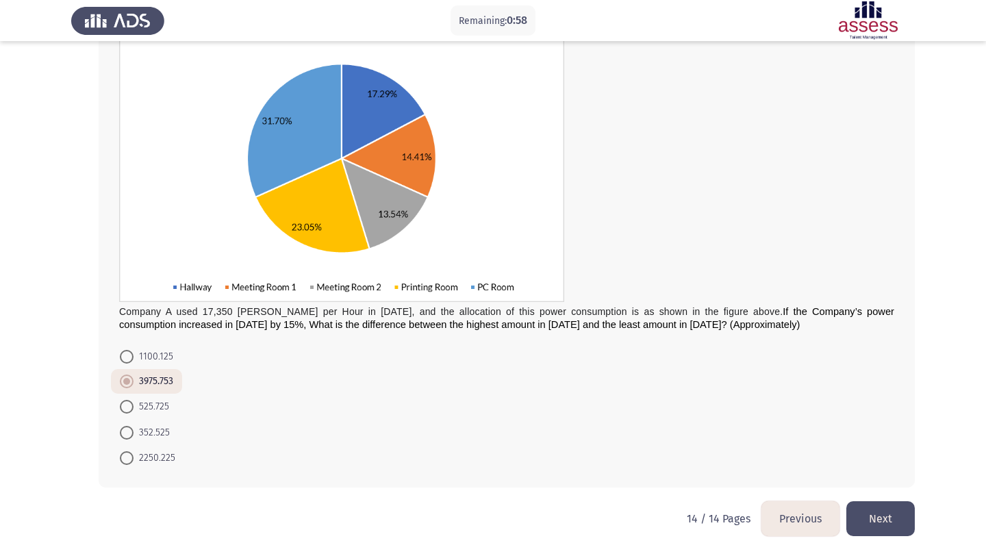
click at [886, 516] on button "Next" at bounding box center [881, 518] width 68 height 35
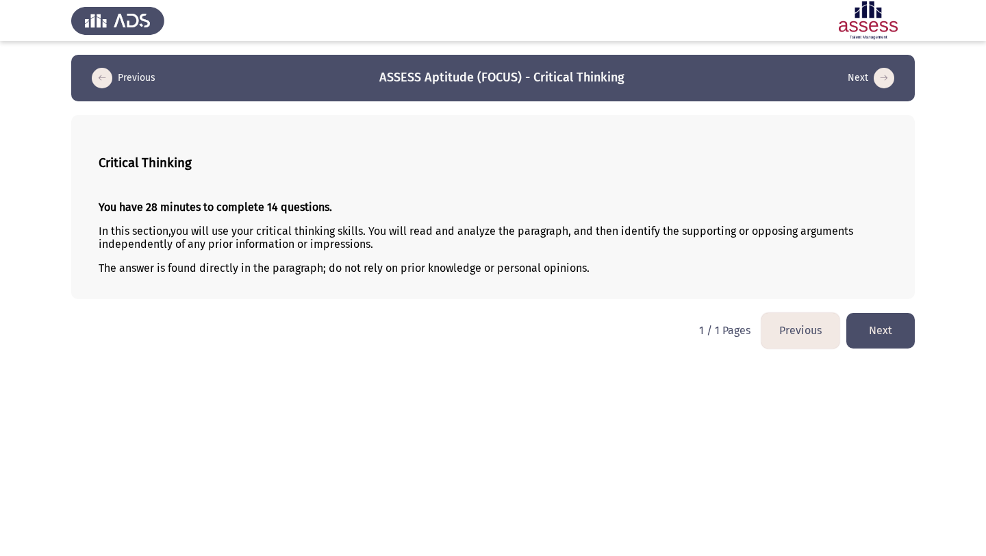
click at [883, 346] on button "Next" at bounding box center [881, 330] width 68 height 35
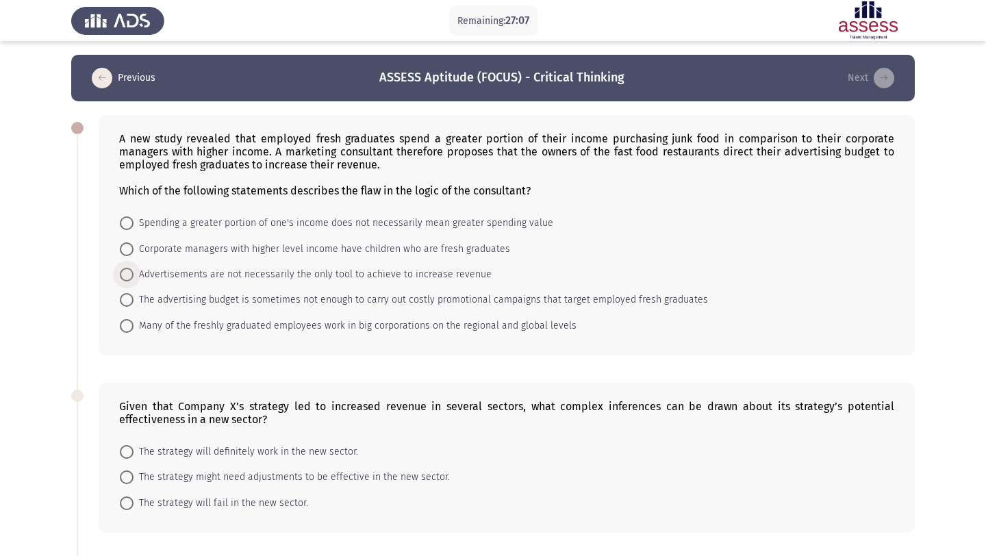
click at [127, 272] on span at bounding box center [127, 275] width 14 height 14
click at [127, 272] on input "Advertisements are not necessarily the only tool to achieve to increase revenue" at bounding box center [127, 275] width 14 height 14
radio input "true"
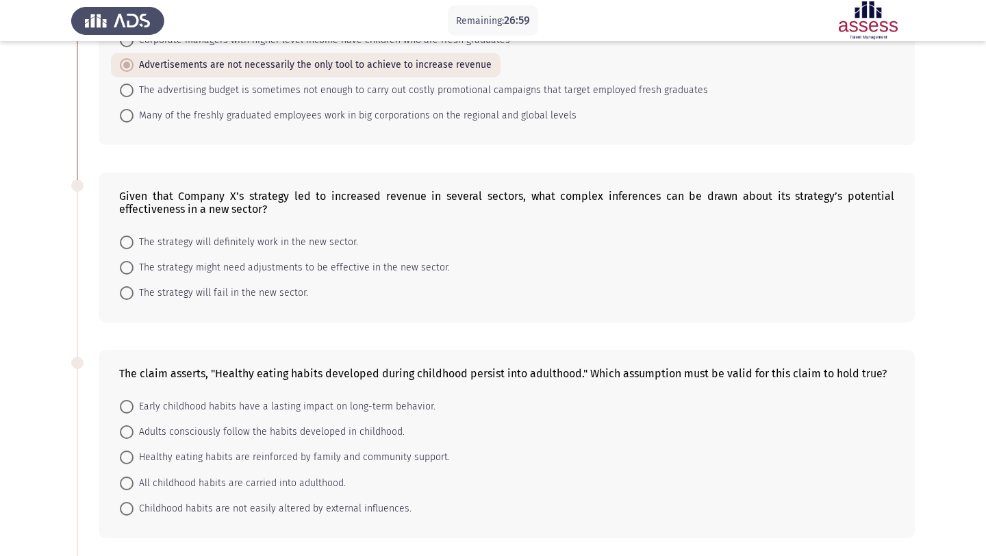
scroll to position [194, 0]
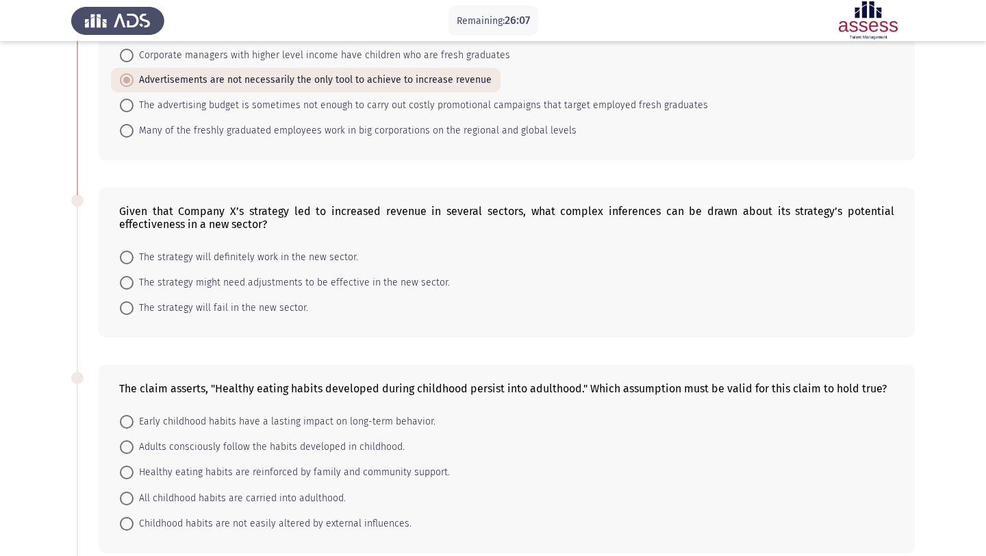
click at [123, 282] on span at bounding box center [127, 283] width 14 height 14
click at [123, 282] on input "The strategy might need adjustments to be effective in the new sector." at bounding box center [127, 283] width 14 height 14
radio input "true"
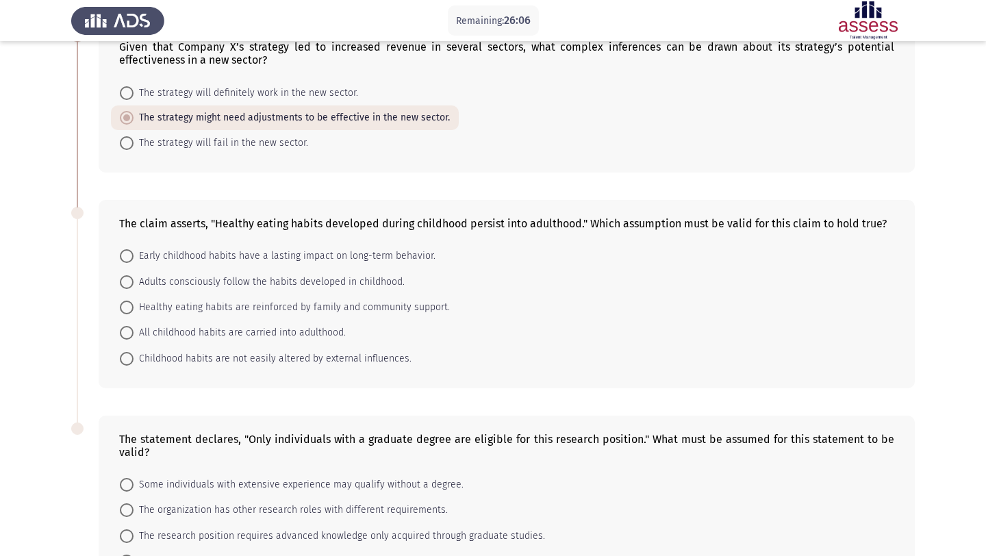
scroll to position [382, 0]
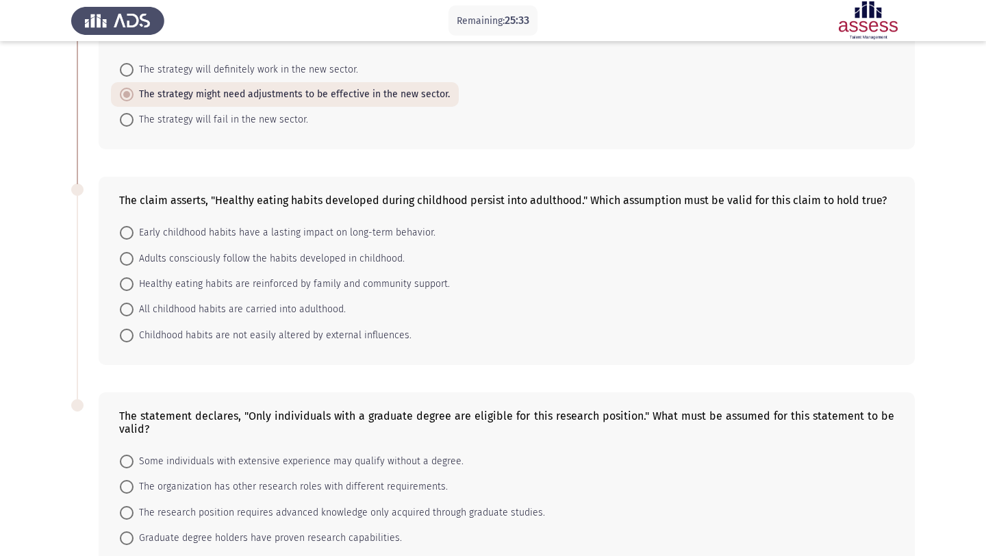
click at [127, 239] on span at bounding box center [127, 233] width 14 height 14
click at [127, 239] on input "Early childhood habits have a lasting impact on long-term behavior." at bounding box center [127, 233] width 14 height 14
radio input "true"
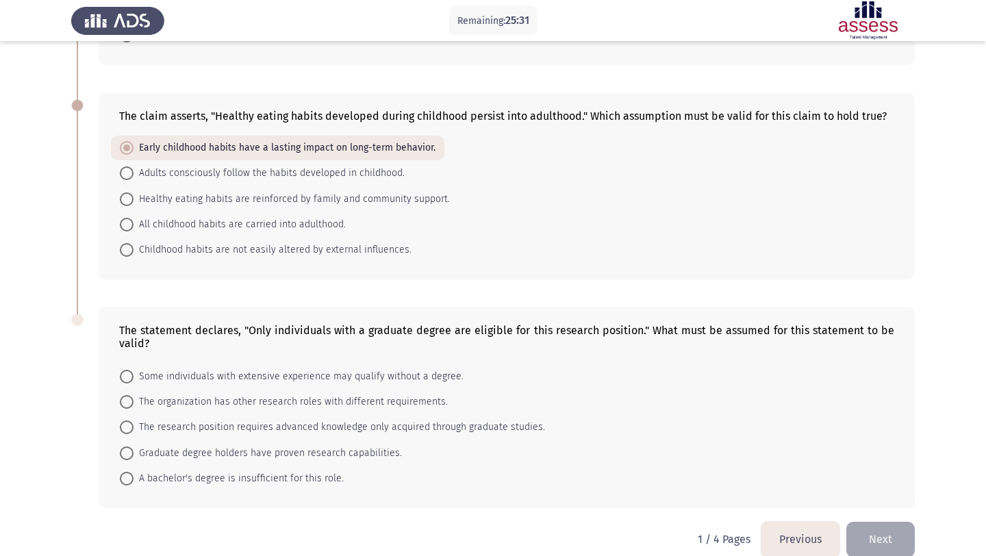
scroll to position [486, 0]
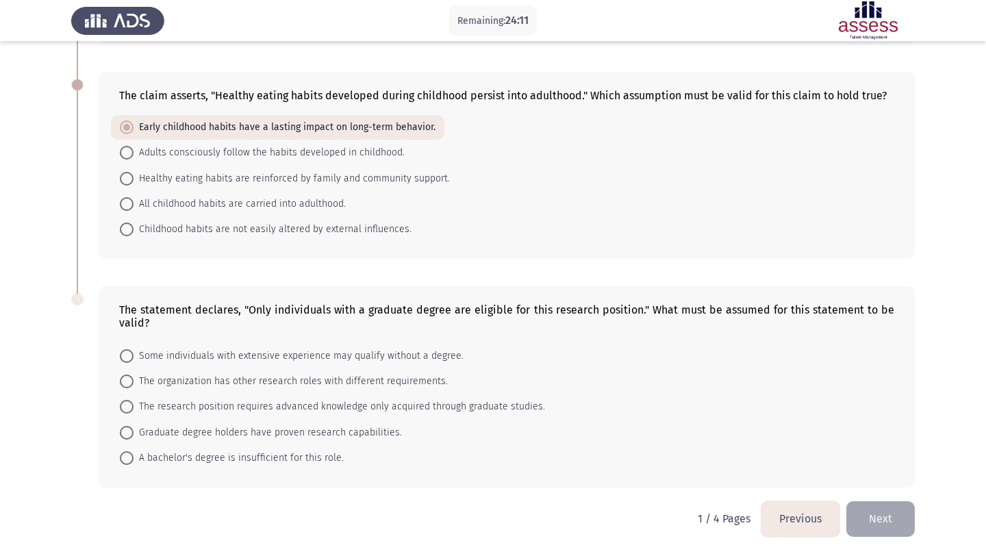
click at [131, 457] on span at bounding box center [127, 458] width 14 height 14
click at [131, 457] on input "A bachelor's degree is insufficient for this role." at bounding box center [127, 458] width 14 height 14
radio input "true"
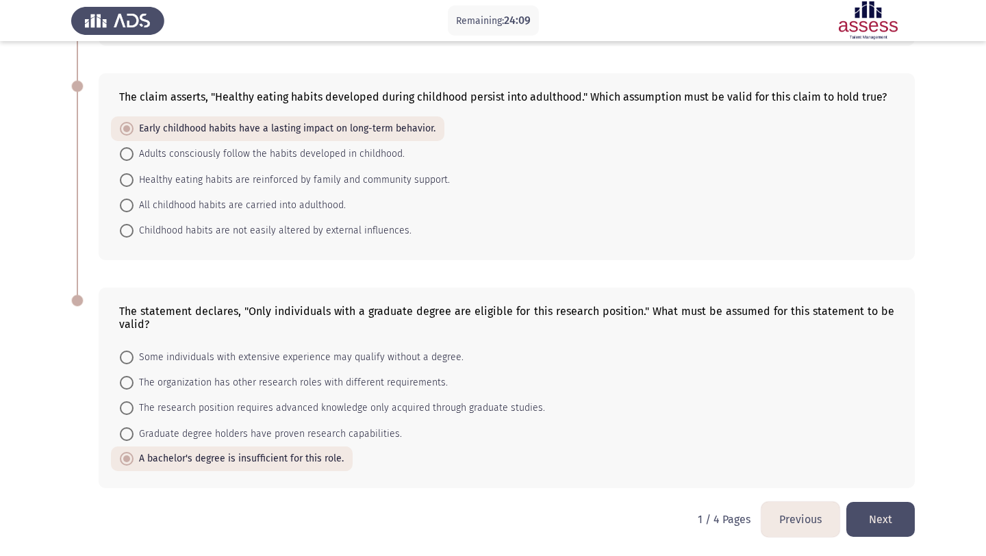
click at [877, 520] on button "Next" at bounding box center [881, 519] width 68 height 35
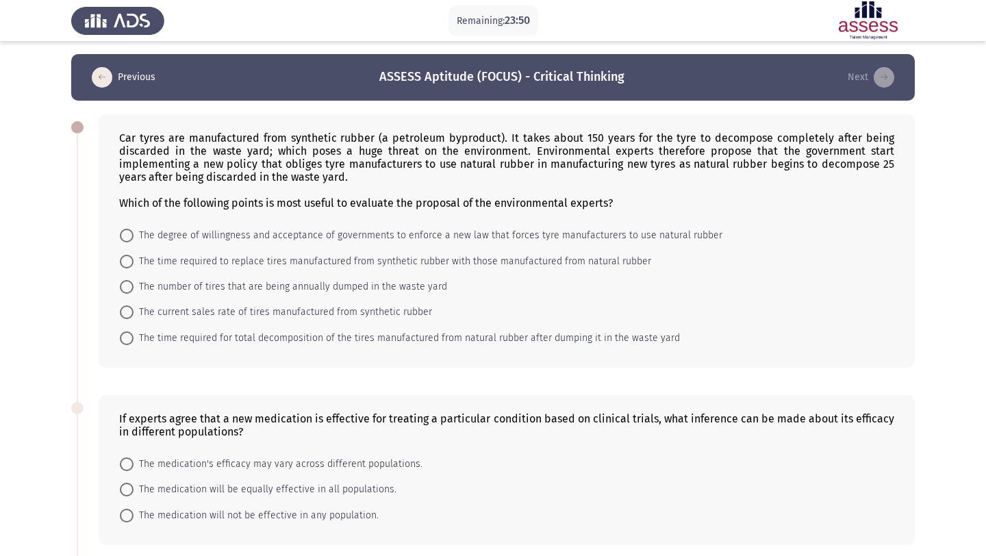
scroll to position [0, 0]
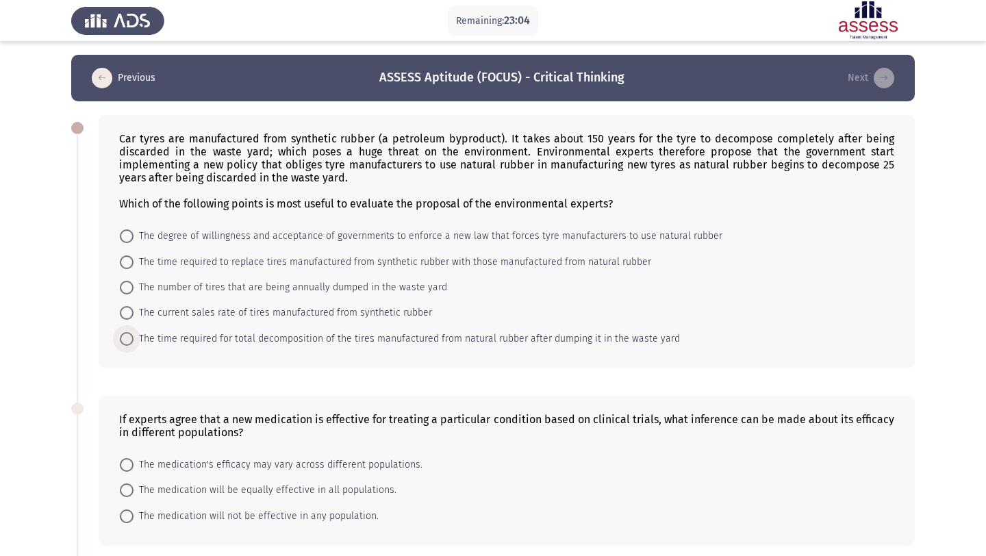
click at [134, 340] on span "The time required for total decomposition of the tires manufactured from natura…" at bounding box center [407, 339] width 547 height 16
click at [134, 340] on input "The time required for total decomposition of the tires manufactured from natura…" at bounding box center [127, 339] width 14 height 14
radio input "true"
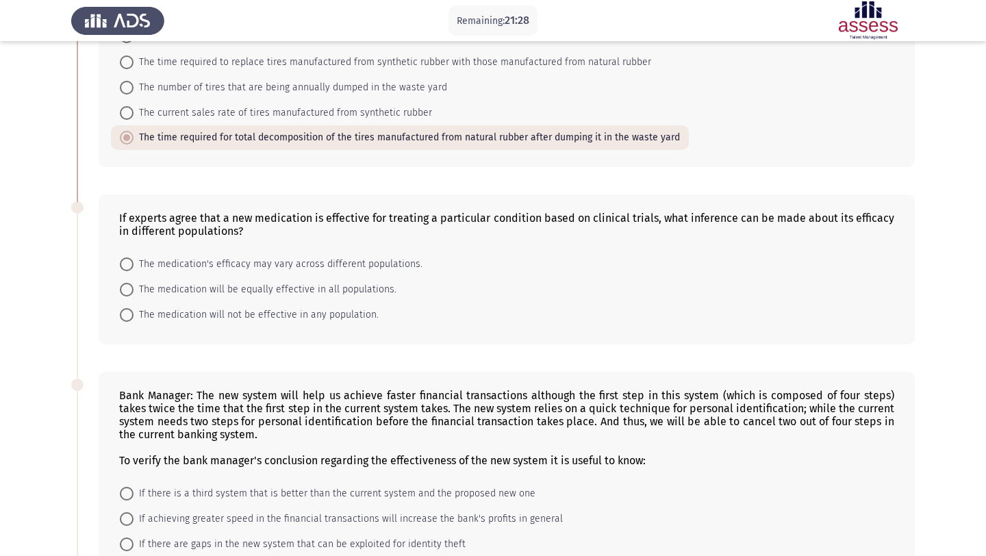
scroll to position [196, 0]
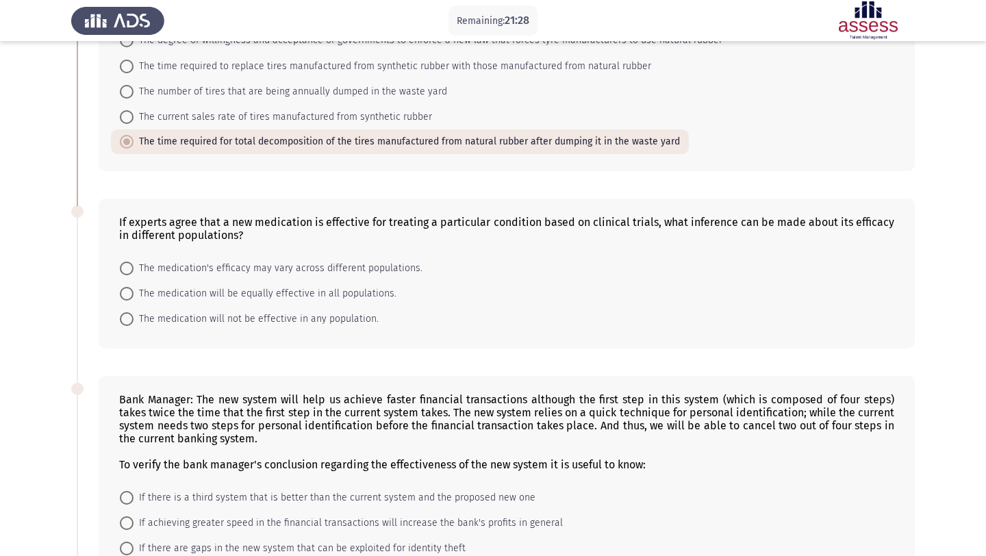
click at [129, 323] on span at bounding box center [127, 319] width 14 height 14
click at [129, 323] on input "The medication will not be effective in any population." at bounding box center [127, 319] width 14 height 14
radio input "true"
click at [125, 266] on span at bounding box center [127, 269] width 14 height 14
click at [125, 266] on input "The medication's efficacy may vary across different populations." at bounding box center [127, 269] width 14 height 14
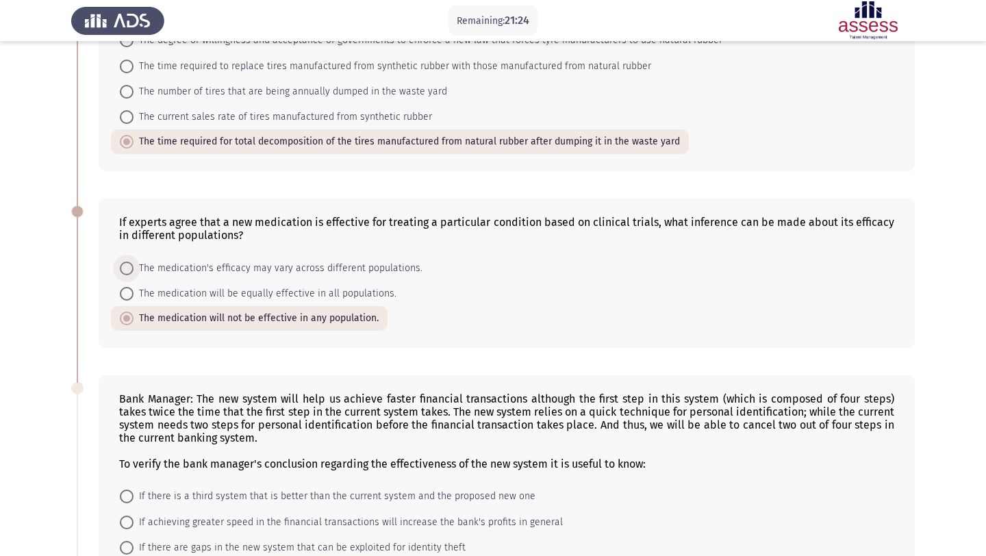
radio input "true"
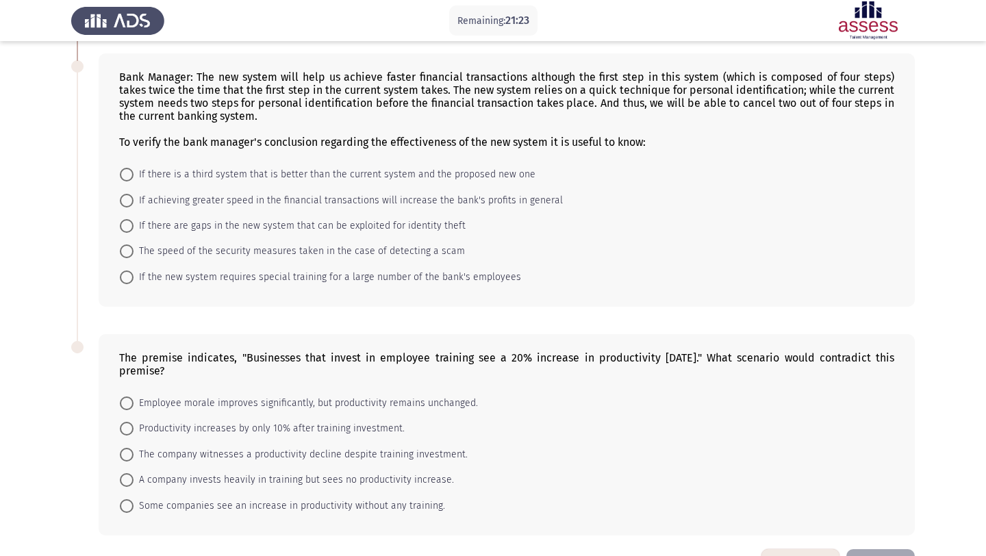
scroll to position [516, 0]
click at [125, 227] on span at bounding box center [127, 228] width 14 height 14
click at [125, 227] on input "If there are gaps in the new system that can be exploited for identity theft" at bounding box center [127, 228] width 14 height 14
radio input "true"
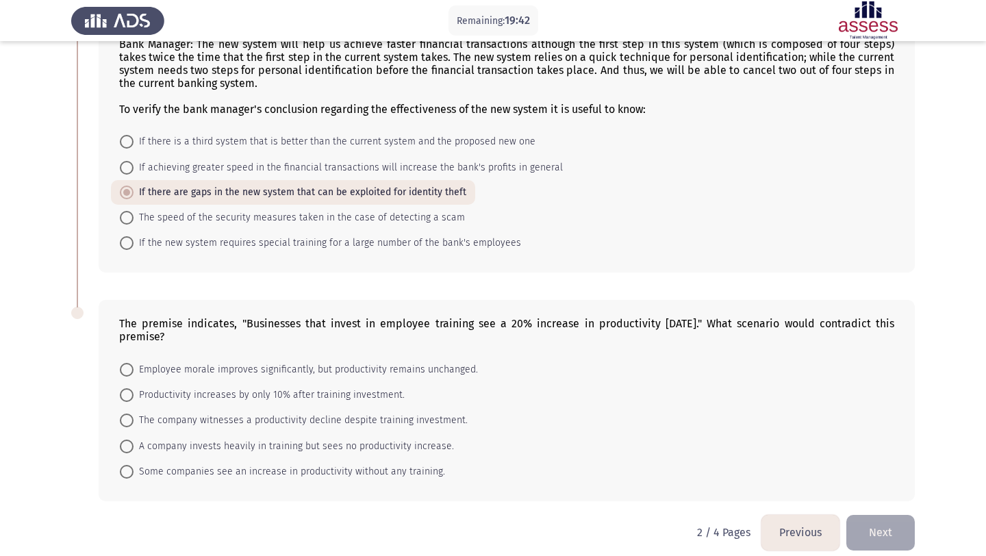
scroll to position [564, 0]
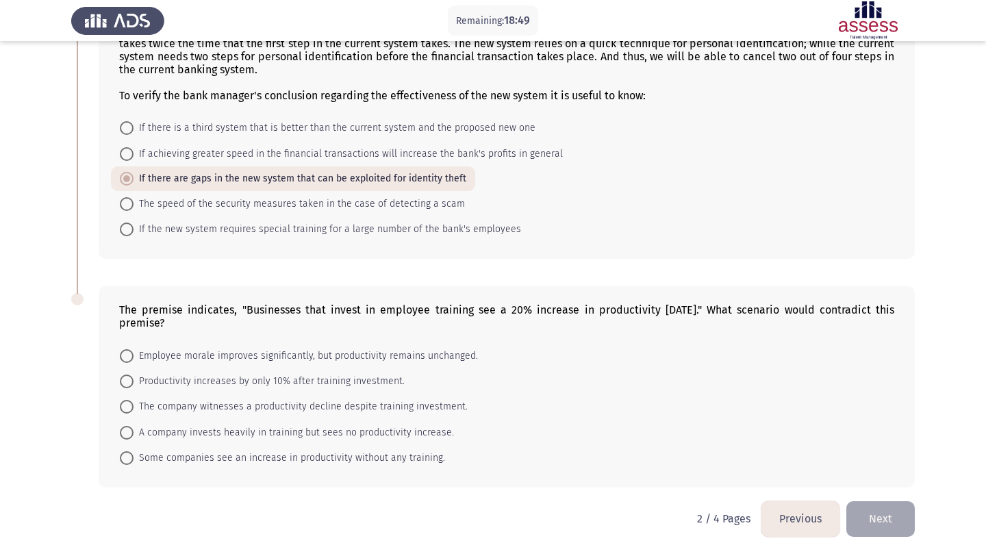
click at [129, 428] on span at bounding box center [127, 433] width 14 height 14
click at [129, 428] on input "A company invests heavily in training but sees no productivity increase." at bounding box center [127, 433] width 14 height 14
radio input "true"
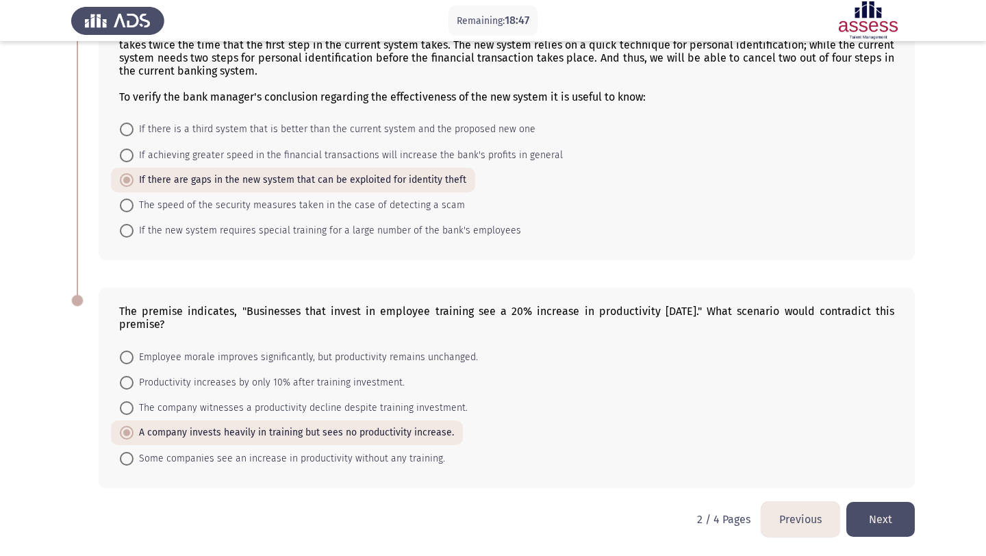
click at [882, 518] on button "Next" at bounding box center [881, 519] width 68 height 35
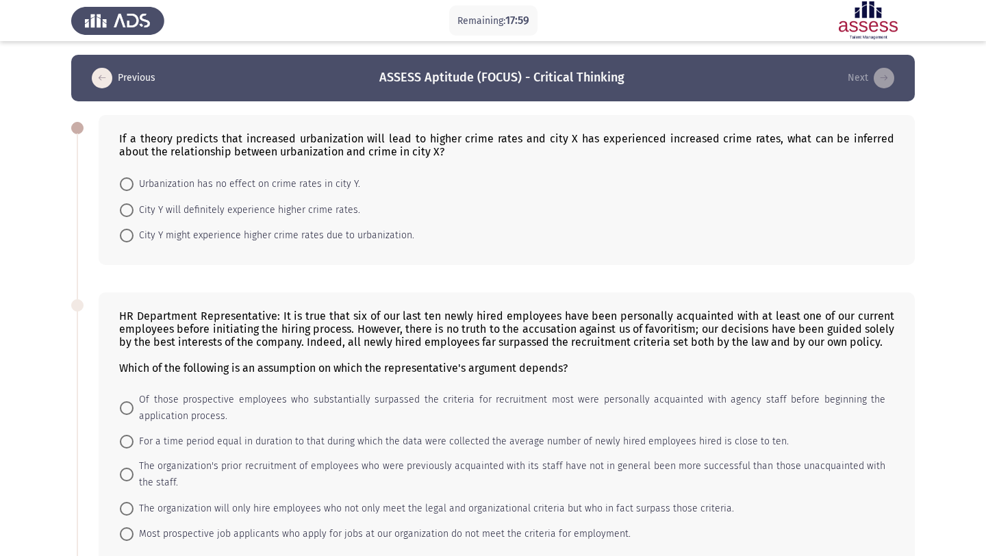
click at [127, 236] on span at bounding box center [127, 236] width 14 height 14
click at [127, 236] on input "City Y might experience higher crime rates due to urbanization." at bounding box center [127, 236] width 14 height 14
radio input "true"
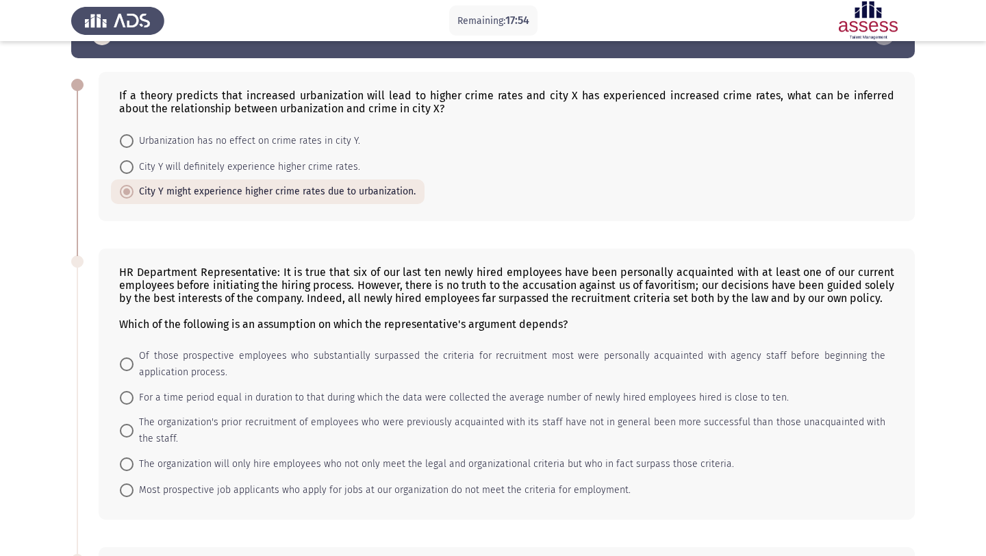
scroll to position [42, 0]
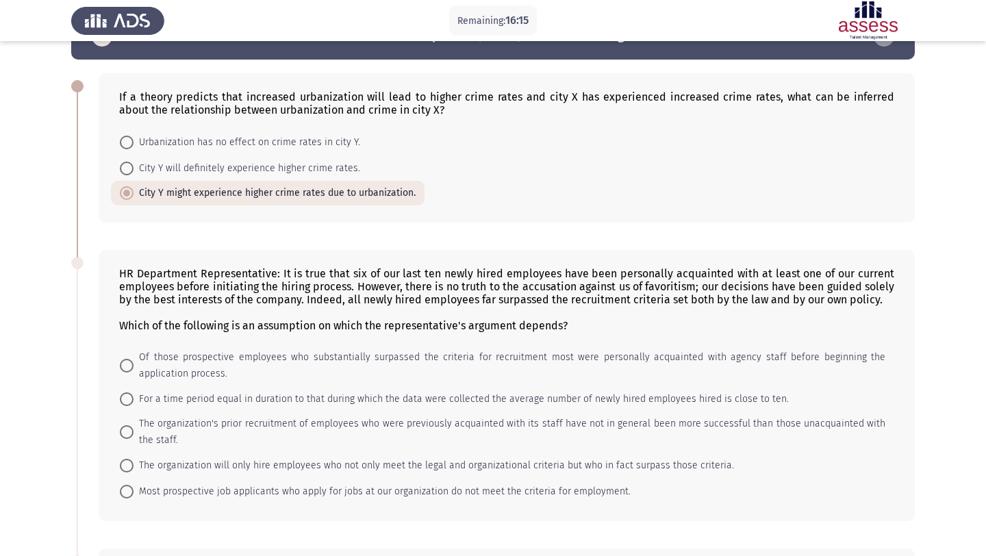
click at [134, 468] on span "The organization will only hire employees who not only meet the legal and organ…" at bounding box center [434, 466] width 601 height 16
click at [134, 468] on input "The organization will only hire employees who not only meet the legal and organ…" at bounding box center [127, 466] width 14 height 14
radio input "true"
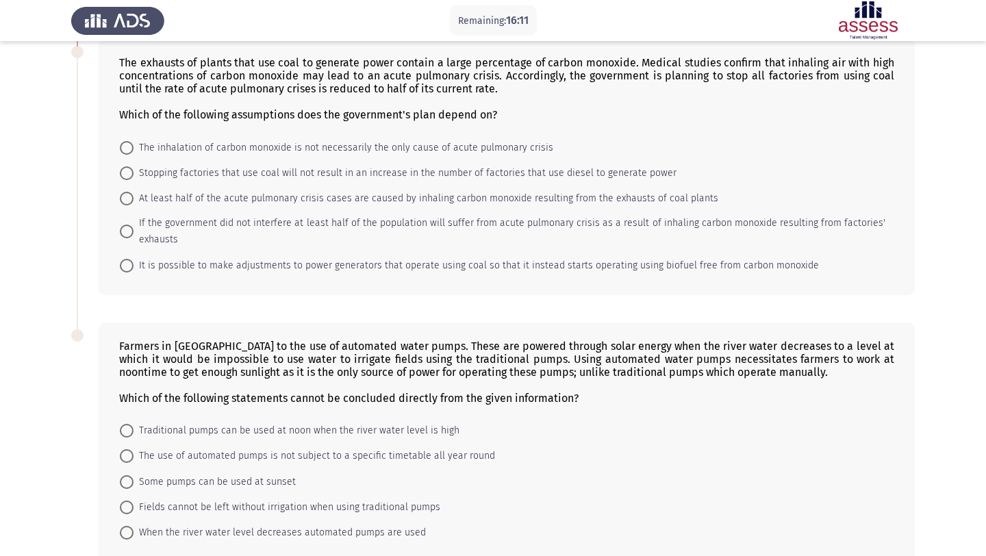
scroll to position [551, 0]
click at [124, 204] on span at bounding box center [127, 198] width 14 height 14
click at [124, 204] on input "At least half of the acute pulmonary crisis cases are caused by inhaling carbon…" at bounding box center [127, 198] width 14 height 14
radio input "true"
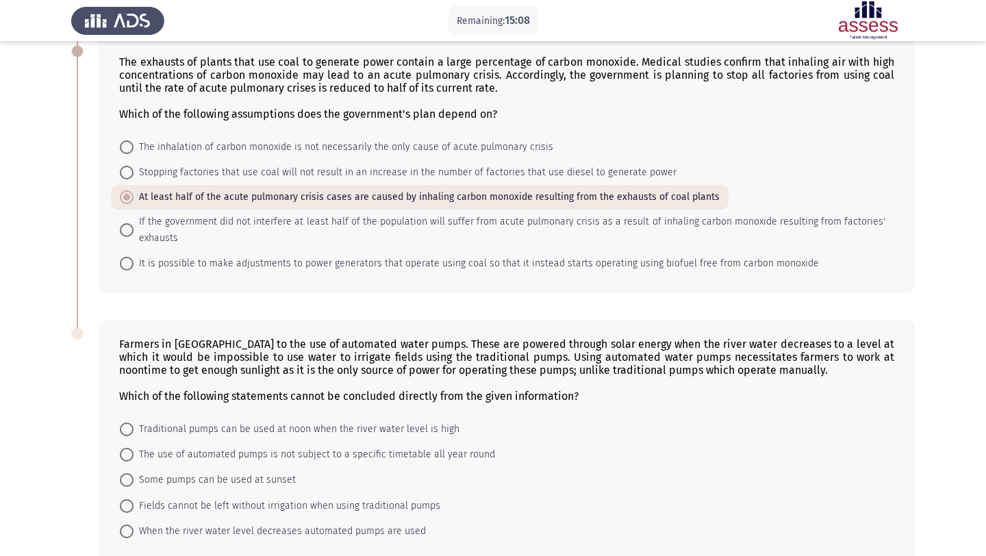
scroll to position [624, 0]
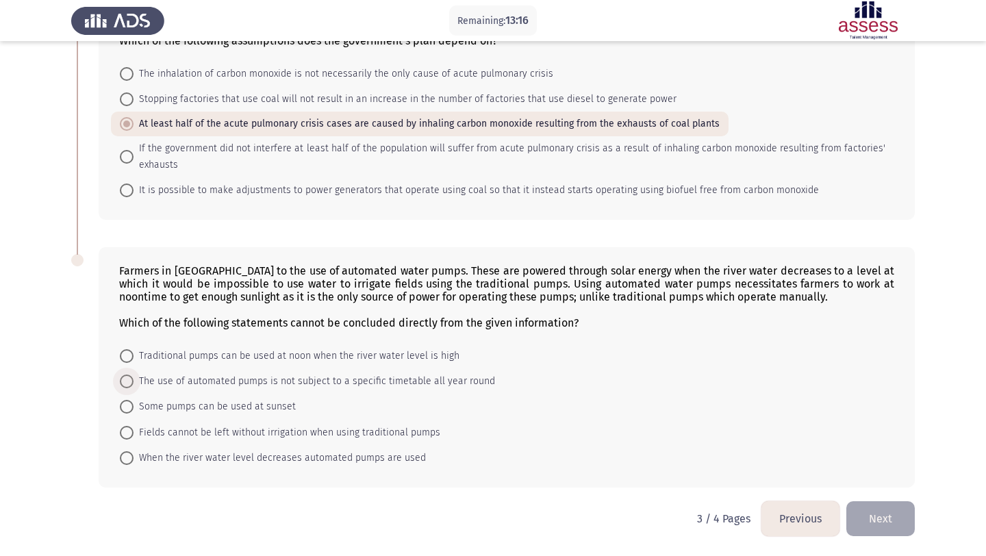
click at [132, 382] on span at bounding box center [127, 382] width 14 height 14
click at [132, 382] on input "The use of automated pumps is not subject to a specific timetable all year round" at bounding box center [127, 382] width 14 height 14
radio input "true"
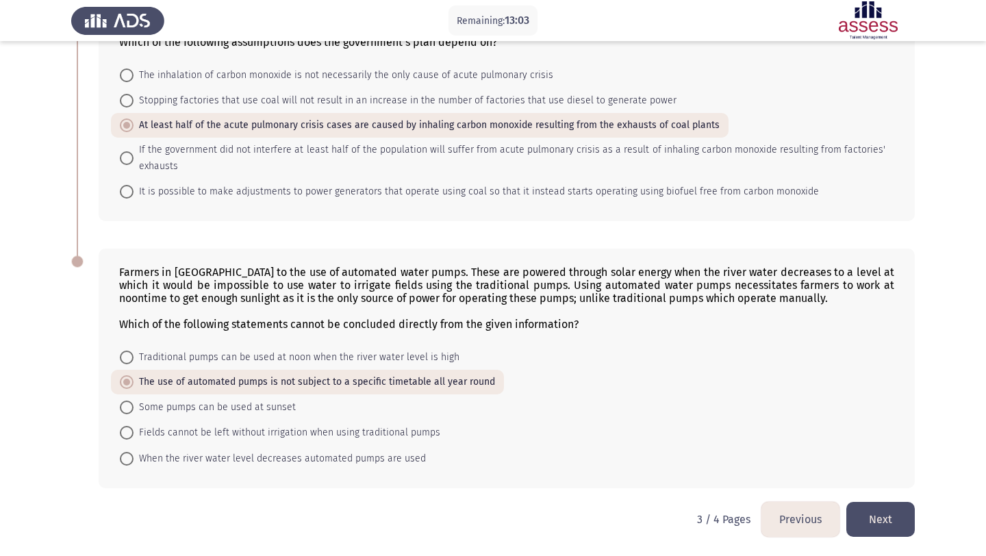
click at [877, 517] on button "Next" at bounding box center [881, 519] width 68 height 35
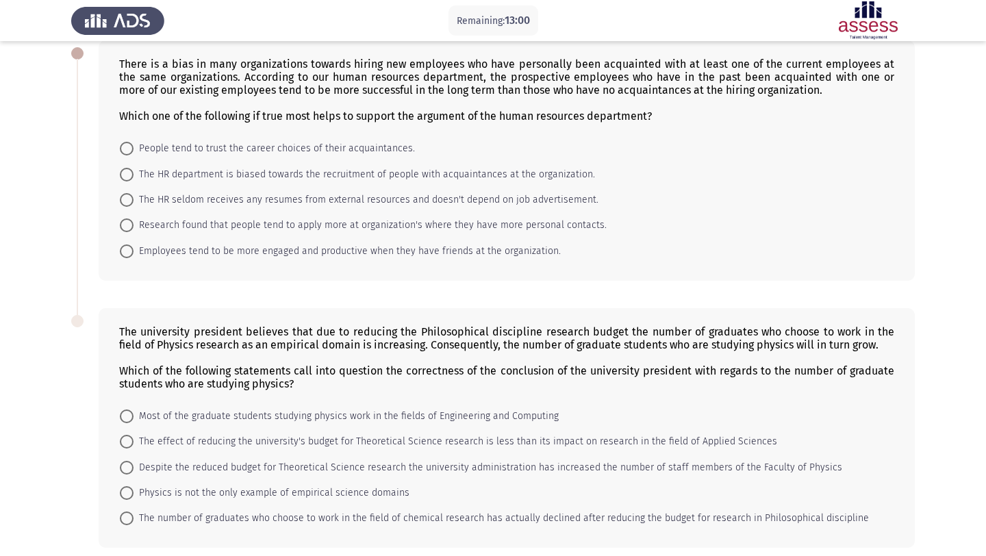
scroll to position [73, 0]
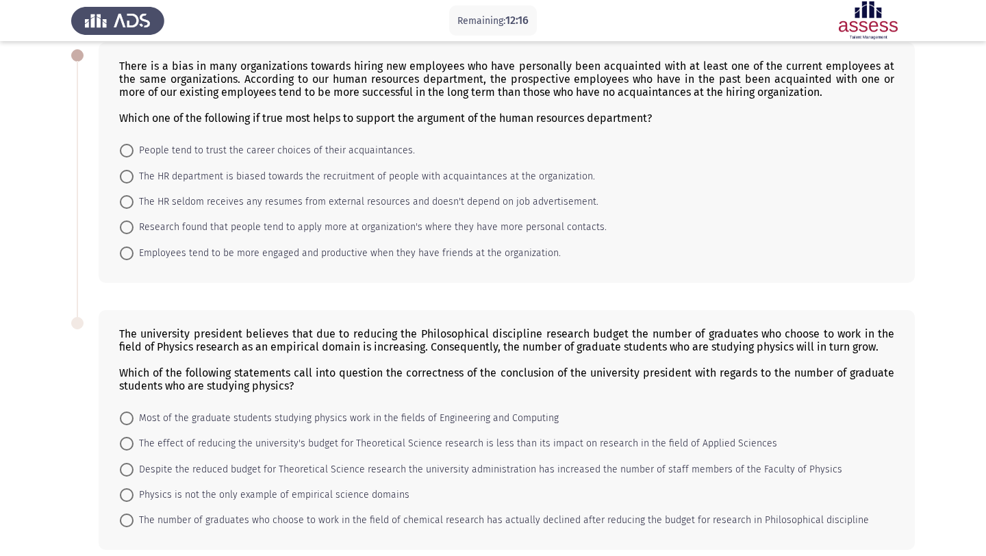
click at [131, 244] on mat-radio-button "Employees tend to be more engaged and productive when they have friends at the …" at bounding box center [340, 252] width 459 height 25
click at [132, 252] on span at bounding box center [127, 254] width 14 height 14
click at [132, 252] on input "Employees tend to be more engaged and productive when they have friends at the …" at bounding box center [127, 254] width 14 height 14
radio input "true"
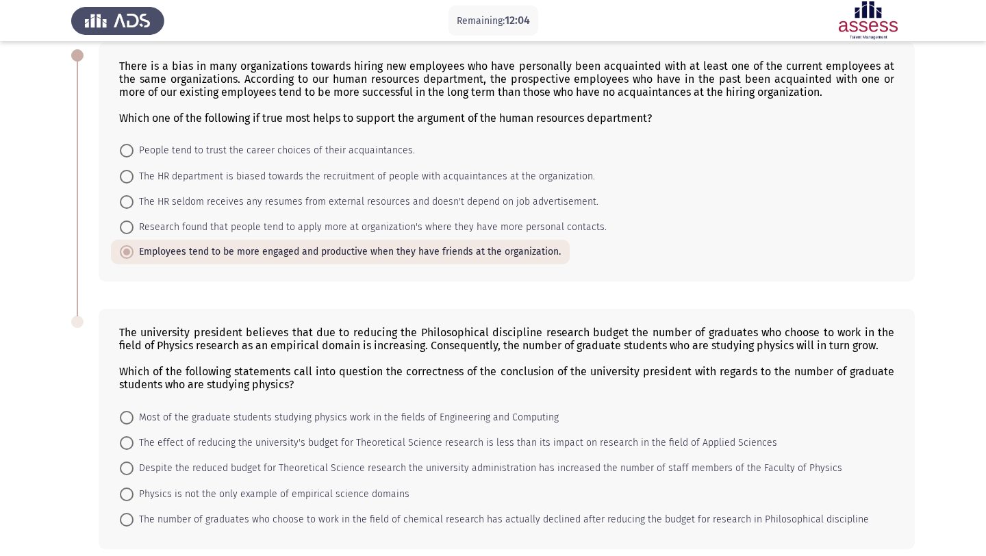
scroll to position [134, 0]
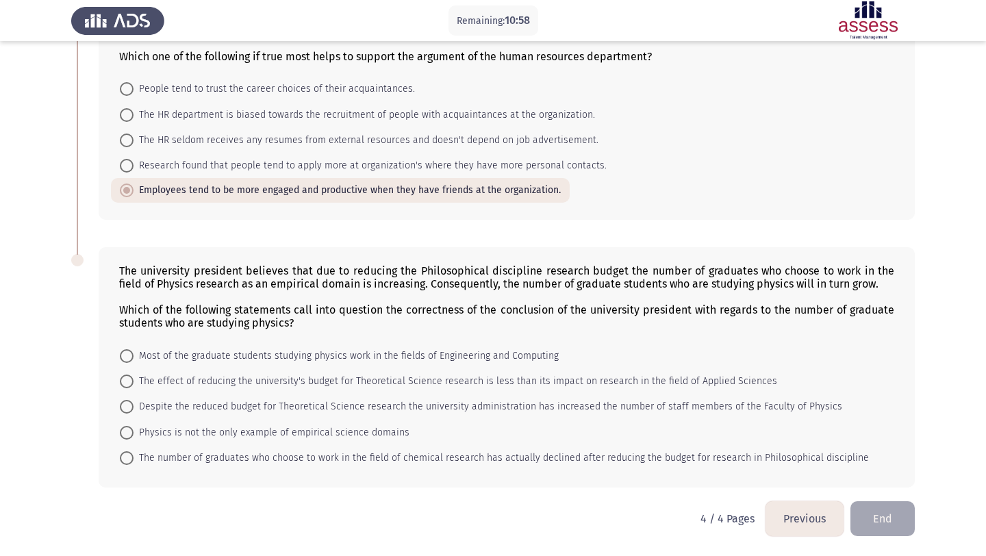
click at [127, 461] on span at bounding box center [127, 458] width 14 height 14
click at [127, 461] on input "The number of graduates who choose to work in the field of chemical research ha…" at bounding box center [127, 458] width 14 height 14
radio input "true"
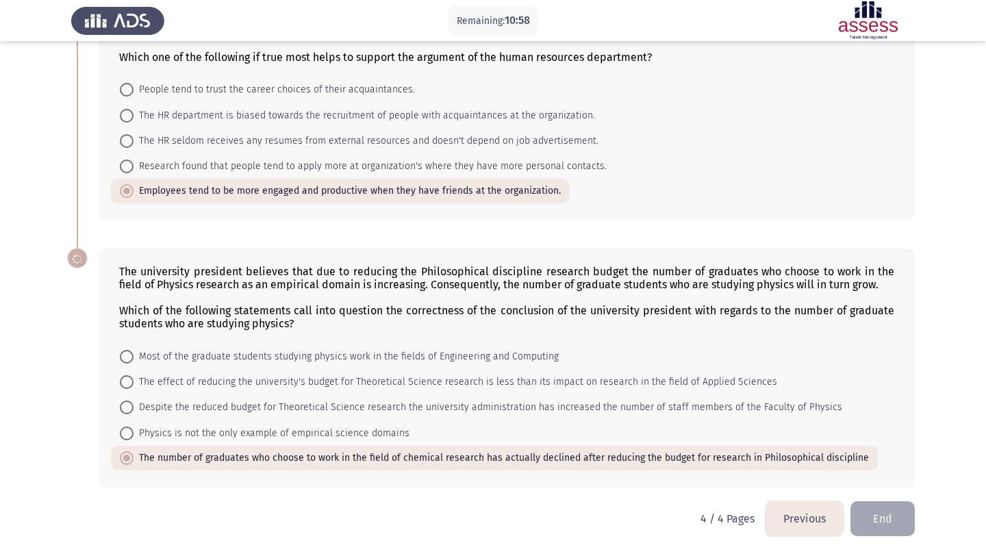
scroll to position [133, 0]
click at [125, 414] on label "Despite the reduced budget for Theoretical Science research the university admi…" at bounding box center [481, 408] width 723 height 16
click at [125, 414] on input "Despite the reduced budget for Theoretical Science research the university admi…" at bounding box center [127, 408] width 14 height 14
radio input "true"
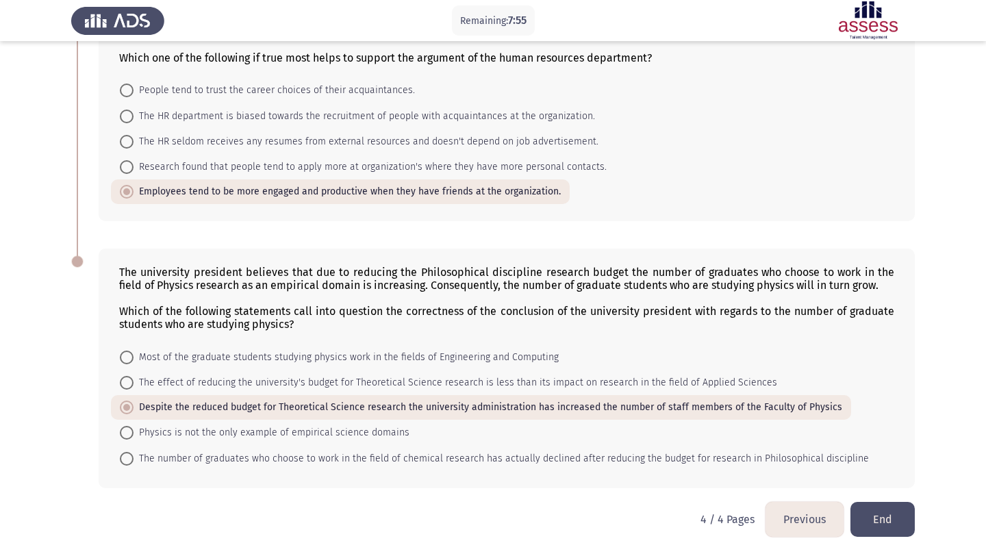
click at [878, 523] on button "End" at bounding box center [883, 519] width 64 height 35
